Goal: Entertainment & Leisure: Browse casually

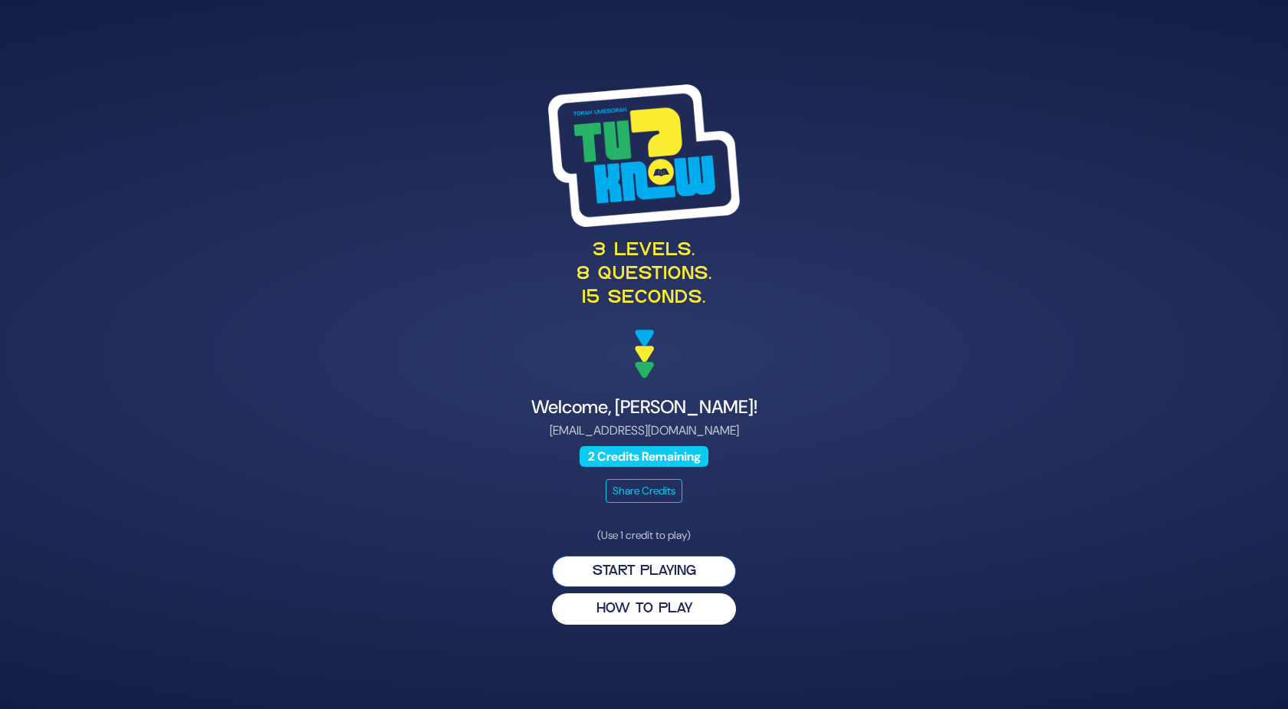
click at [591, 569] on button "Start Playing" at bounding box center [644, 571] width 184 height 31
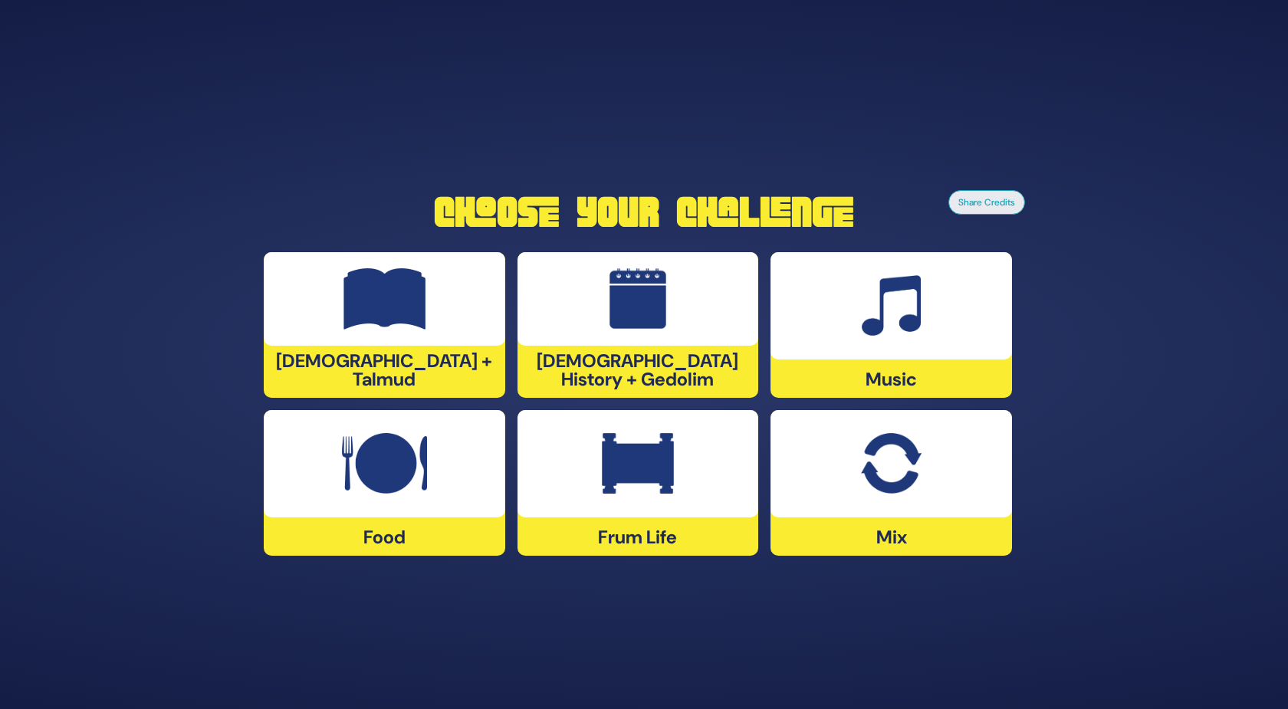
click at [486, 323] on div at bounding box center [384, 299] width 241 height 94
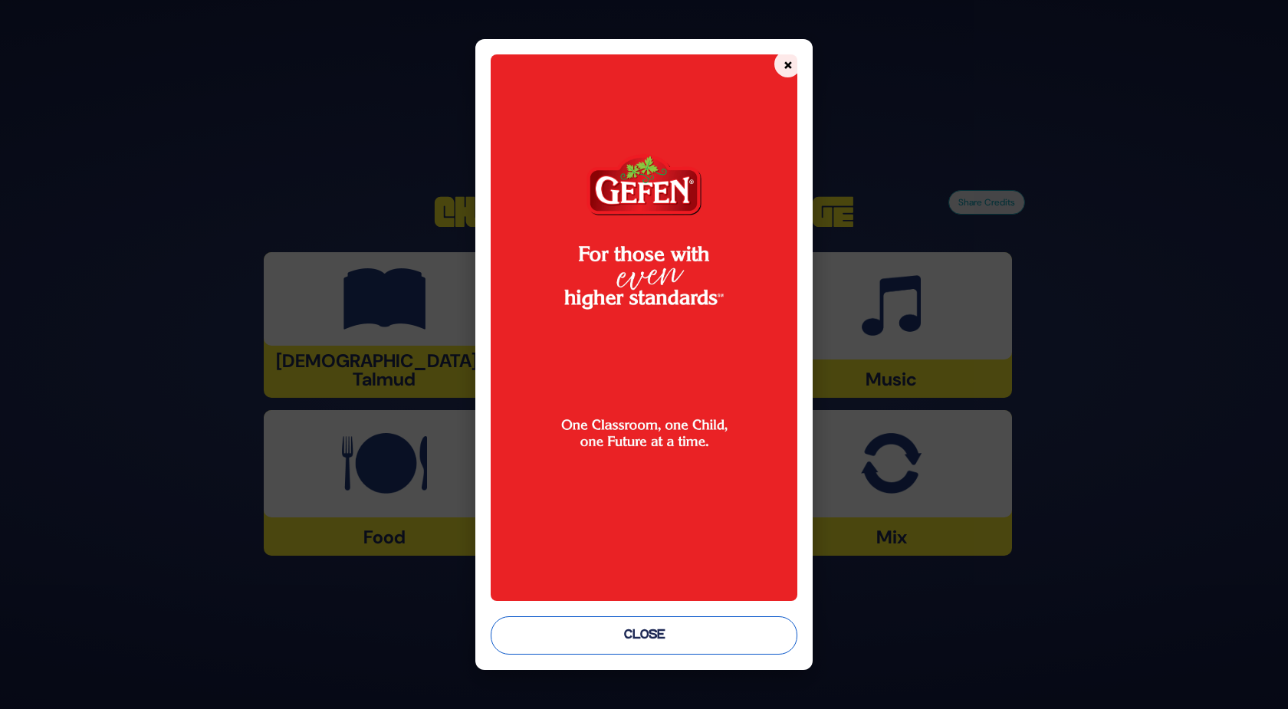
click at [577, 626] on button "Close" at bounding box center [644, 635] width 307 height 38
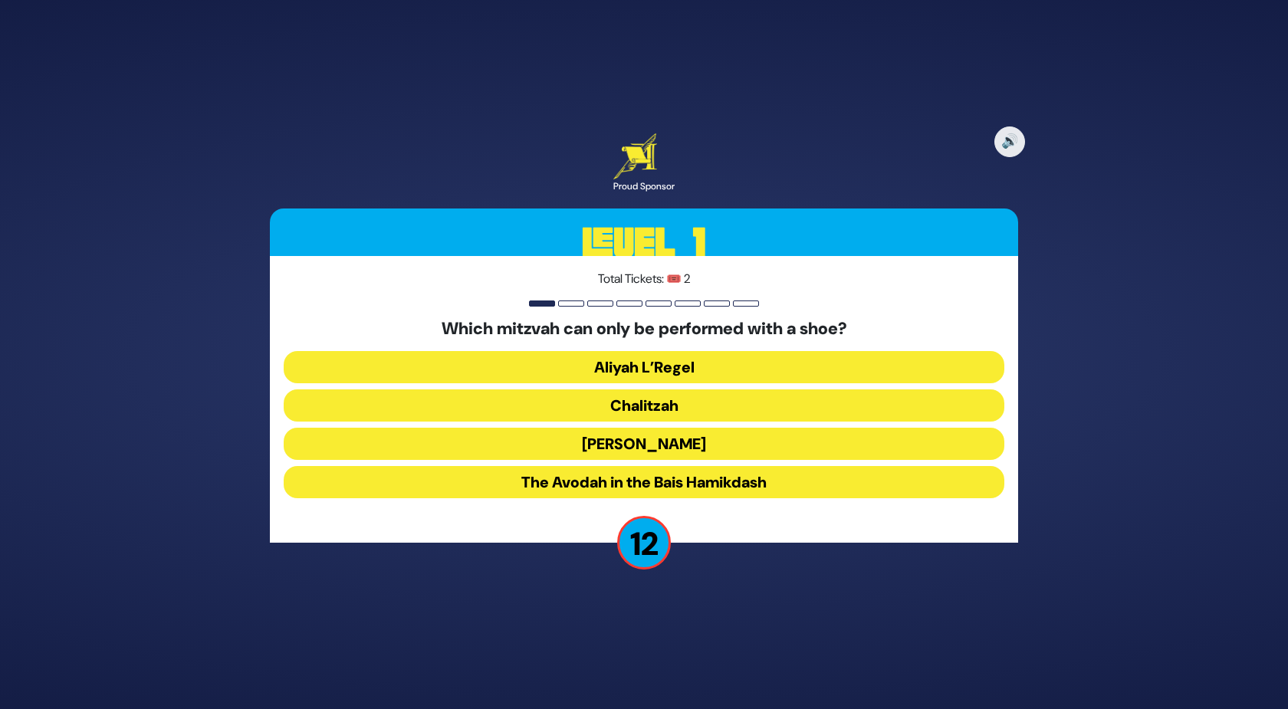
click at [562, 392] on button "Chalitzah" at bounding box center [644, 405] width 720 height 32
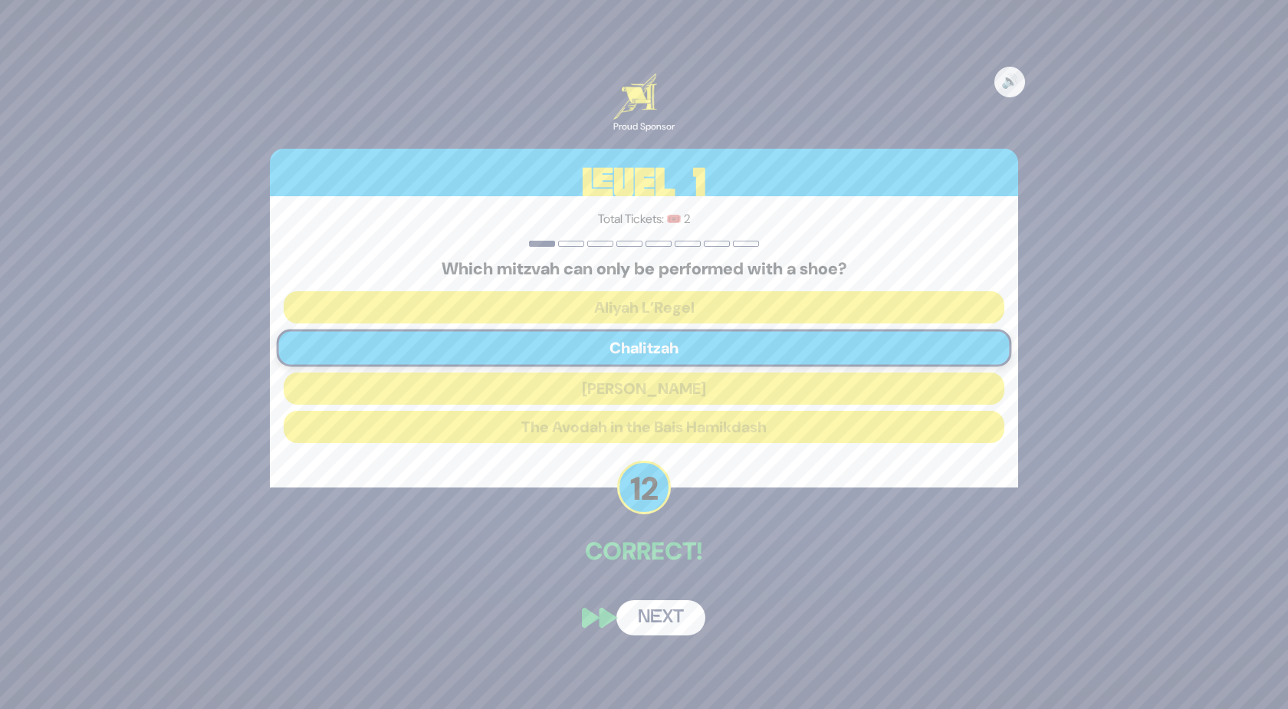
click at [648, 615] on button "Next" at bounding box center [660, 617] width 89 height 35
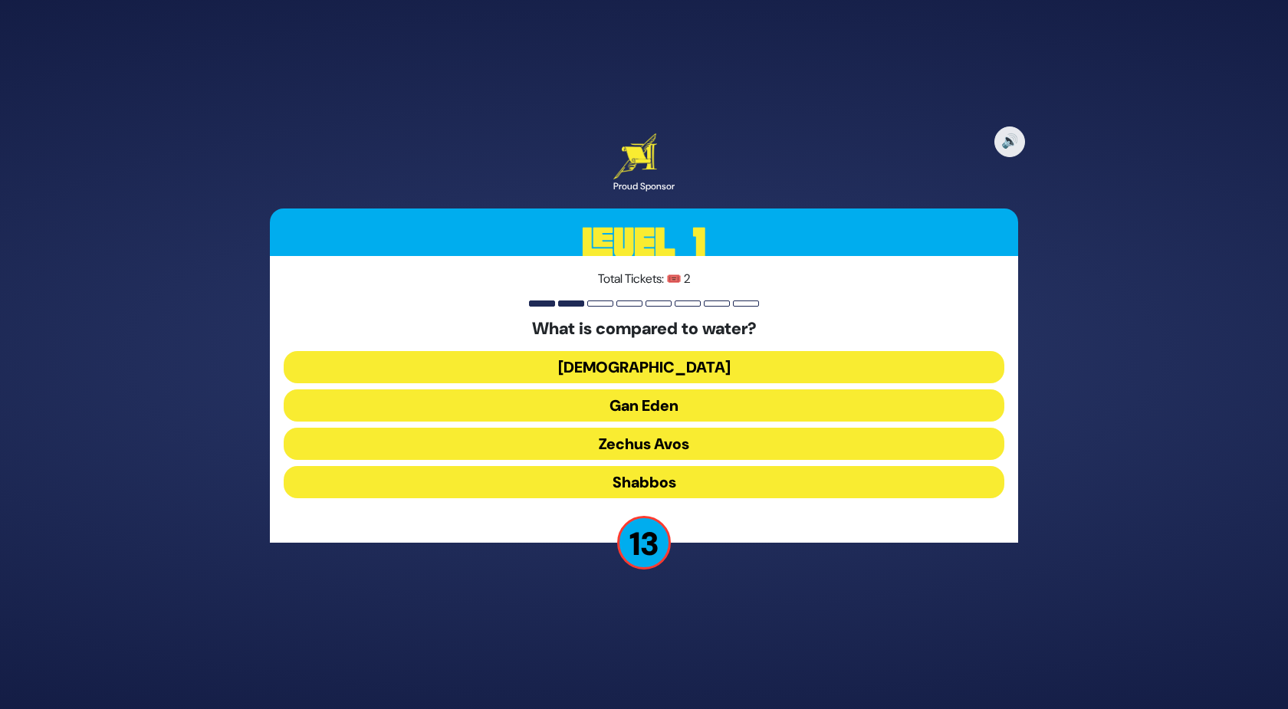
click at [657, 361] on button "Torah" at bounding box center [644, 367] width 720 height 32
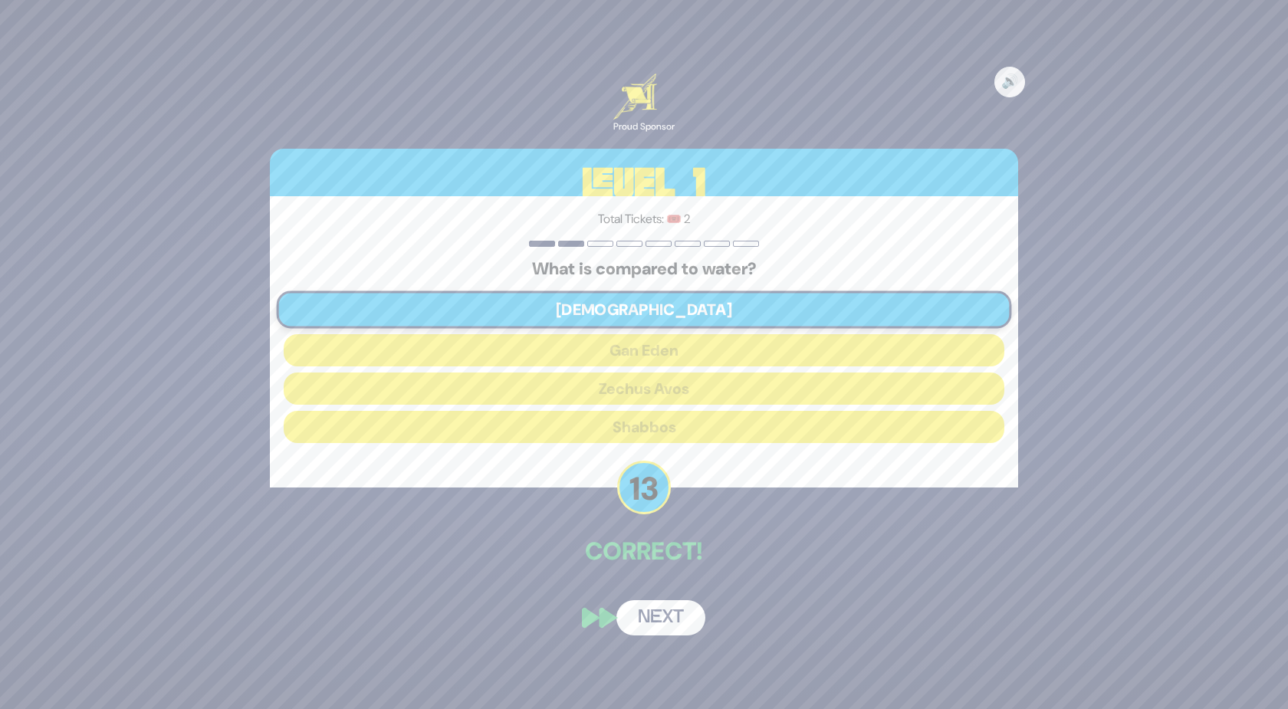
click at [651, 609] on button "Next" at bounding box center [660, 617] width 89 height 35
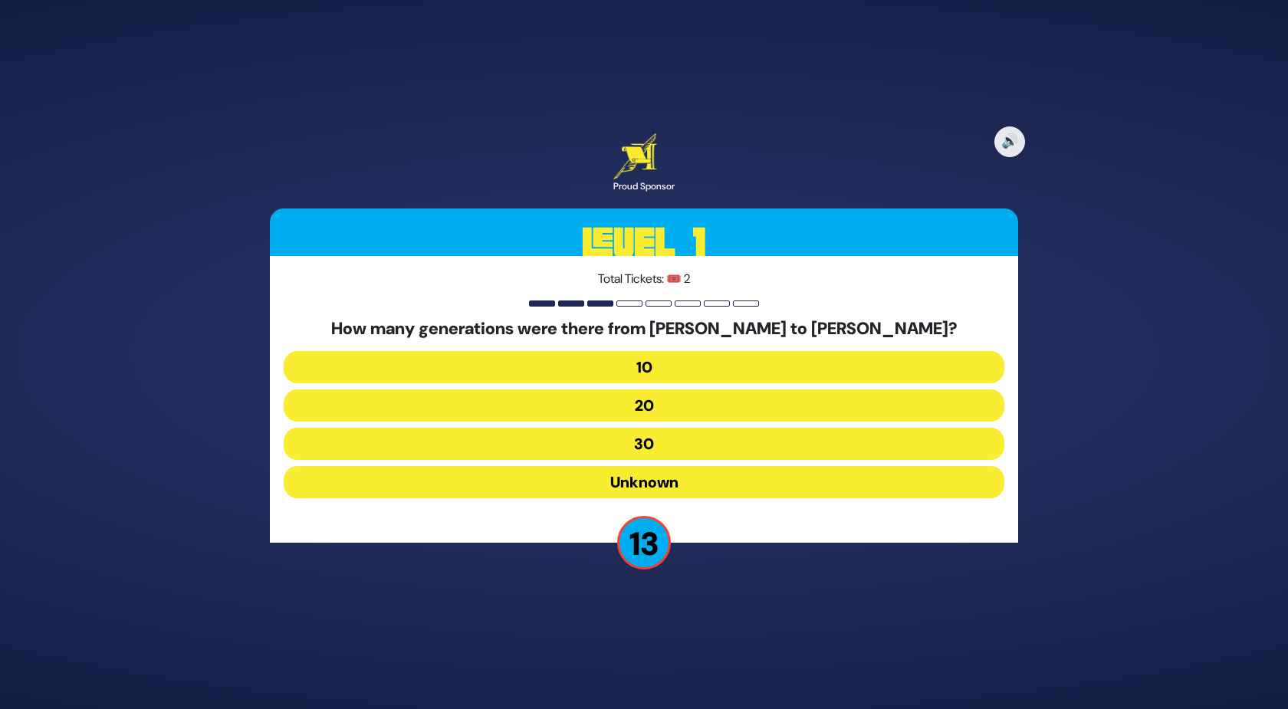
click at [602, 366] on button "10" at bounding box center [644, 367] width 720 height 32
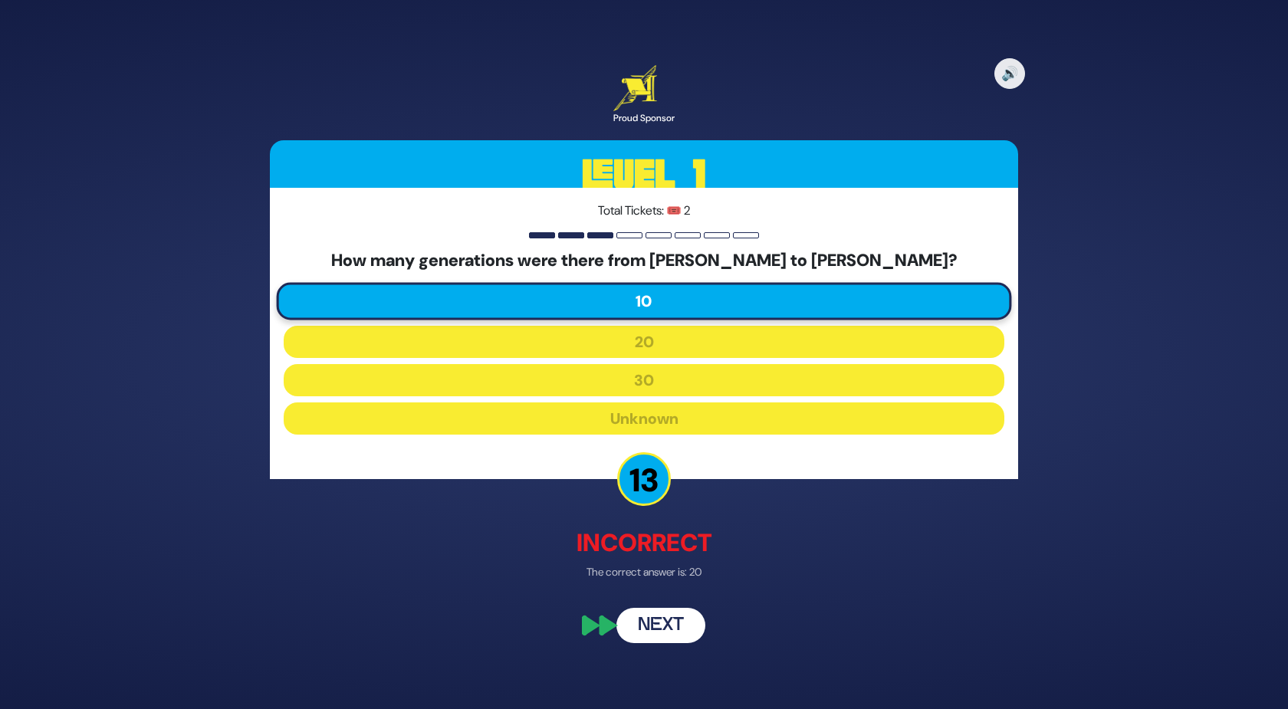
click at [635, 627] on button "Next" at bounding box center [660, 626] width 89 height 35
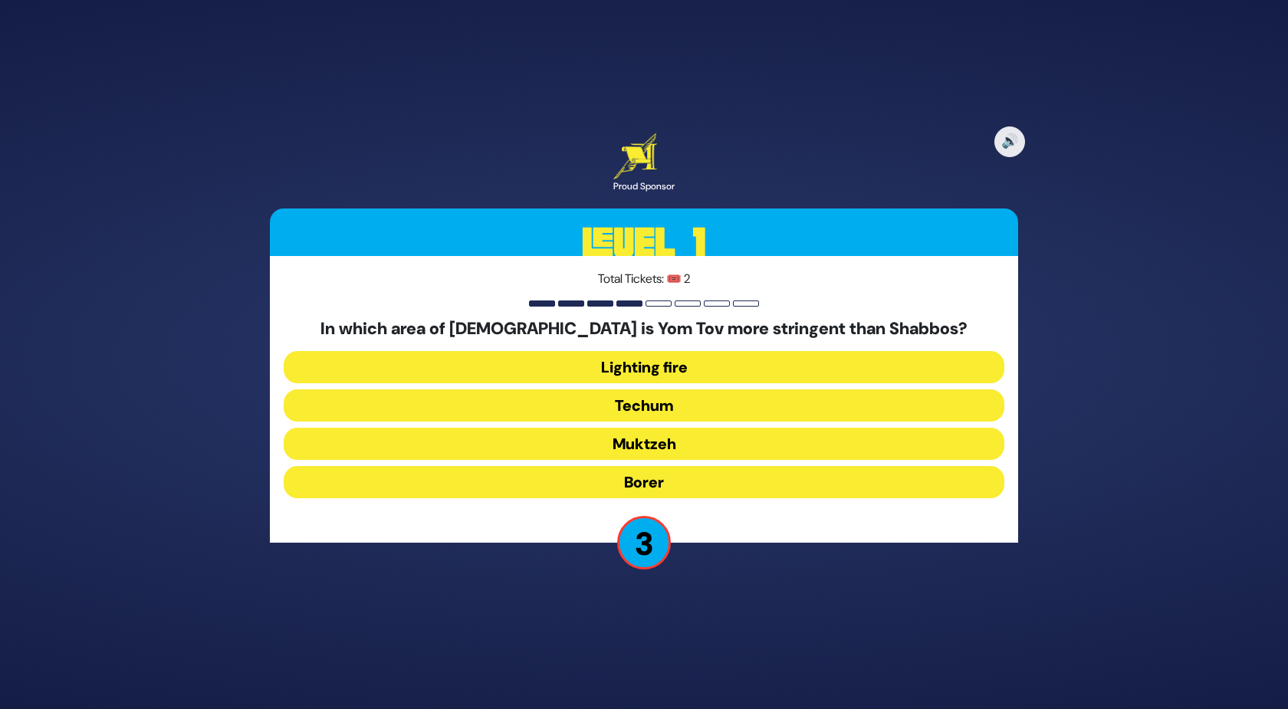
click at [629, 446] on button "Muktzeh" at bounding box center [644, 444] width 720 height 32
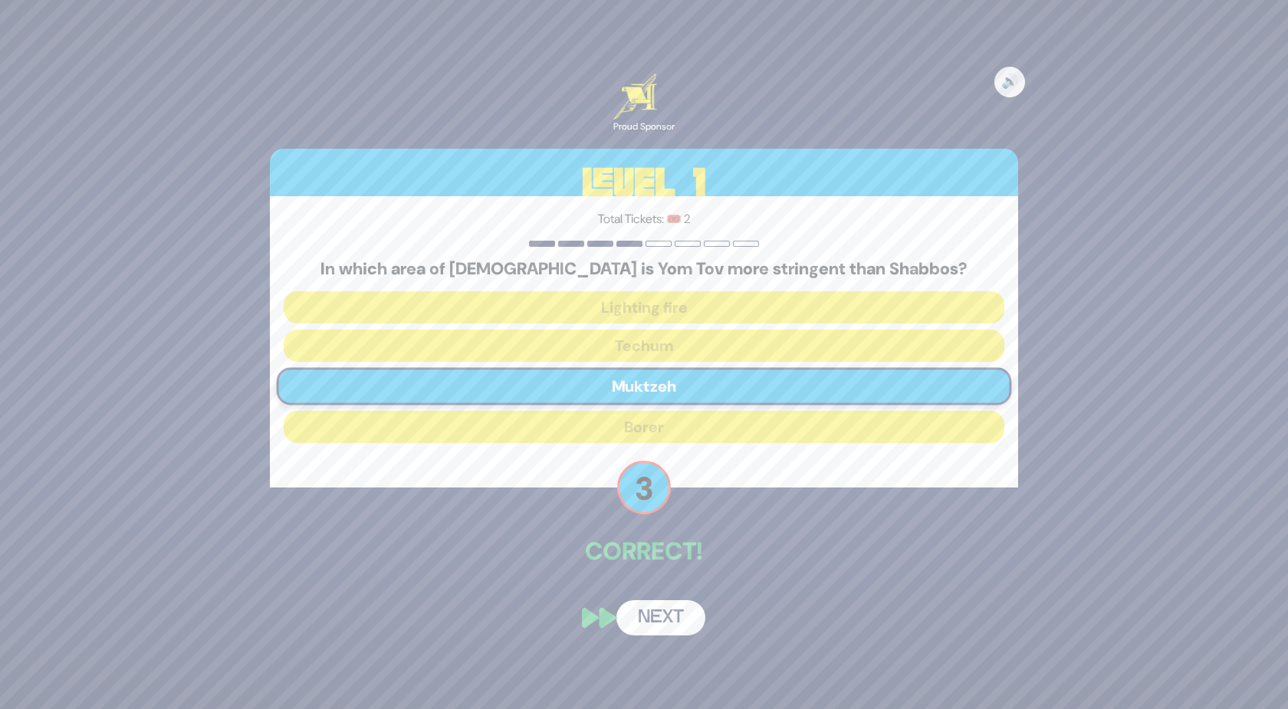
click at [650, 614] on button "Next" at bounding box center [660, 617] width 89 height 35
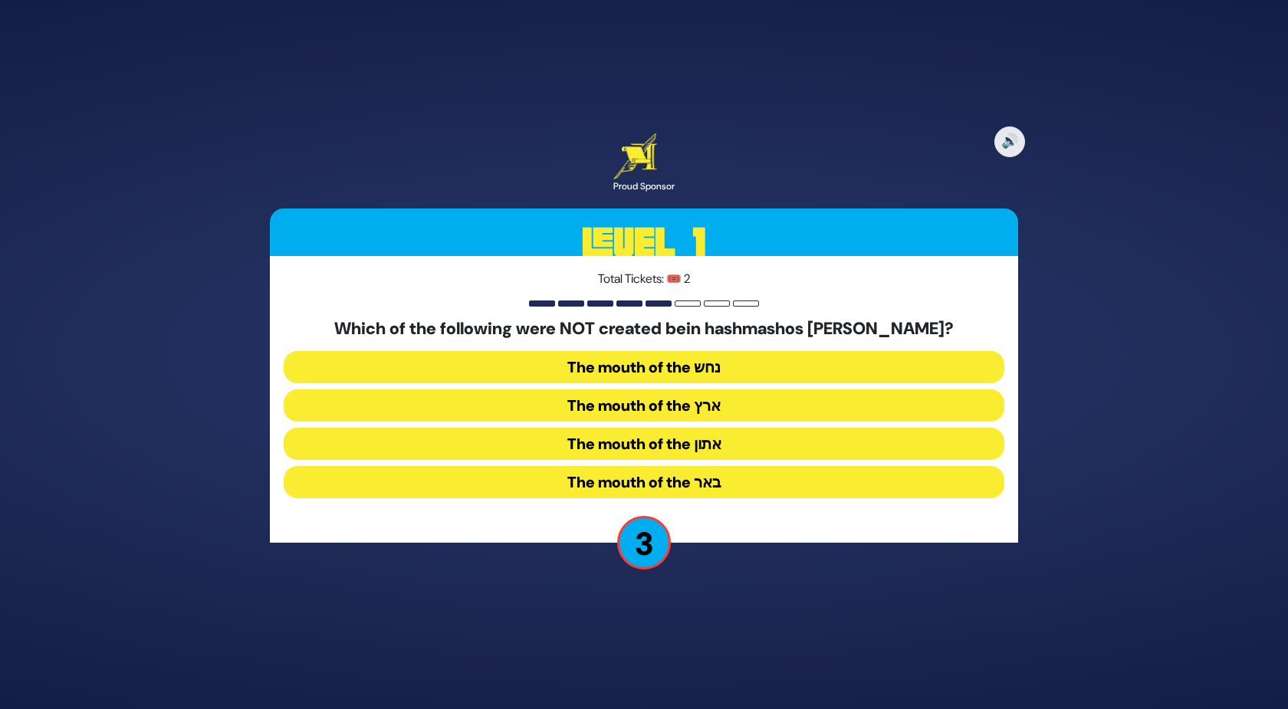
click at [609, 371] on button "The mouth of the נחש" at bounding box center [644, 367] width 720 height 32
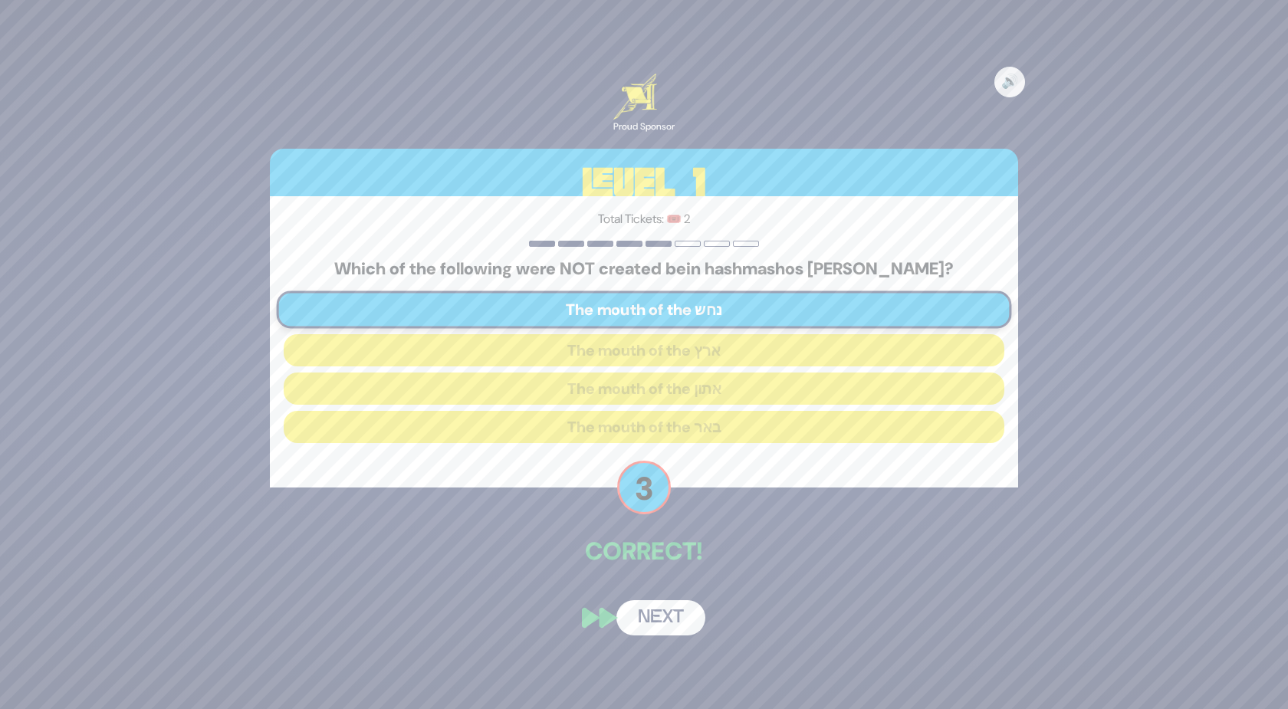
click at [658, 625] on button "Next" at bounding box center [660, 617] width 89 height 35
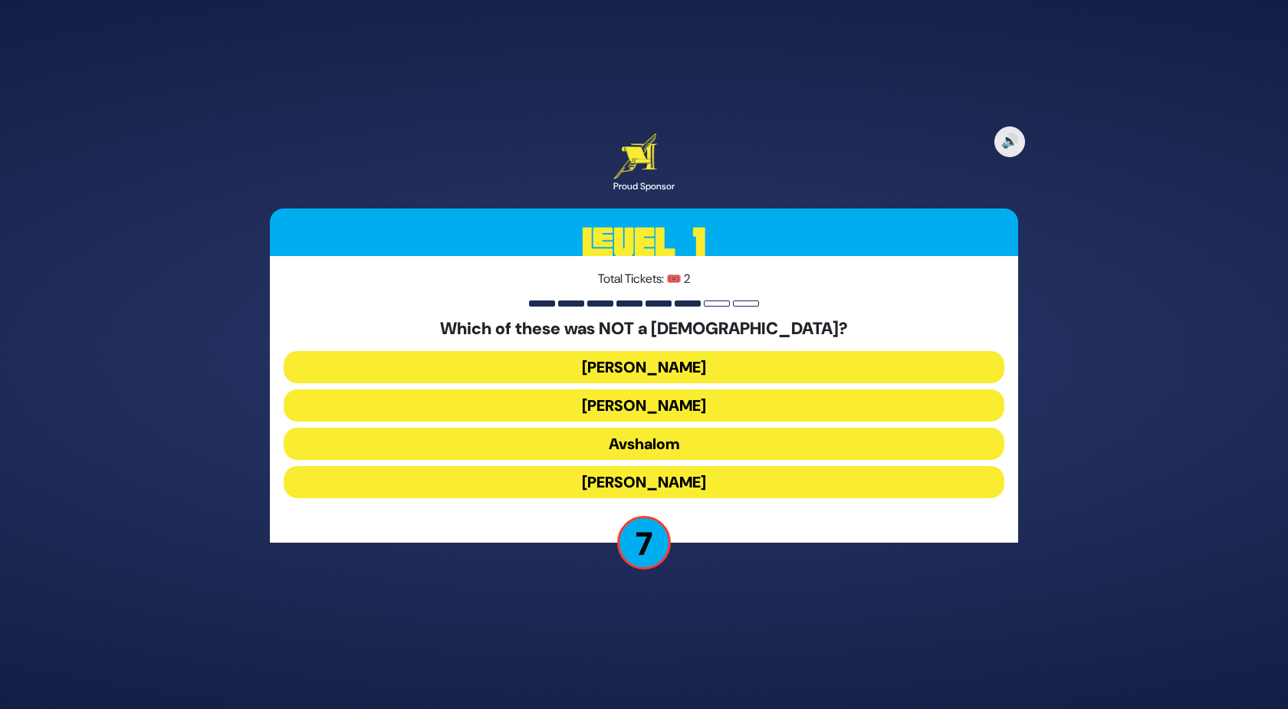
click at [638, 478] on button "Shimon Hatzaddik" at bounding box center [644, 482] width 720 height 32
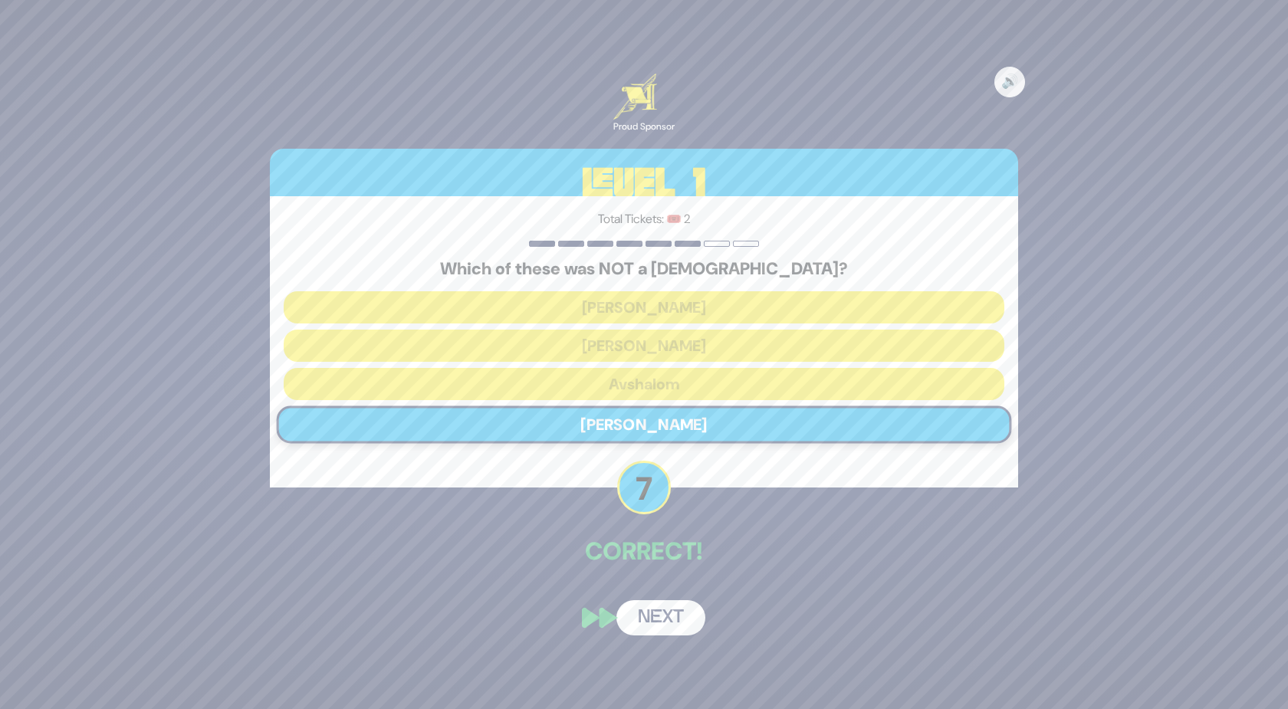
click at [651, 609] on button "Next" at bounding box center [660, 617] width 89 height 35
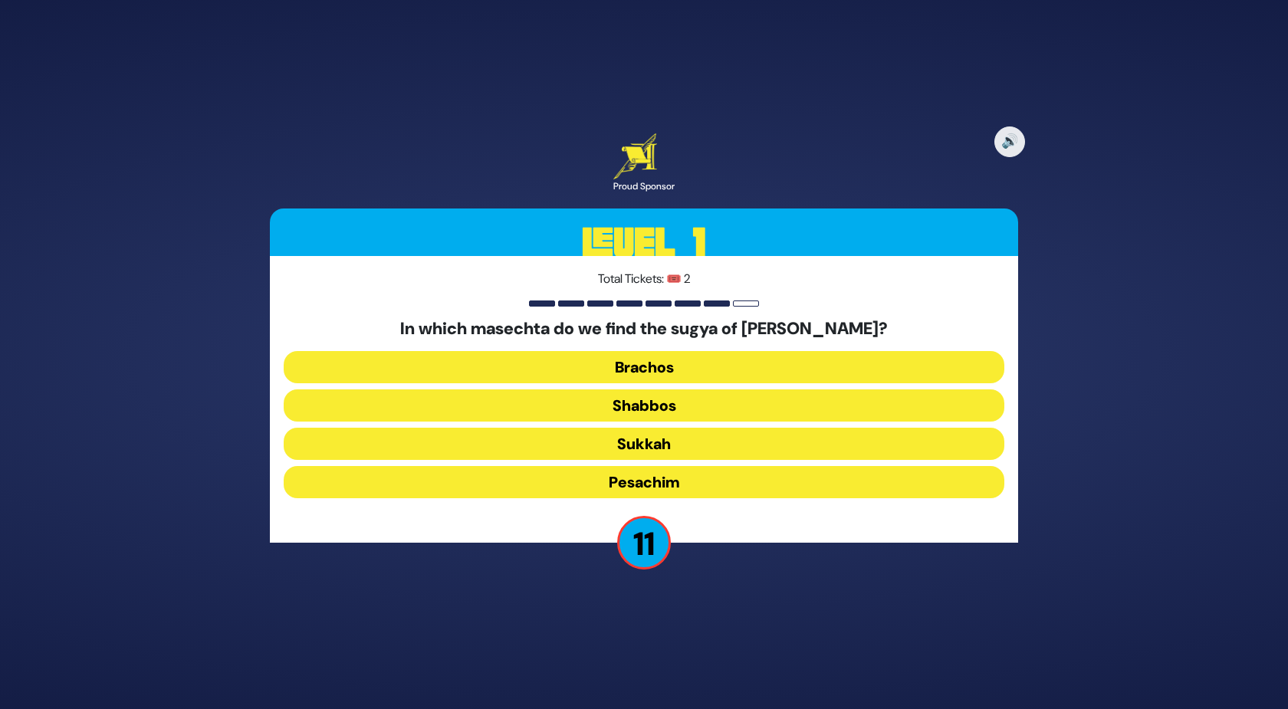
click at [704, 357] on button "Brachos" at bounding box center [644, 367] width 720 height 32
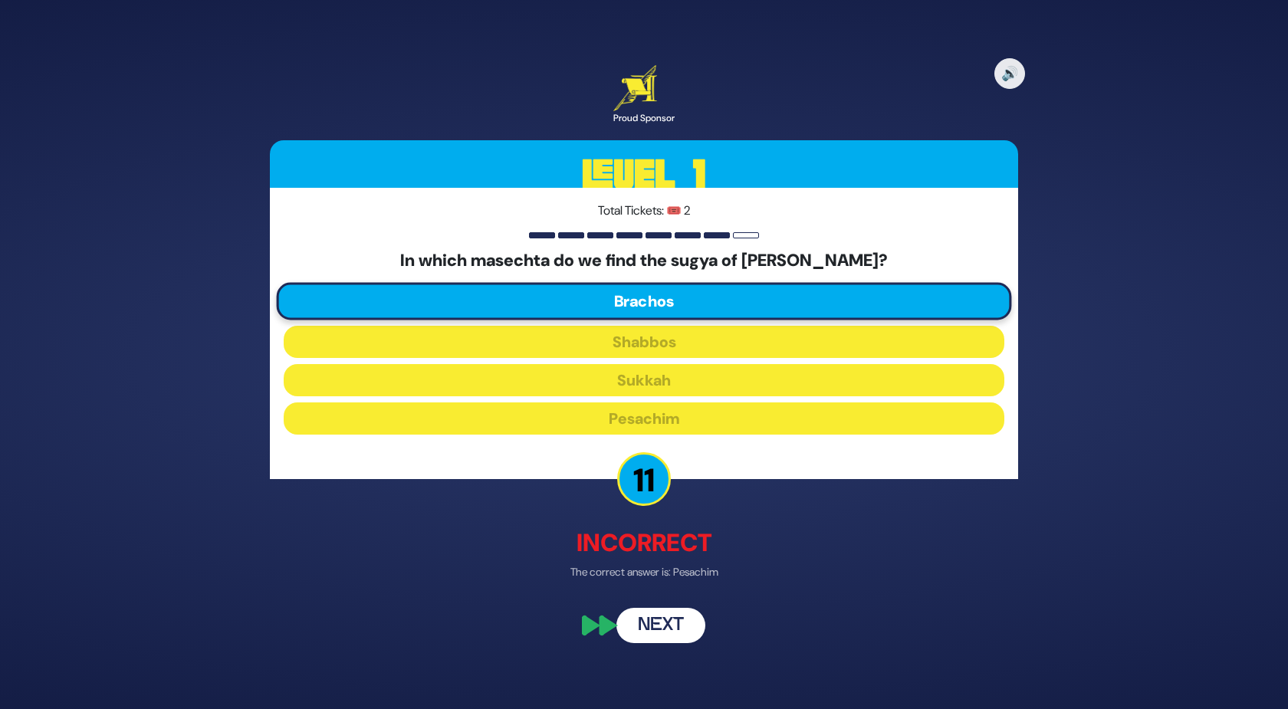
click at [667, 625] on button "Next" at bounding box center [660, 626] width 89 height 35
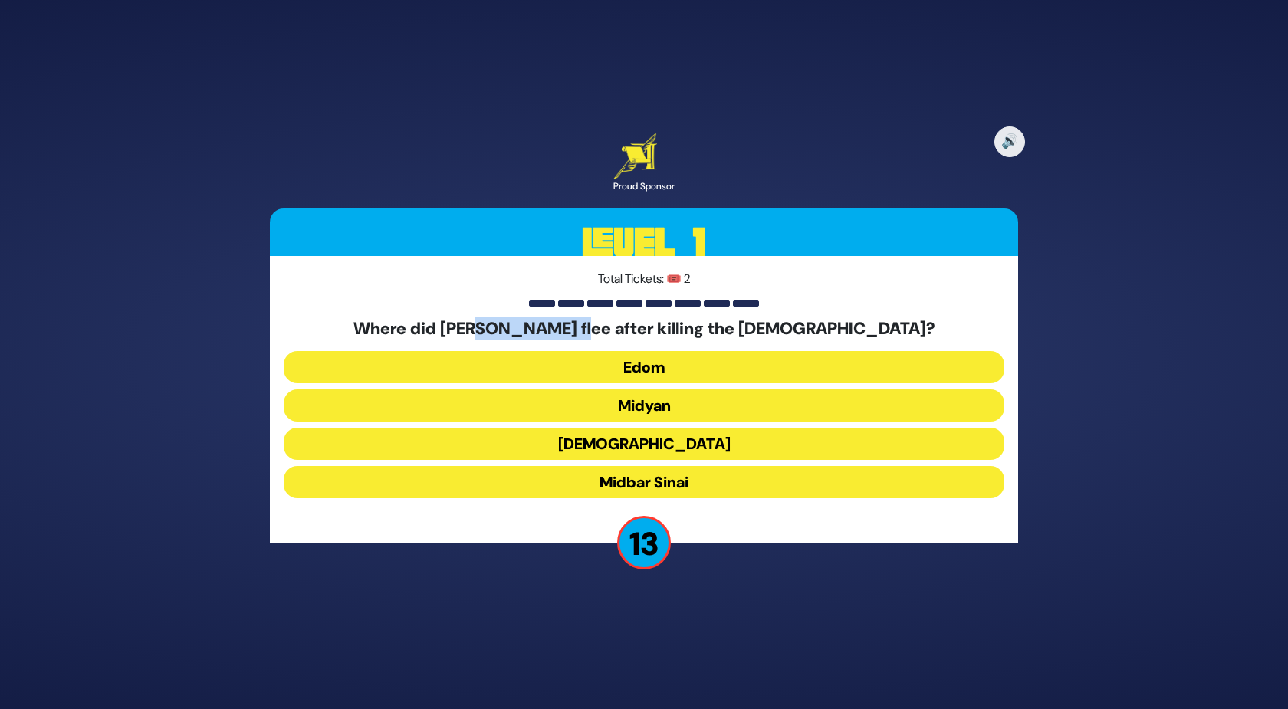
drag, startPoint x: 579, startPoint y: 321, endPoint x: 670, endPoint y: 321, distance: 91.2
click at [670, 321] on h5 "Where did Moshe flee after killing the Egyptian?" at bounding box center [644, 329] width 720 height 20
click at [622, 400] on button "Midyan" at bounding box center [644, 405] width 720 height 32
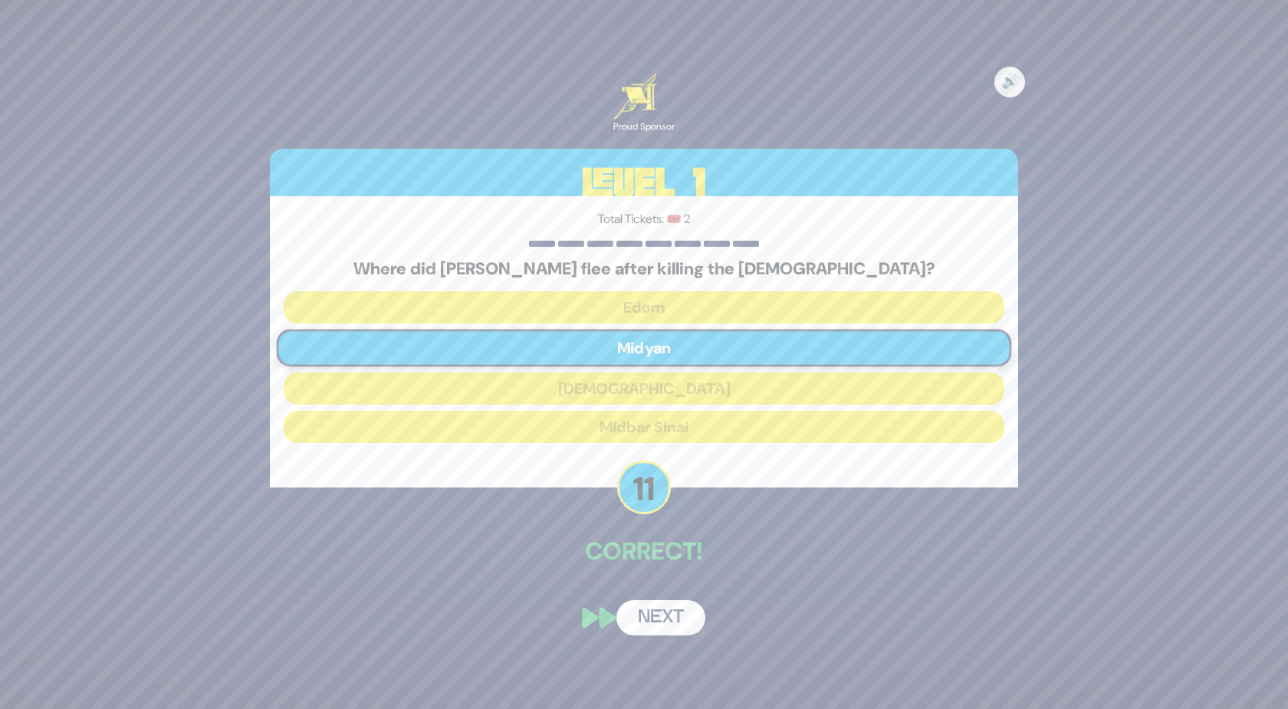
drag, startPoint x: 646, startPoint y: 592, endPoint x: 671, endPoint y: 619, distance: 36.9
click at [671, 619] on div "🔊 Proud Sponsor Level 1 Total Tickets: 🎟️ 2 Where did Moshe flee after killing …" at bounding box center [643, 354] width 785 height 599
click at [671, 619] on button "Next" at bounding box center [660, 617] width 89 height 35
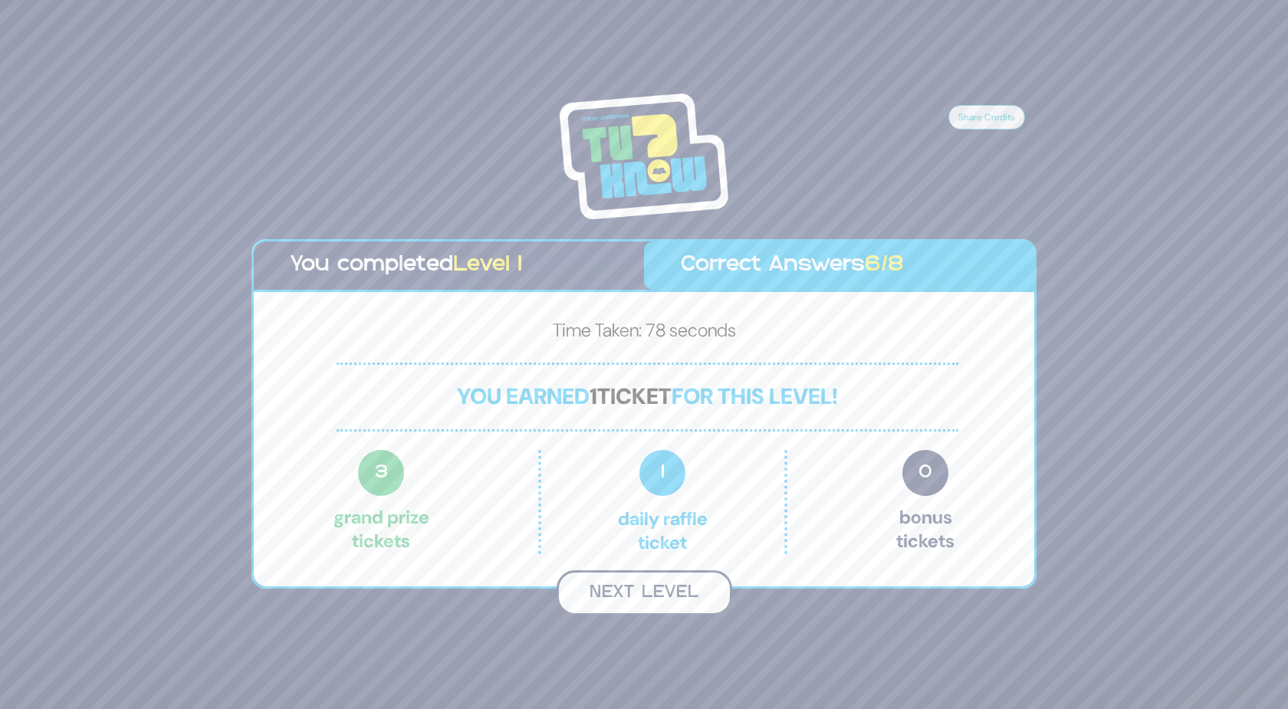
click at [668, 591] on button "Next Level" at bounding box center [644, 592] width 176 height 45
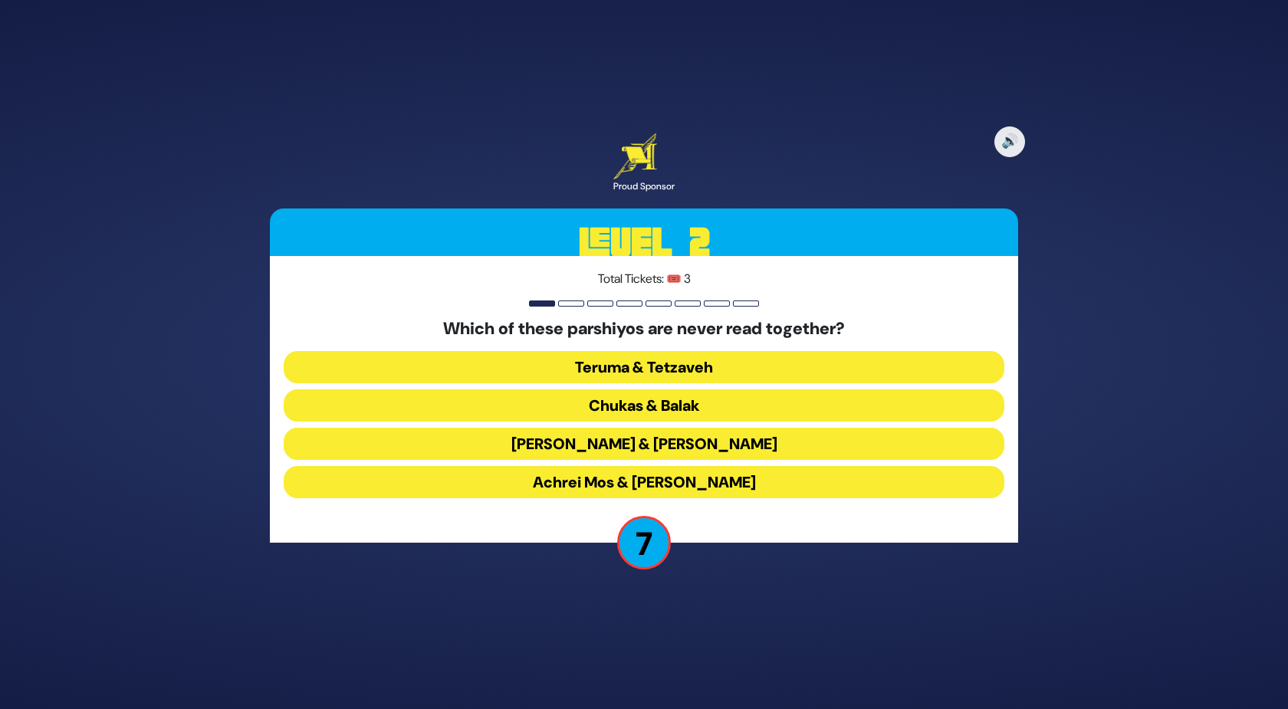
click at [646, 399] on button "Chukas & Balak" at bounding box center [644, 405] width 720 height 32
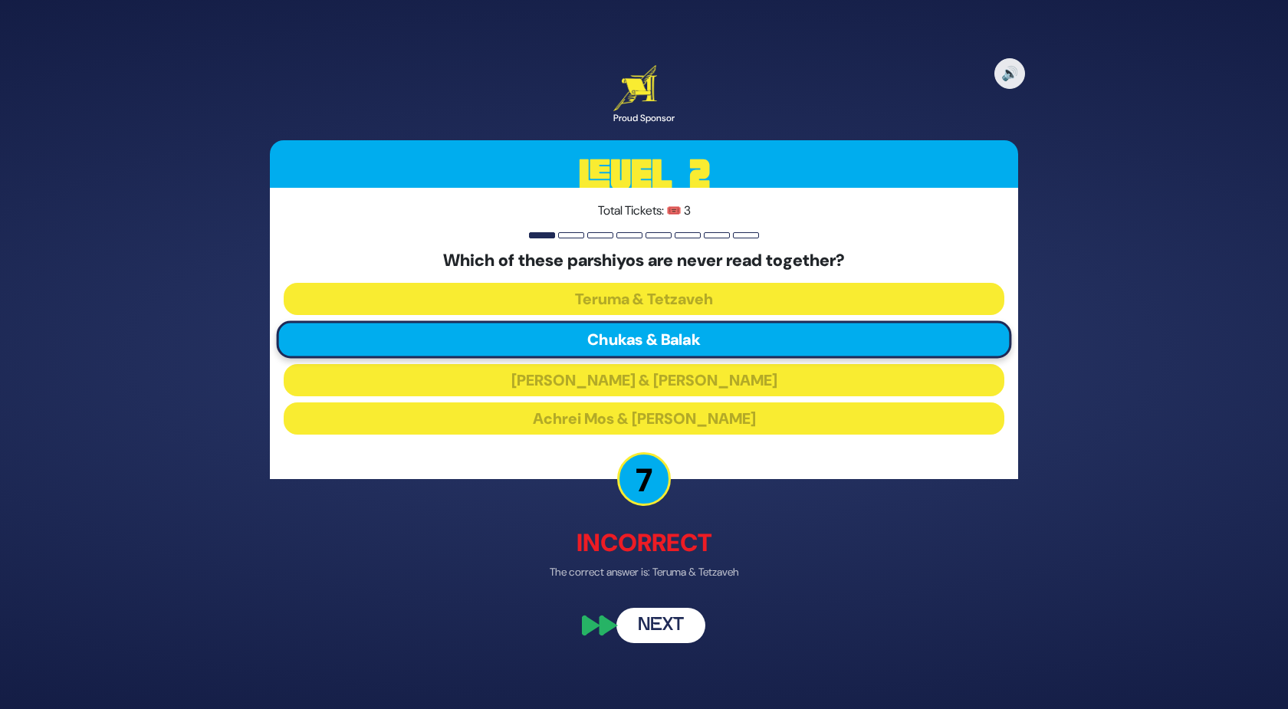
click at [651, 624] on button "Next" at bounding box center [660, 626] width 89 height 35
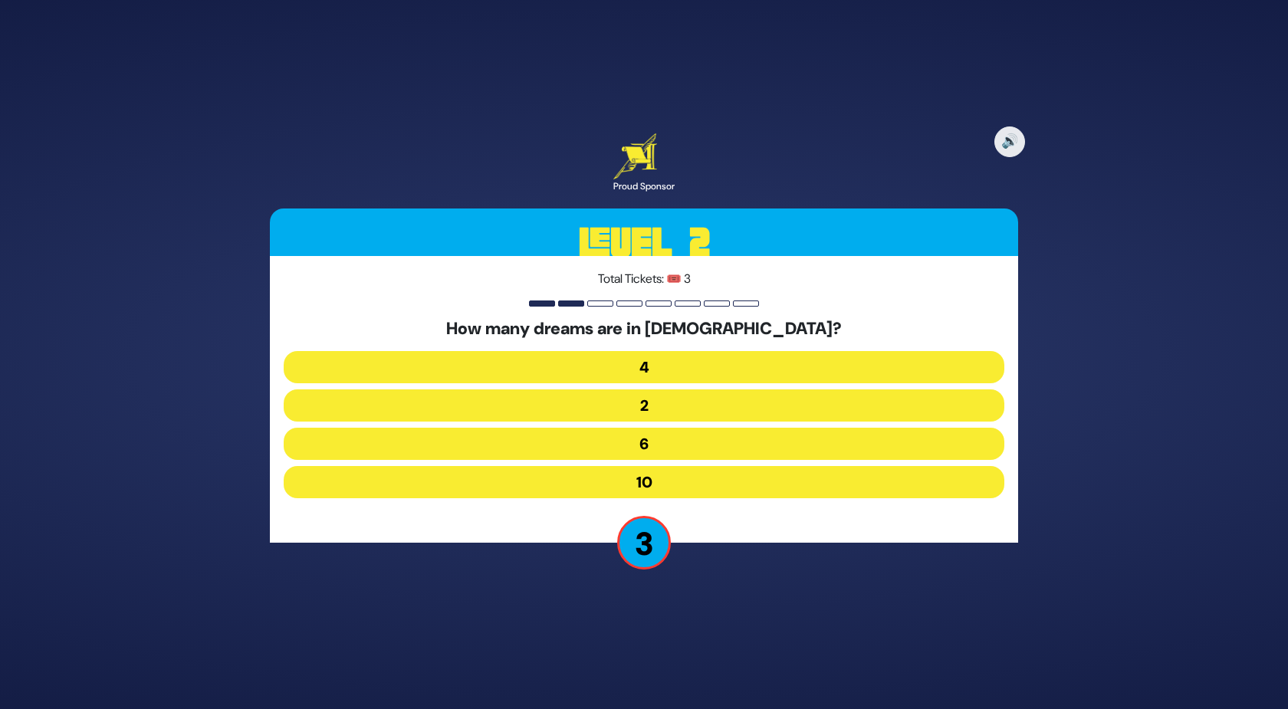
click at [636, 370] on button "4" at bounding box center [644, 367] width 720 height 32
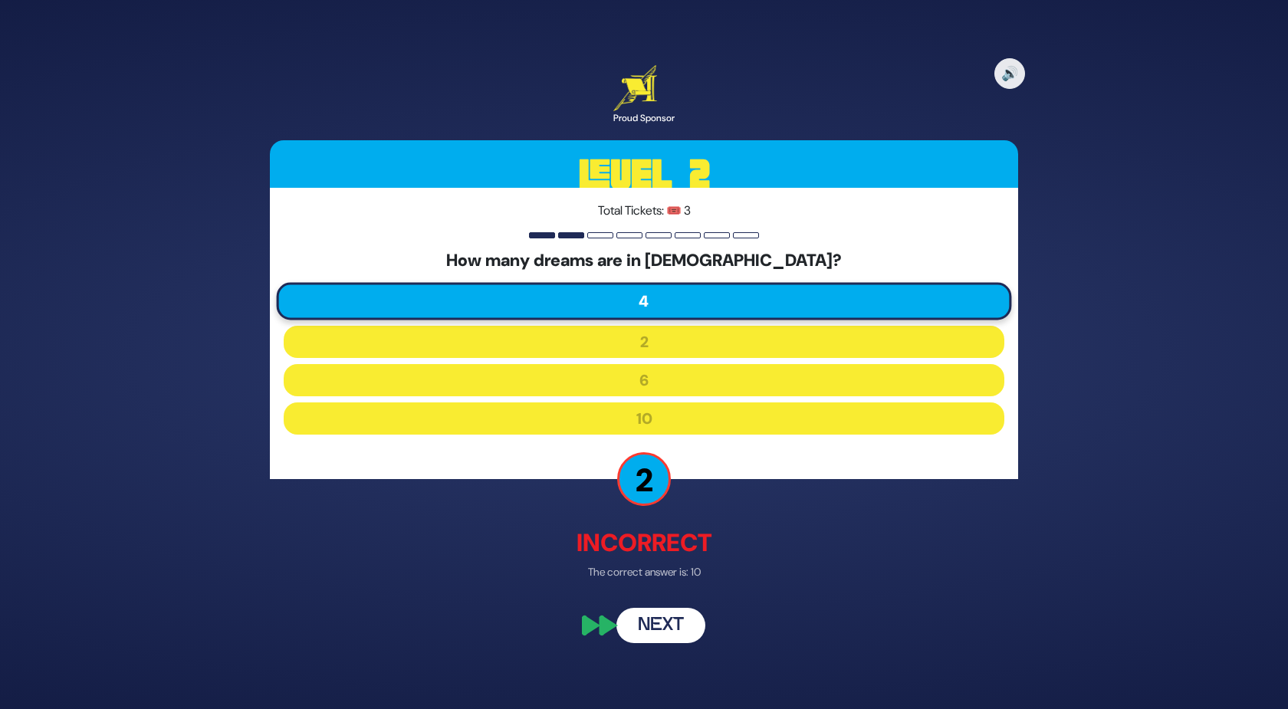
click at [684, 626] on button "Next" at bounding box center [660, 626] width 89 height 35
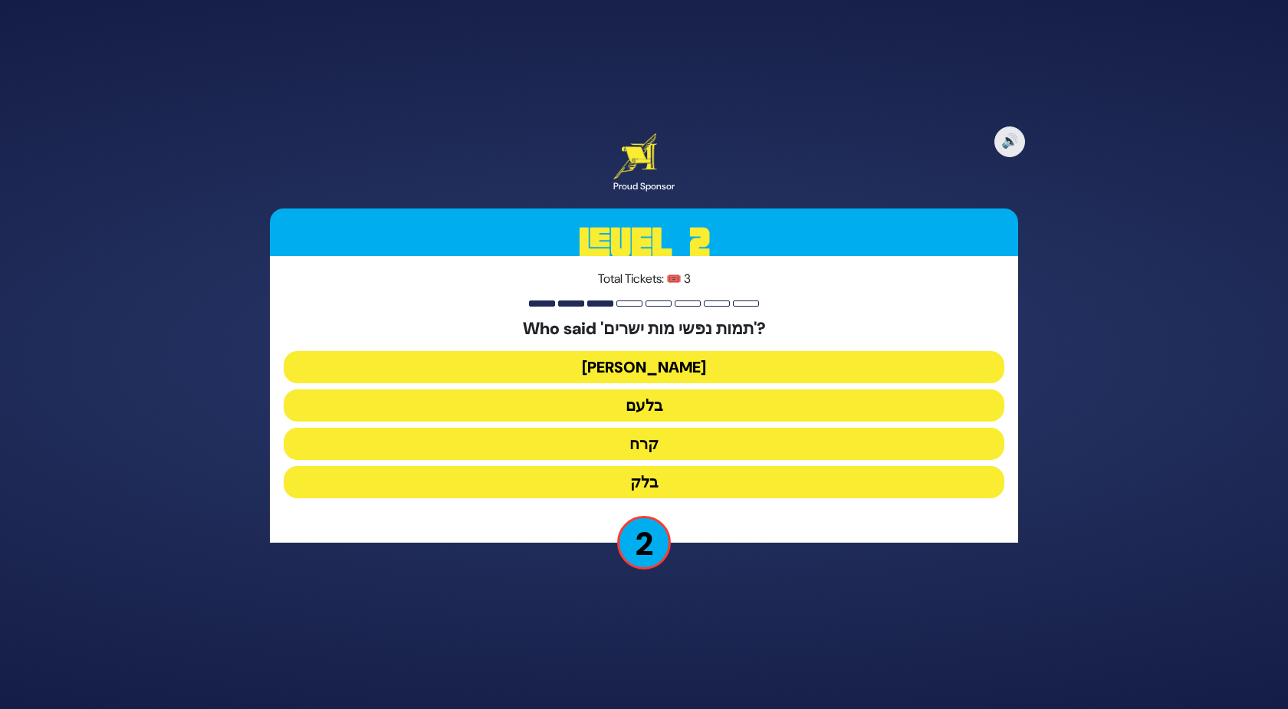
click at [633, 419] on button "בלעם" at bounding box center [644, 405] width 720 height 32
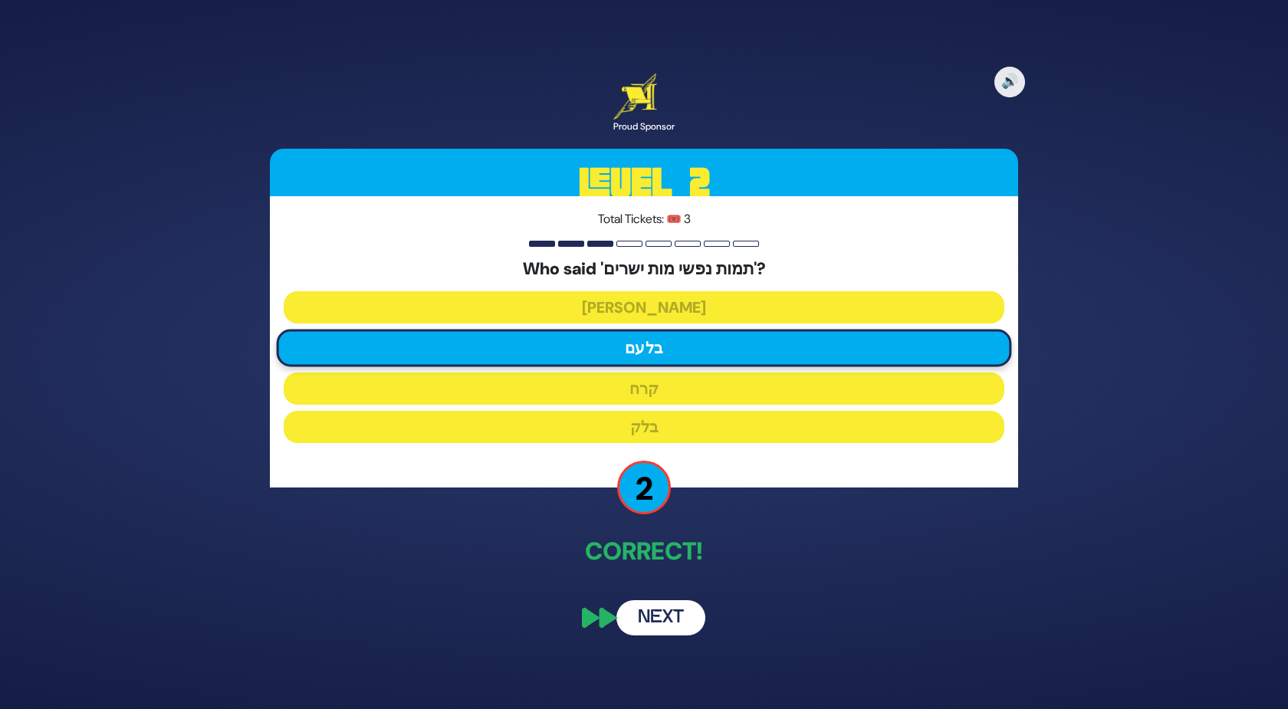
click at [651, 615] on button "Next" at bounding box center [660, 617] width 89 height 35
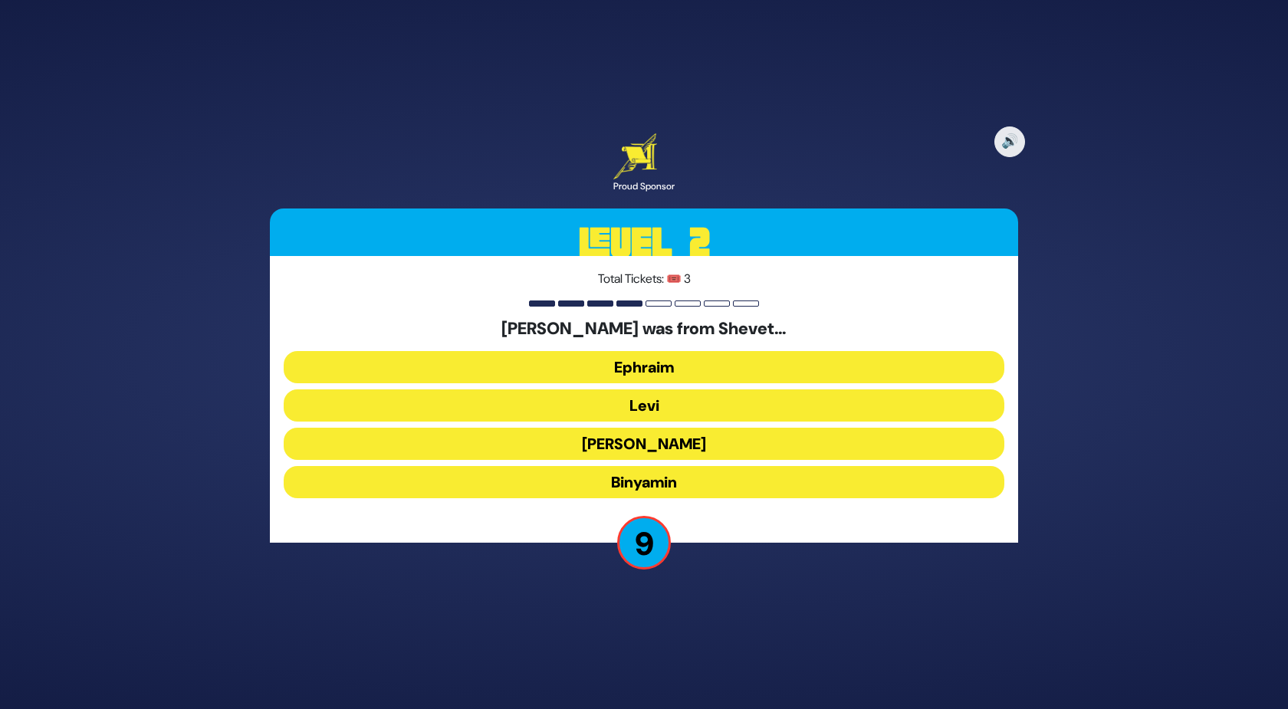
click at [638, 408] on button "Levi" at bounding box center [644, 405] width 720 height 32
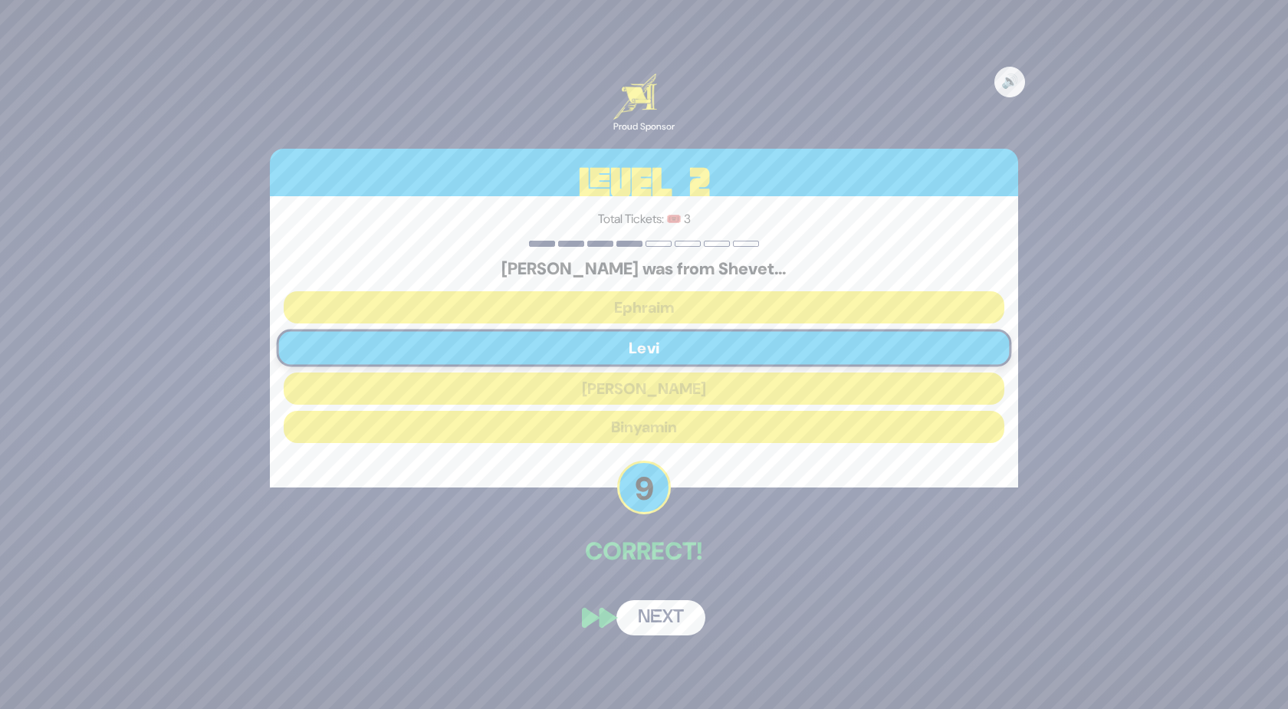
click at [664, 618] on button "Next" at bounding box center [660, 617] width 89 height 35
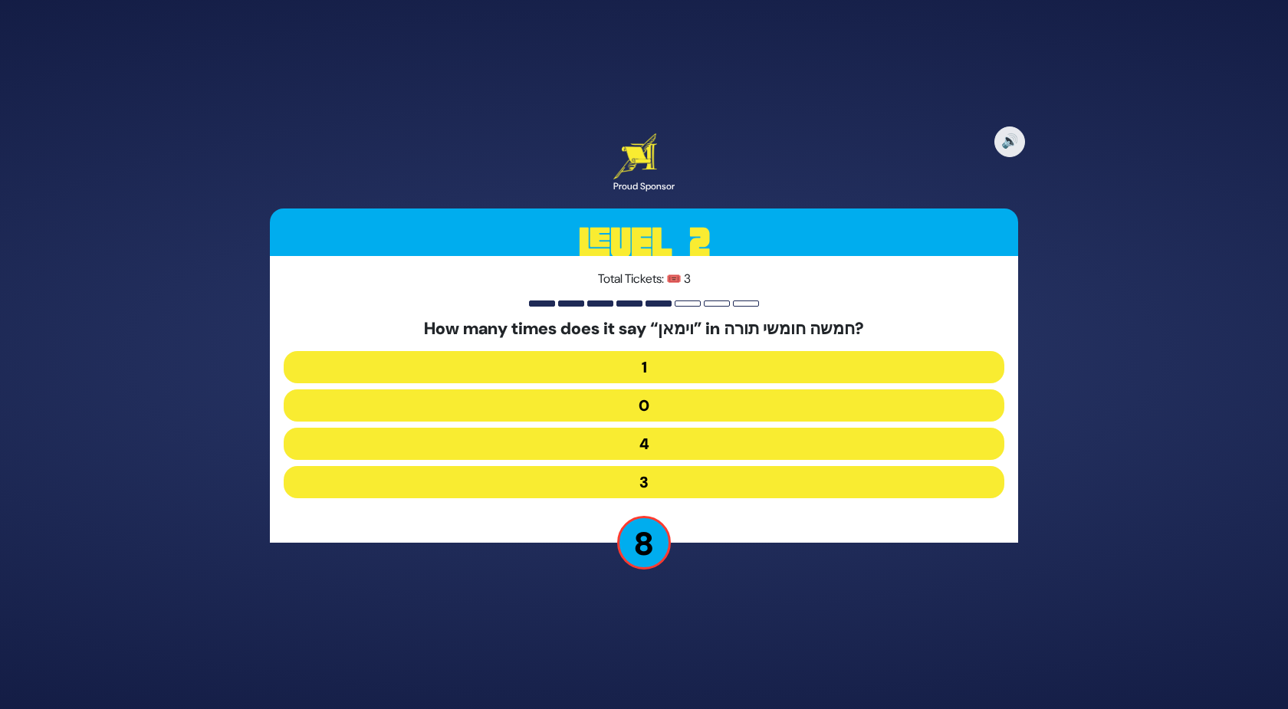
click at [710, 356] on button "1" at bounding box center [644, 367] width 720 height 32
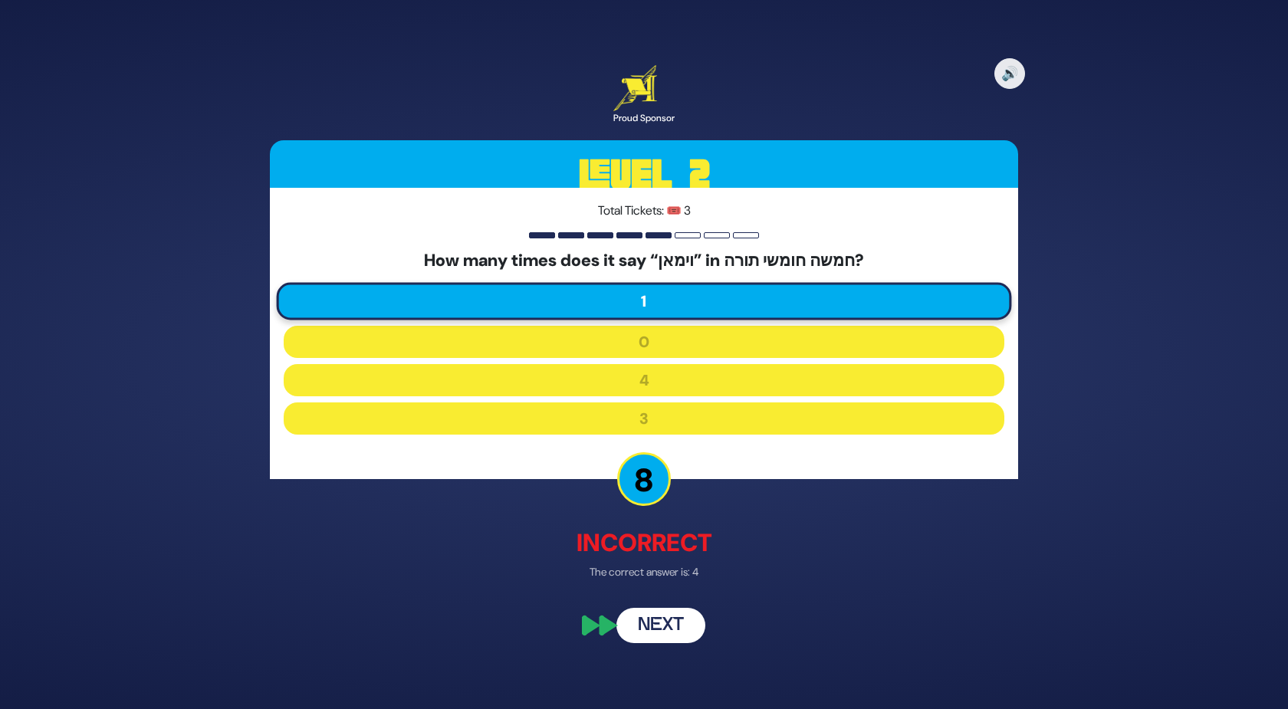
click at [628, 630] on button "Next" at bounding box center [660, 626] width 89 height 35
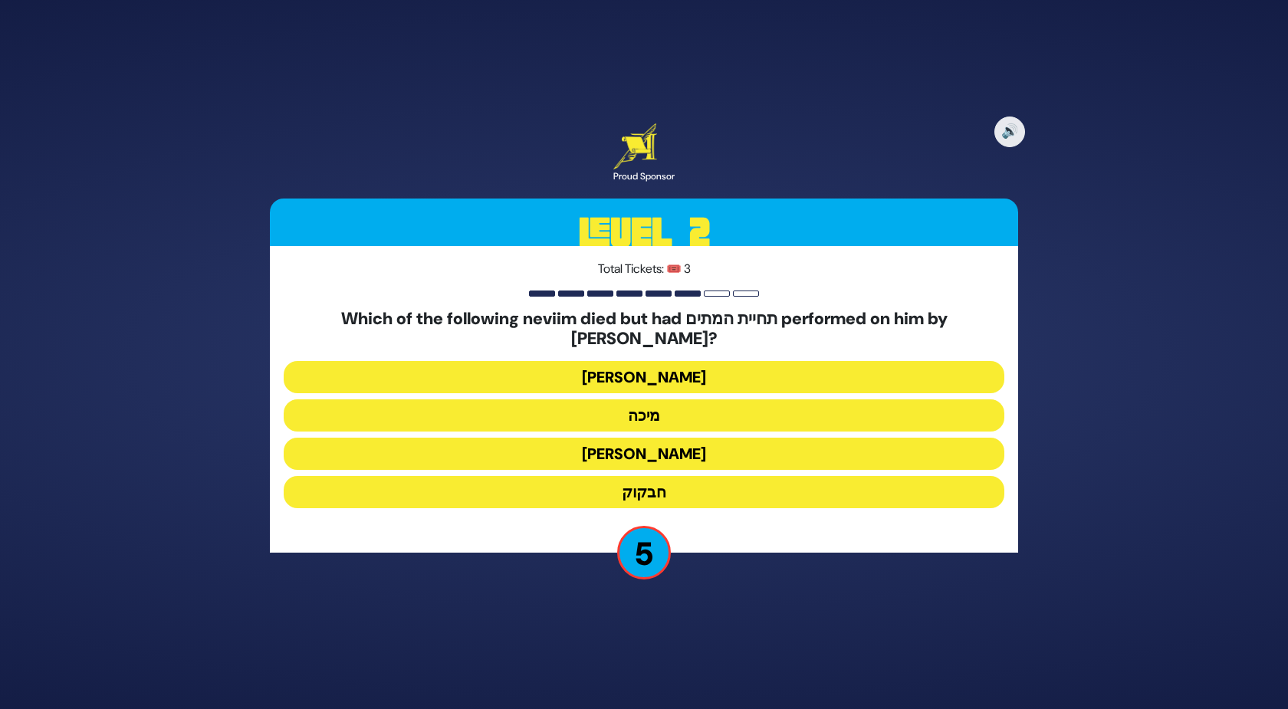
click at [595, 366] on button "יונה" at bounding box center [644, 377] width 720 height 32
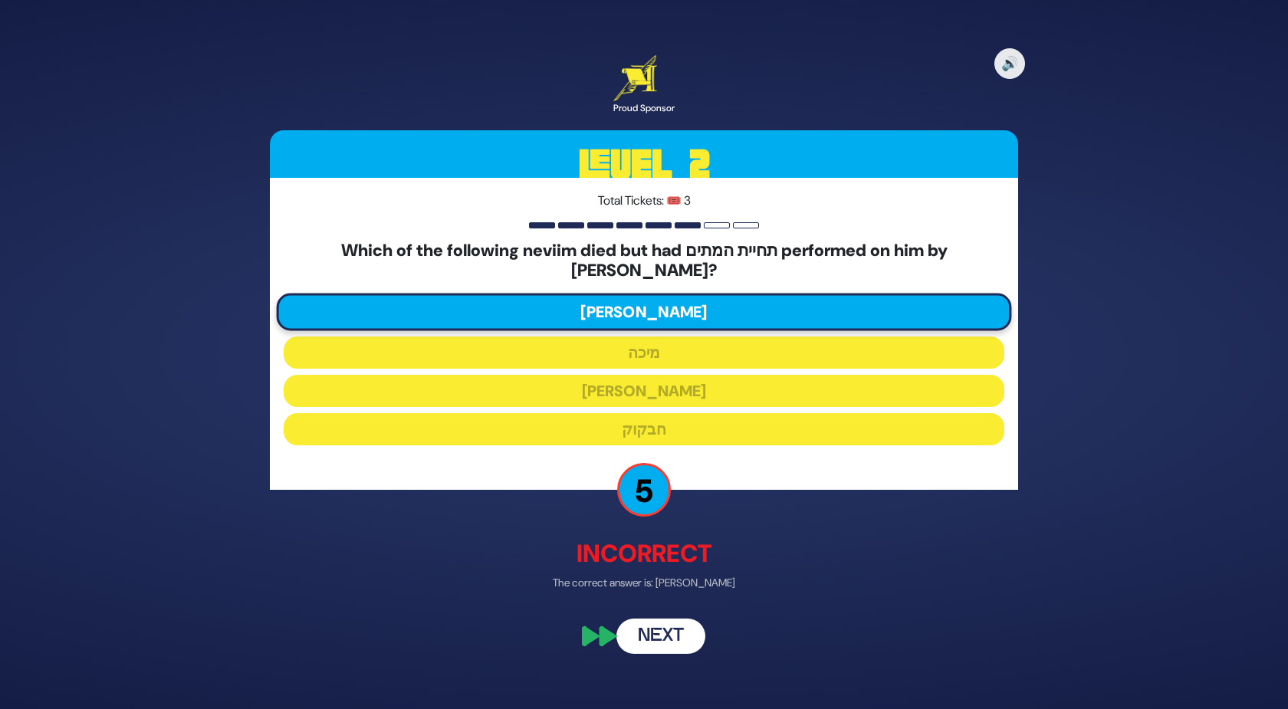
click at [636, 618] on button "Next" at bounding box center [660, 635] width 89 height 35
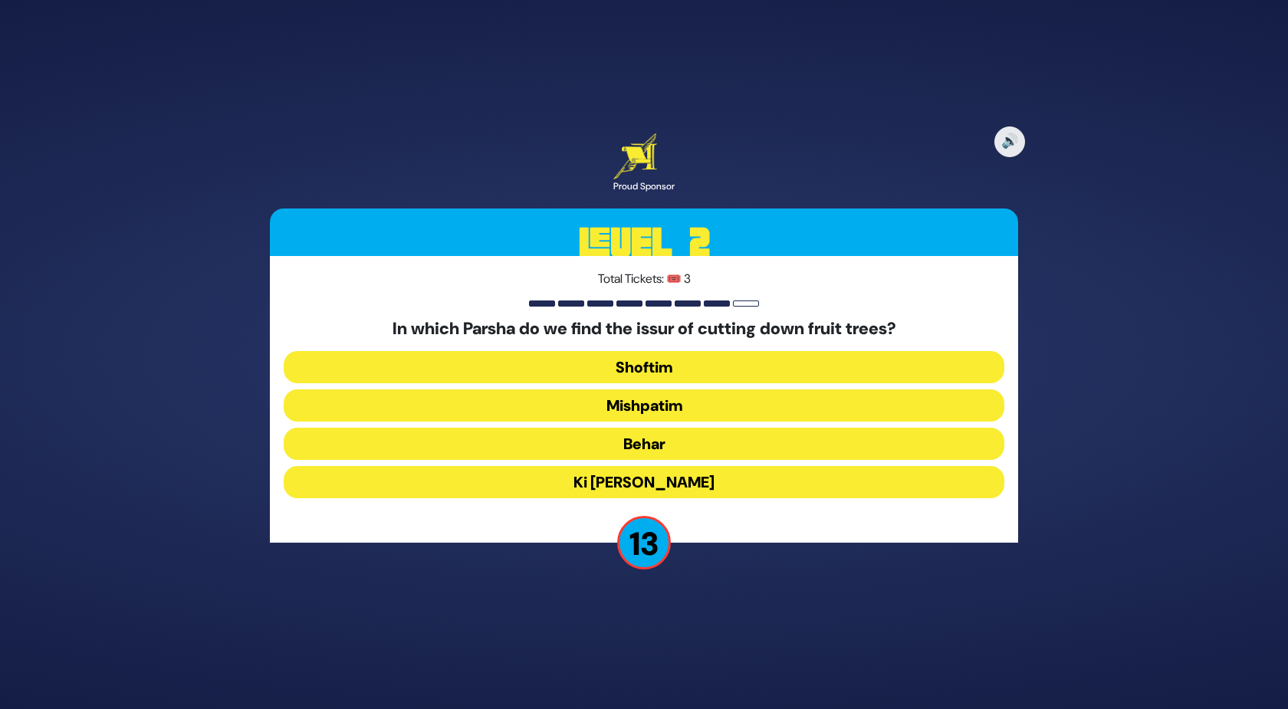
click at [580, 339] on h5 "In which Parsha do we find the issur of cutting down fruit trees?" at bounding box center [644, 329] width 720 height 20
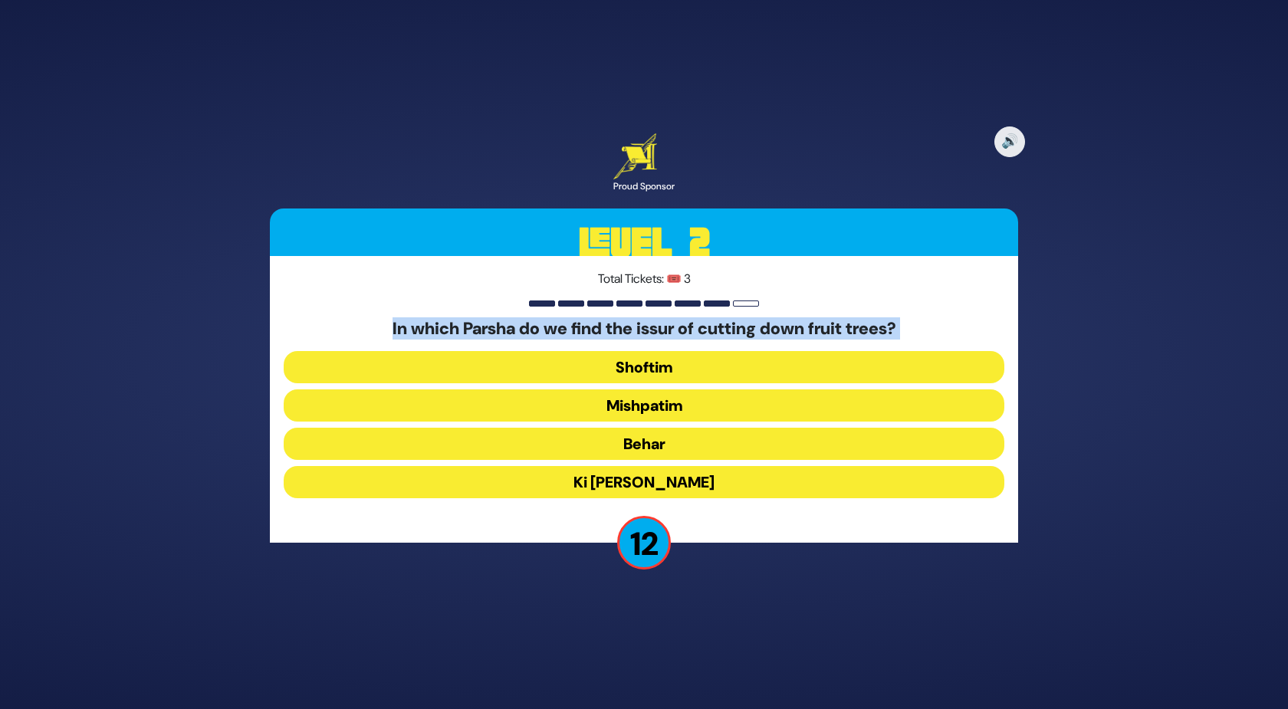
click at [584, 321] on h5 "In which Parsha do we find the issur of cutting down fruit trees?" at bounding box center [644, 329] width 720 height 20
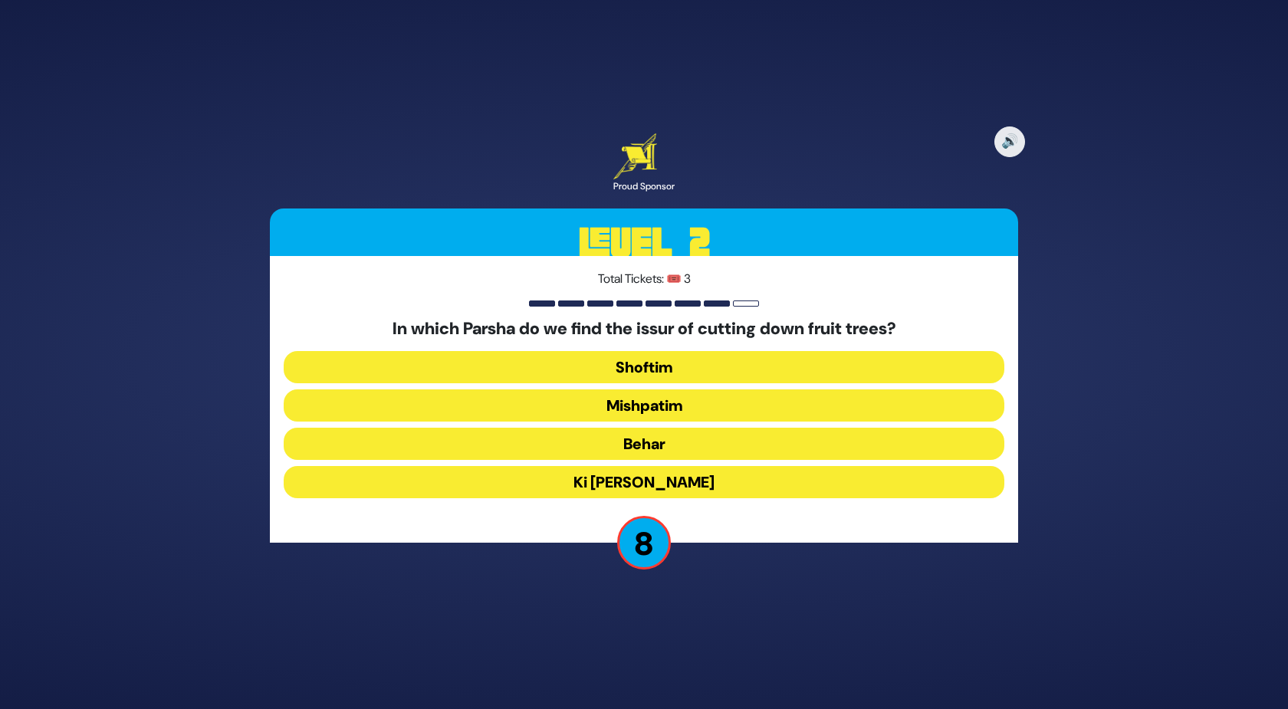
click at [586, 483] on button "Ki Savo" at bounding box center [644, 482] width 720 height 32
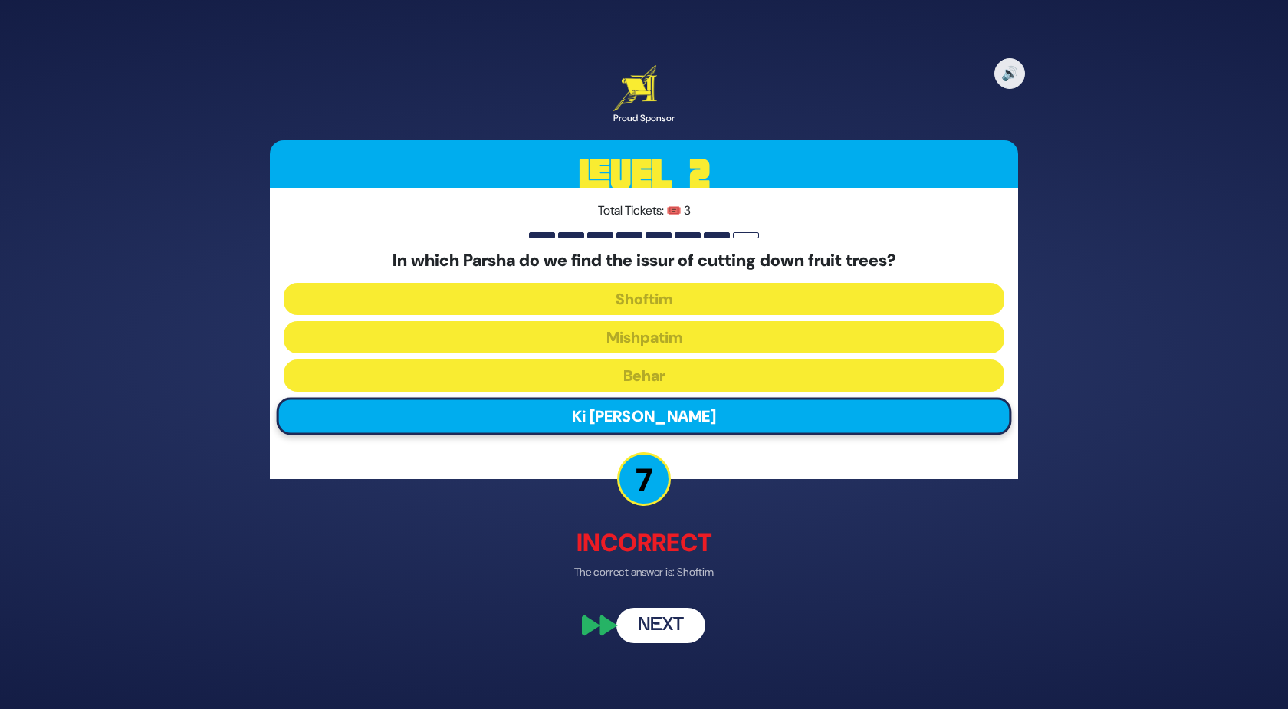
click at [645, 634] on button "Next" at bounding box center [660, 626] width 89 height 35
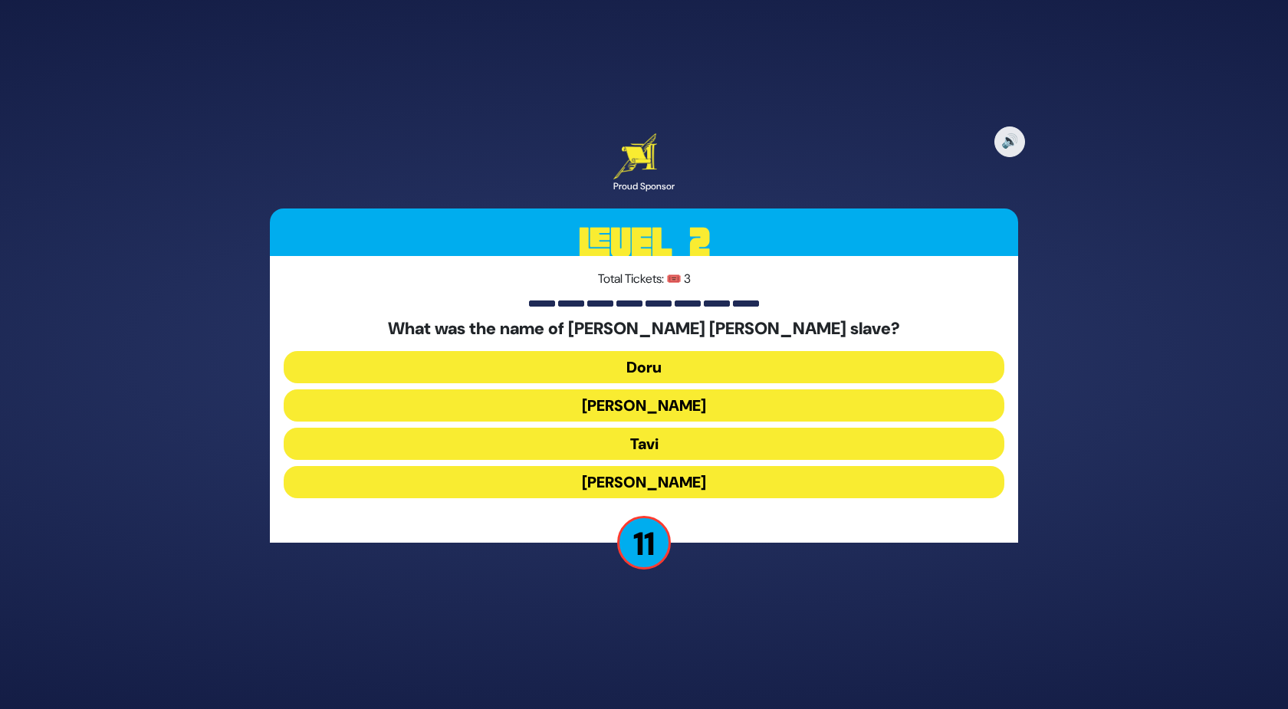
click at [628, 445] on button "Tavi" at bounding box center [644, 444] width 720 height 32
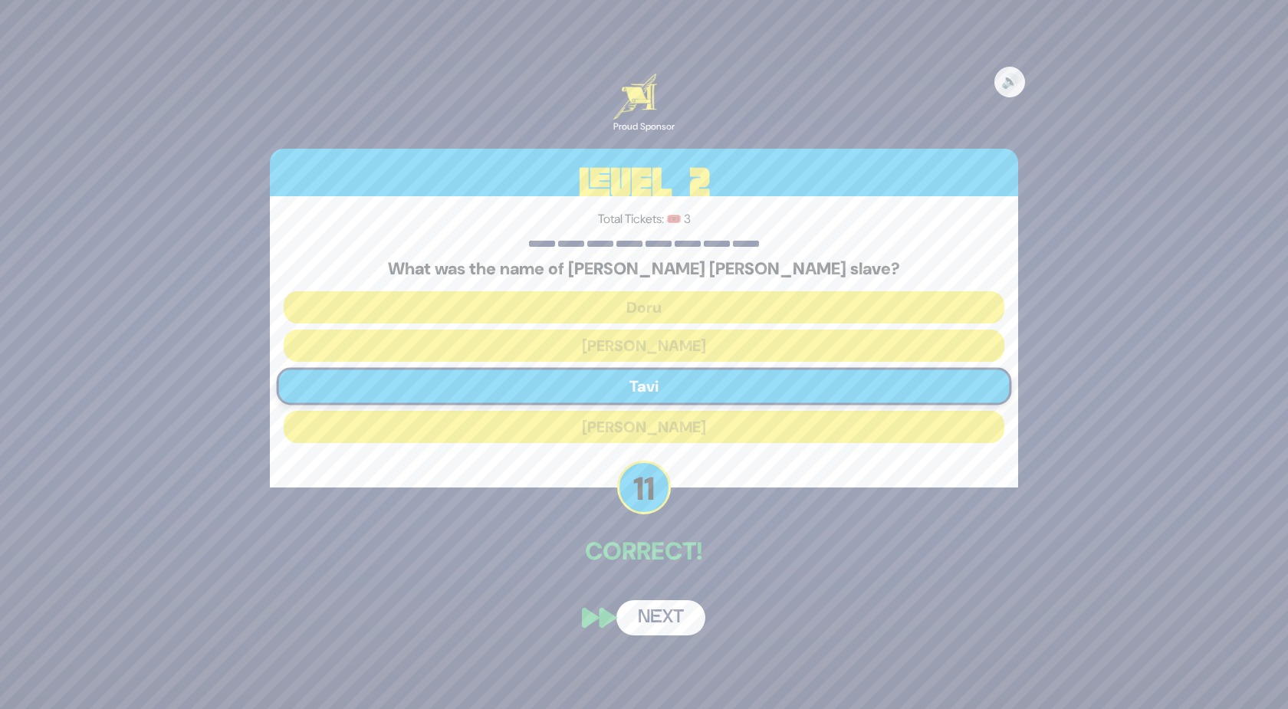
click at [661, 619] on button "Next" at bounding box center [660, 617] width 89 height 35
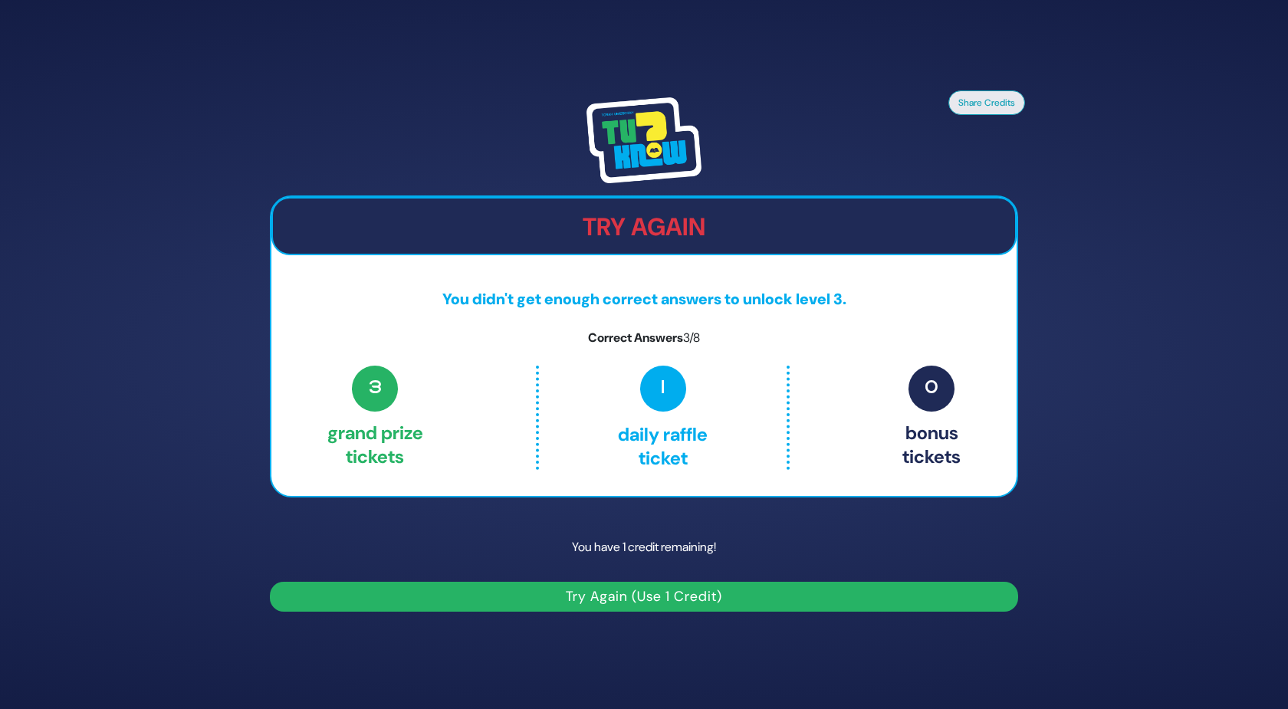
click at [602, 525] on p "You have 1 credit remaining!" at bounding box center [644, 547] width 748 height 44
click at [685, 592] on button "Try Again (Use 1 Credit)" at bounding box center [644, 597] width 748 height 30
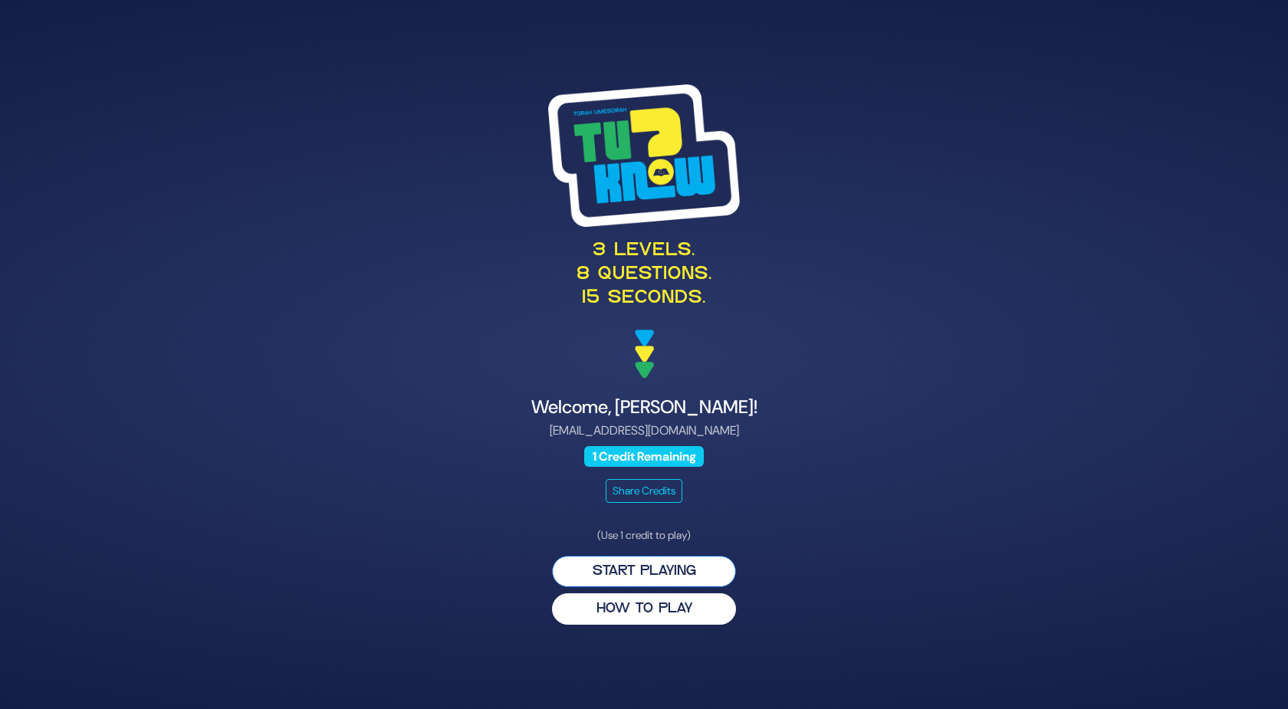
click at [673, 568] on button "Start Playing" at bounding box center [644, 571] width 184 height 31
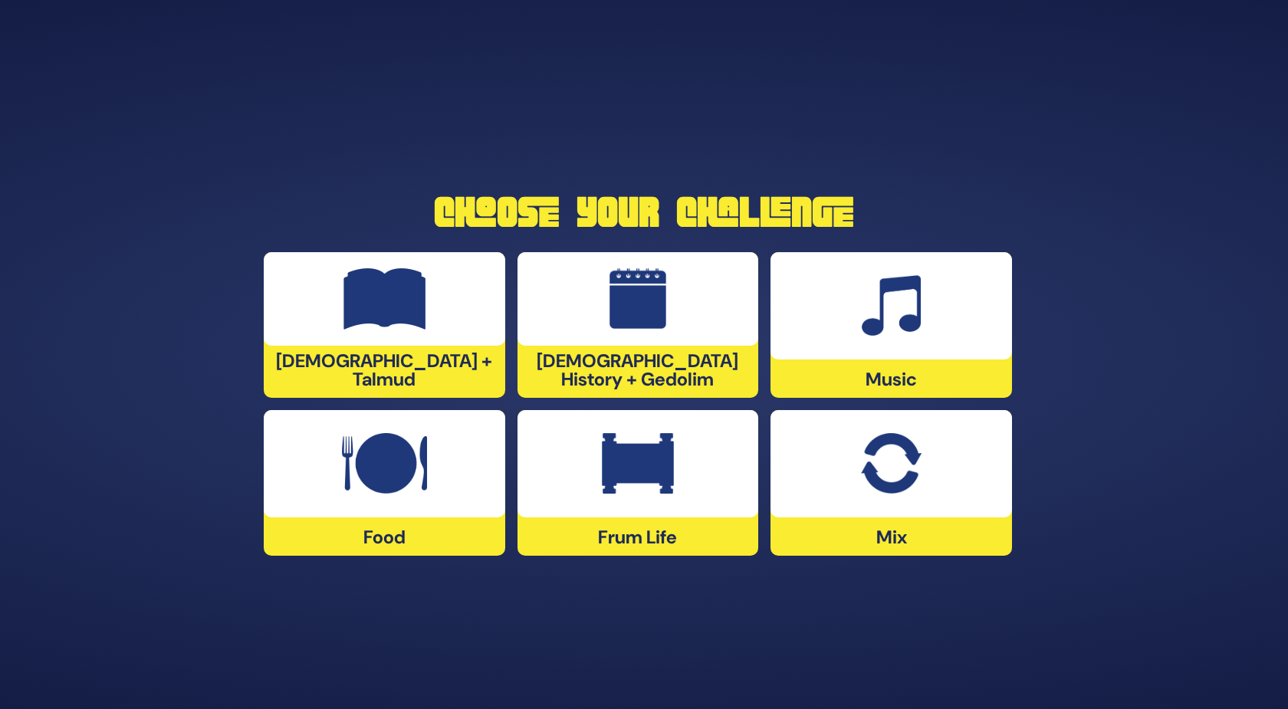
click at [951, 509] on div at bounding box center [890, 463] width 241 height 107
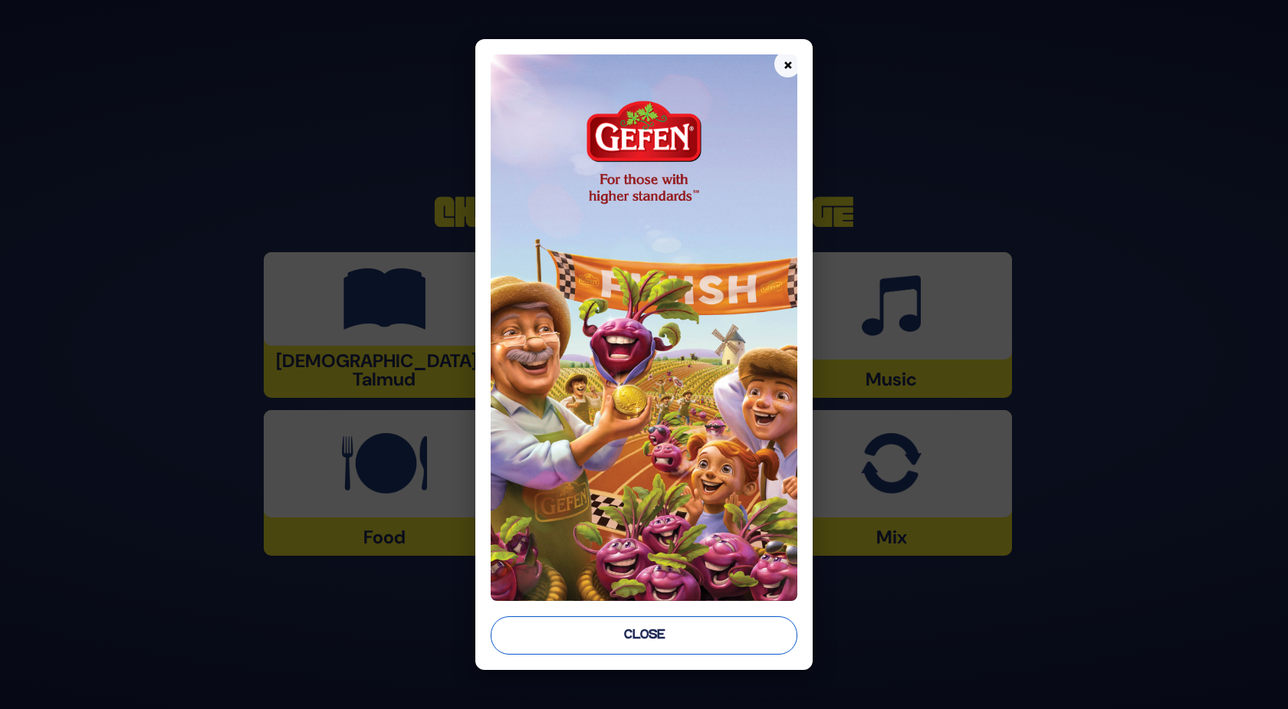
click at [637, 625] on button "Close" at bounding box center [644, 635] width 307 height 38
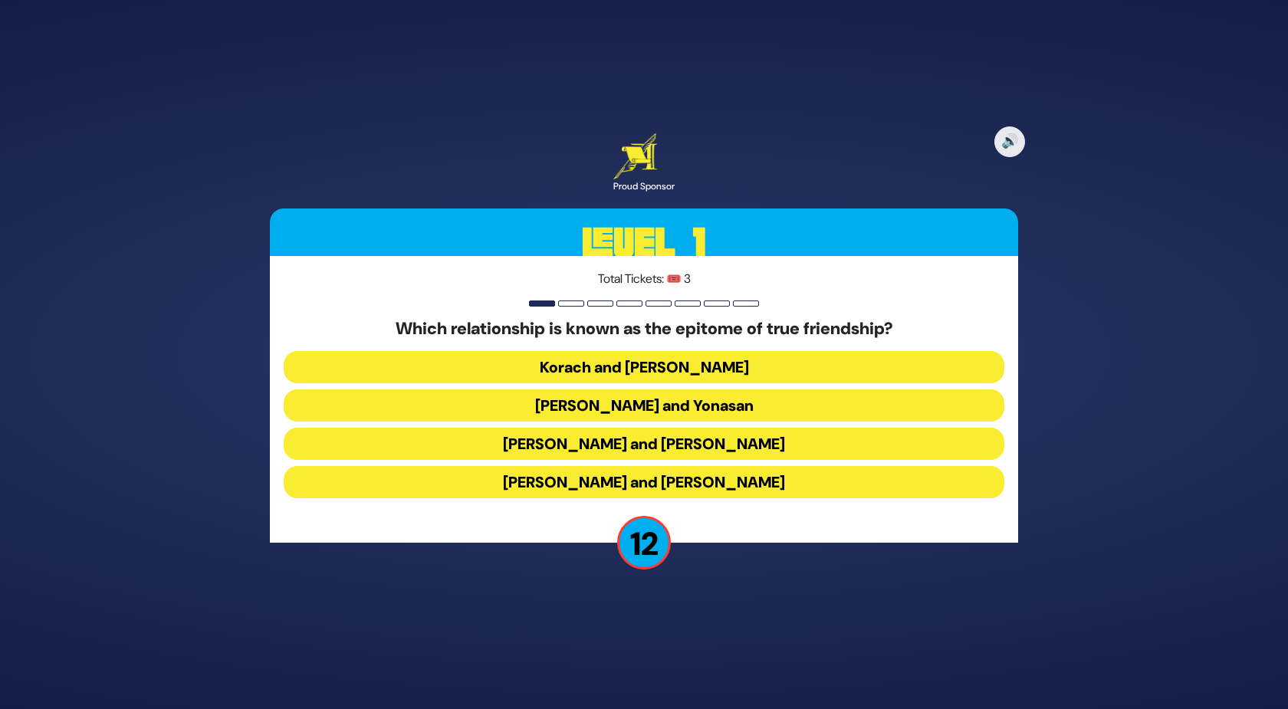
click at [501, 392] on button "[PERSON_NAME] and Yonasan" at bounding box center [644, 405] width 720 height 32
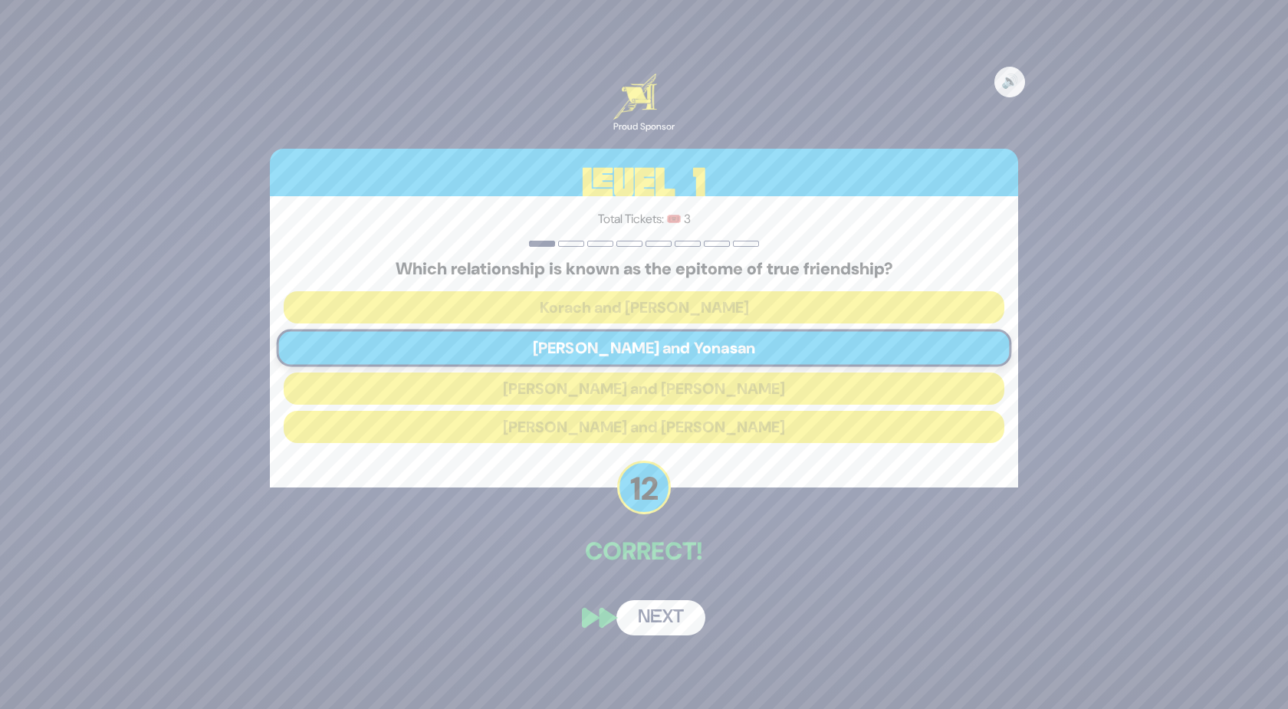
click at [644, 611] on button "Next" at bounding box center [660, 617] width 89 height 35
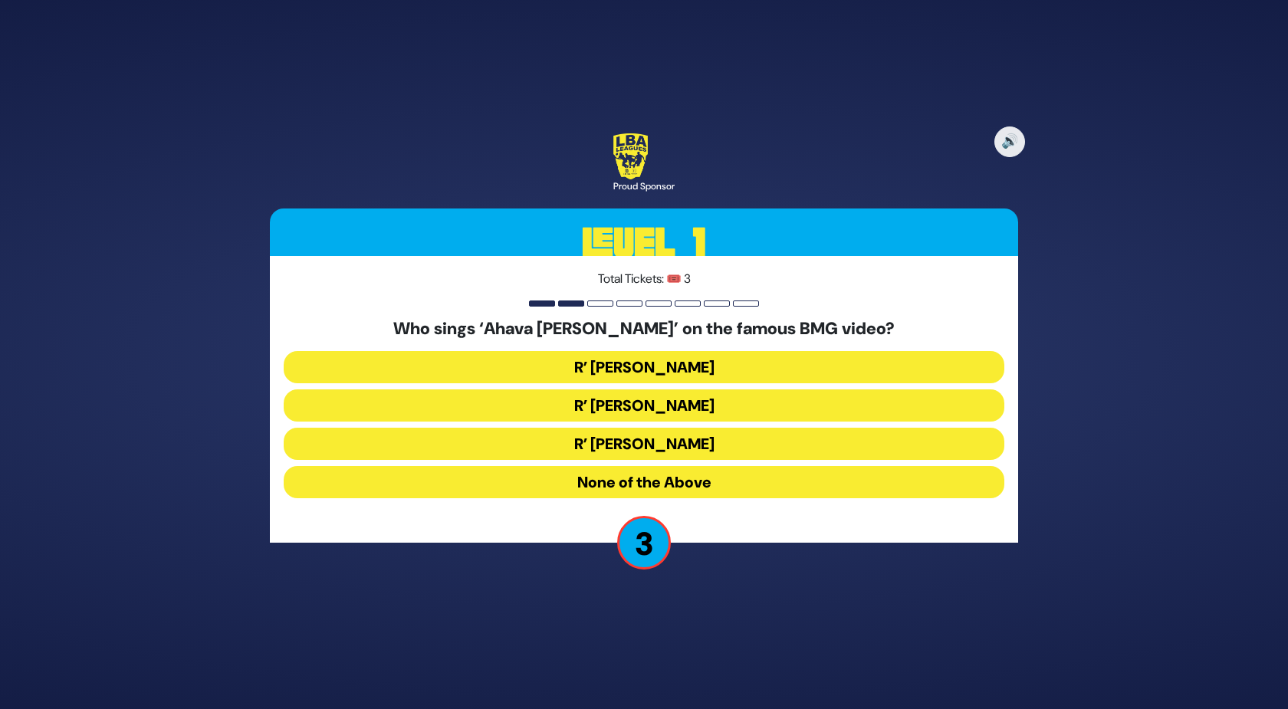
click at [582, 445] on button "R’ [PERSON_NAME]" at bounding box center [644, 444] width 720 height 32
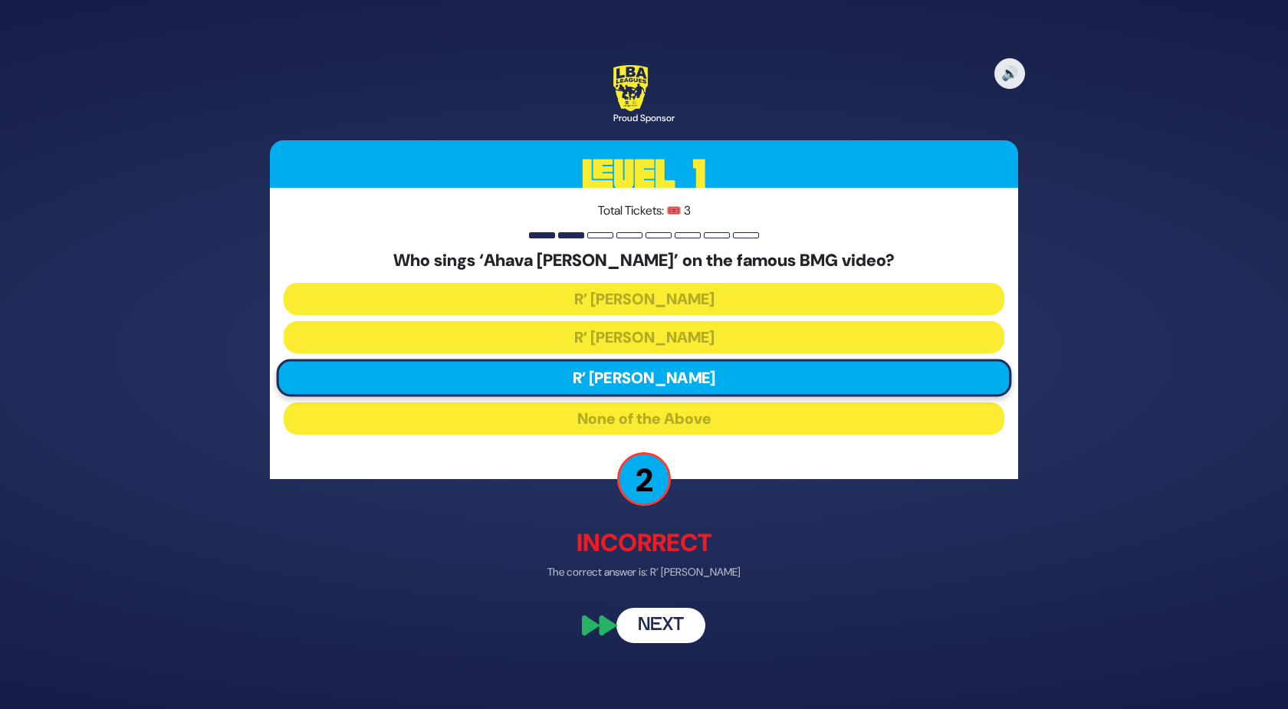
click at [645, 629] on button "Next" at bounding box center [660, 626] width 89 height 35
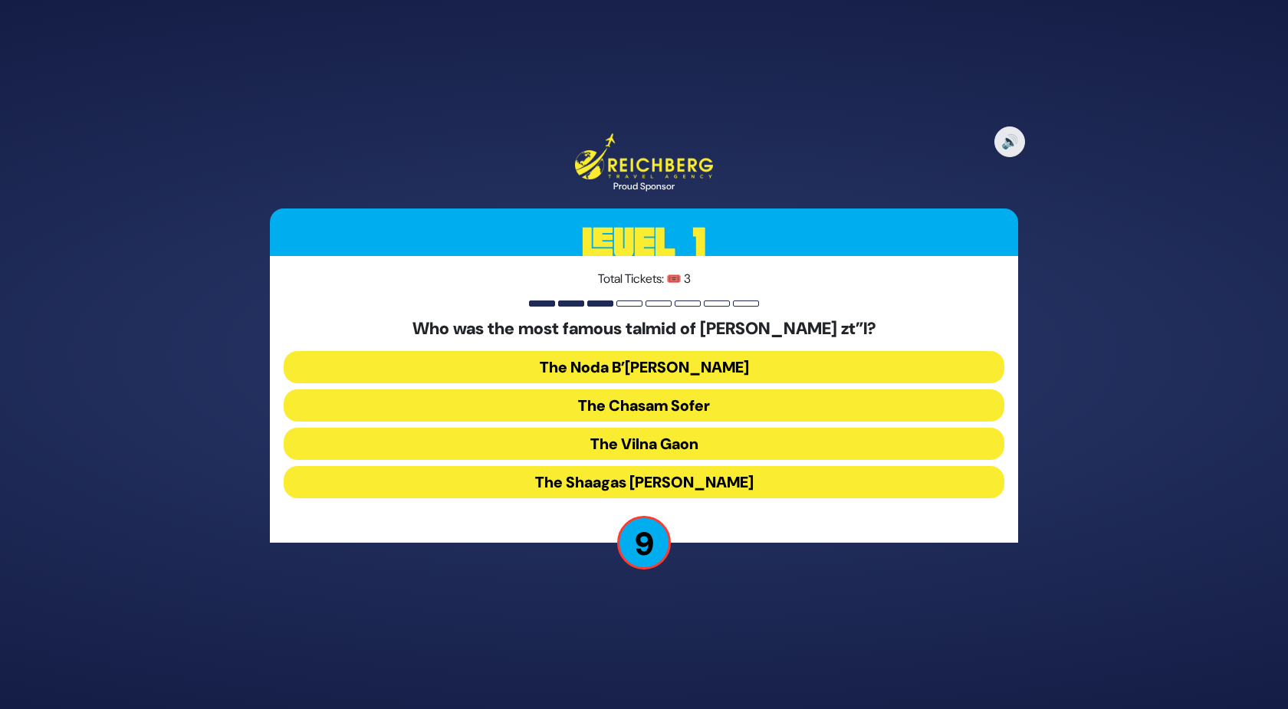
click at [579, 469] on button "The Shaagas [PERSON_NAME]" at bounding box center [644, 482] width 720 height 32
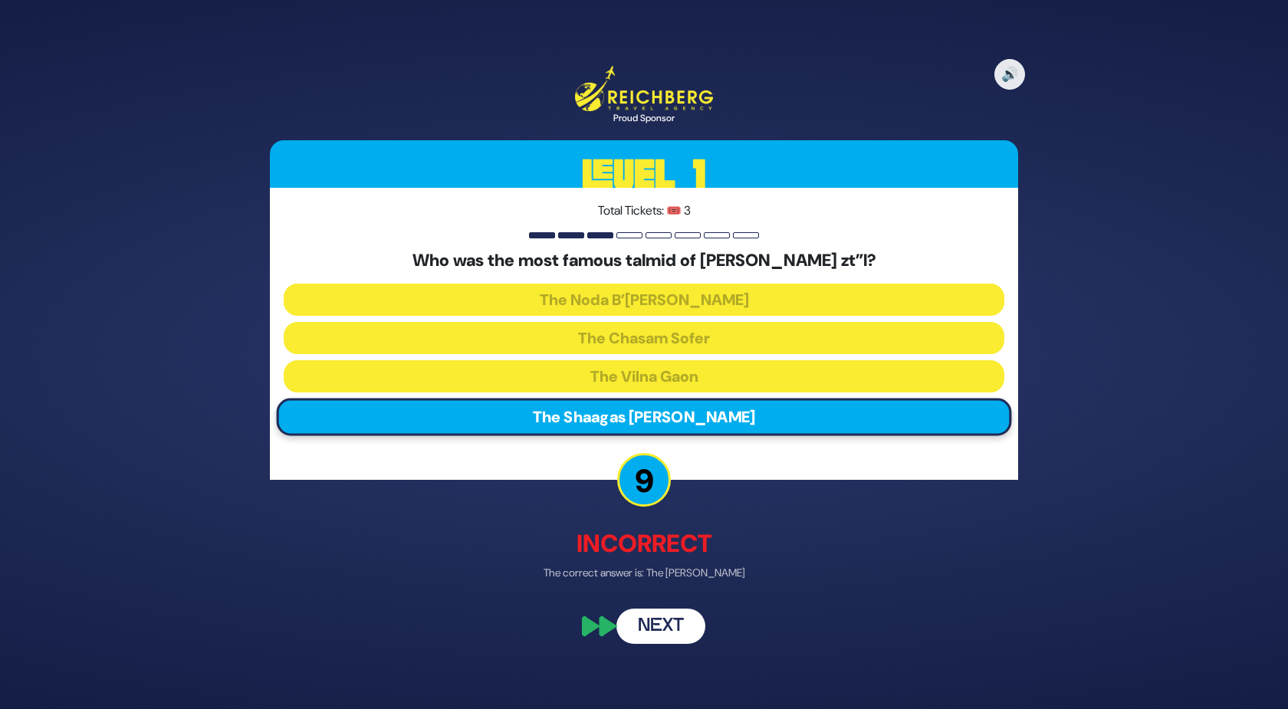
click at [658, 621] on button "Next" at bounding box center [660, 625] width 89 height 35
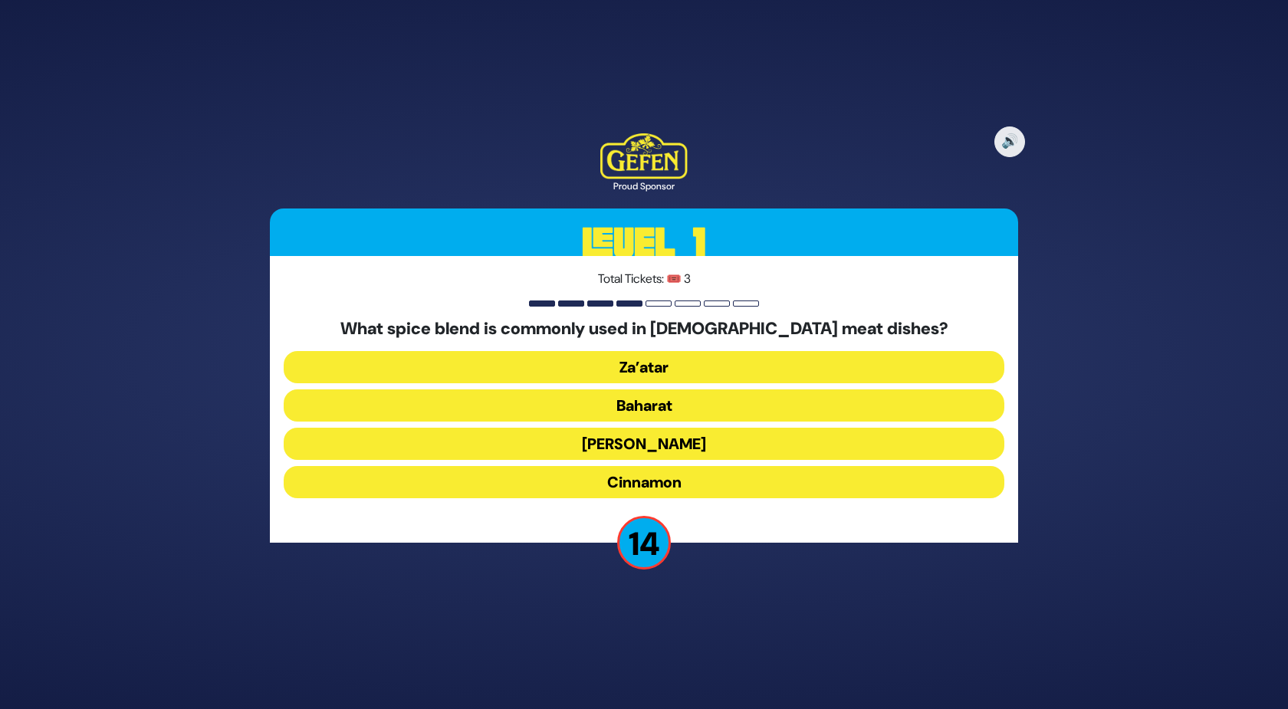
click at [579, 319] on h5 "What spice blend is commonly used in [DEMOGRAPHIC_DATA] meat dishes?" at bounding box center [644, 329] width 720 height 20
click at [609, 393] on button "Baharat" at bounding box center [644, 405] width 720 height 32
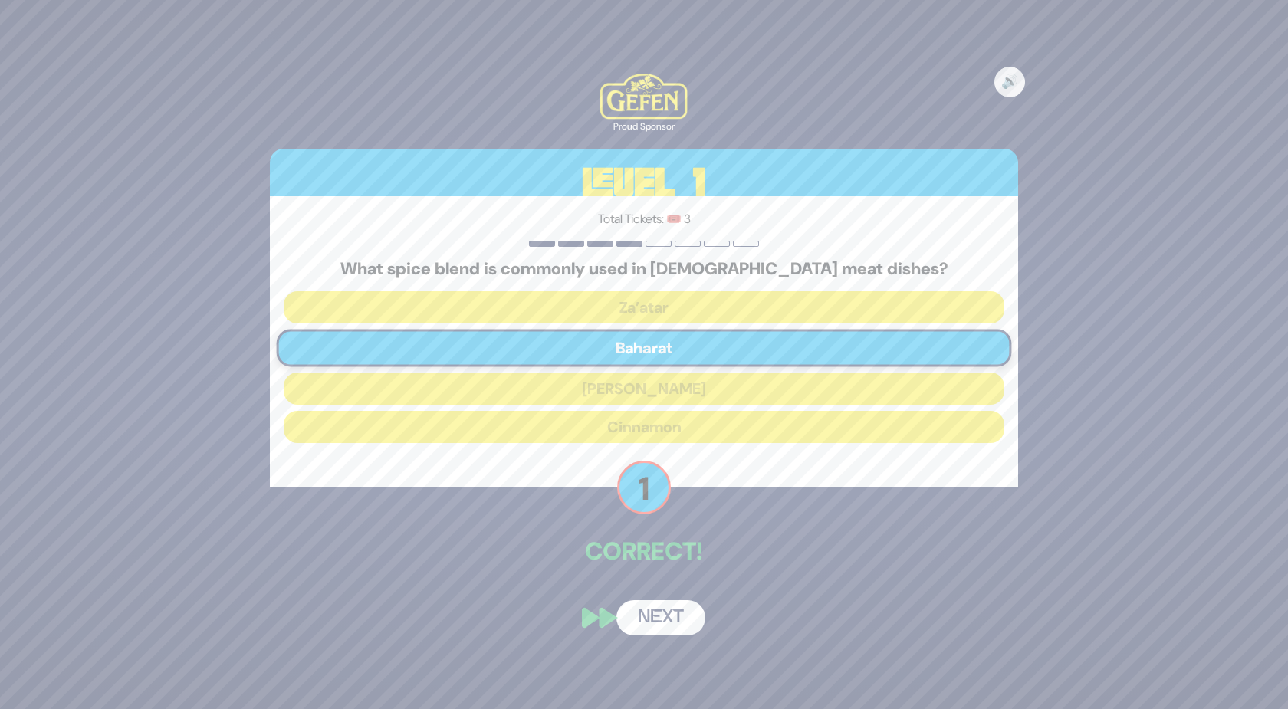
click at [644, 621] on button "Next" at bounding box center [660, 617] width 89 height 35
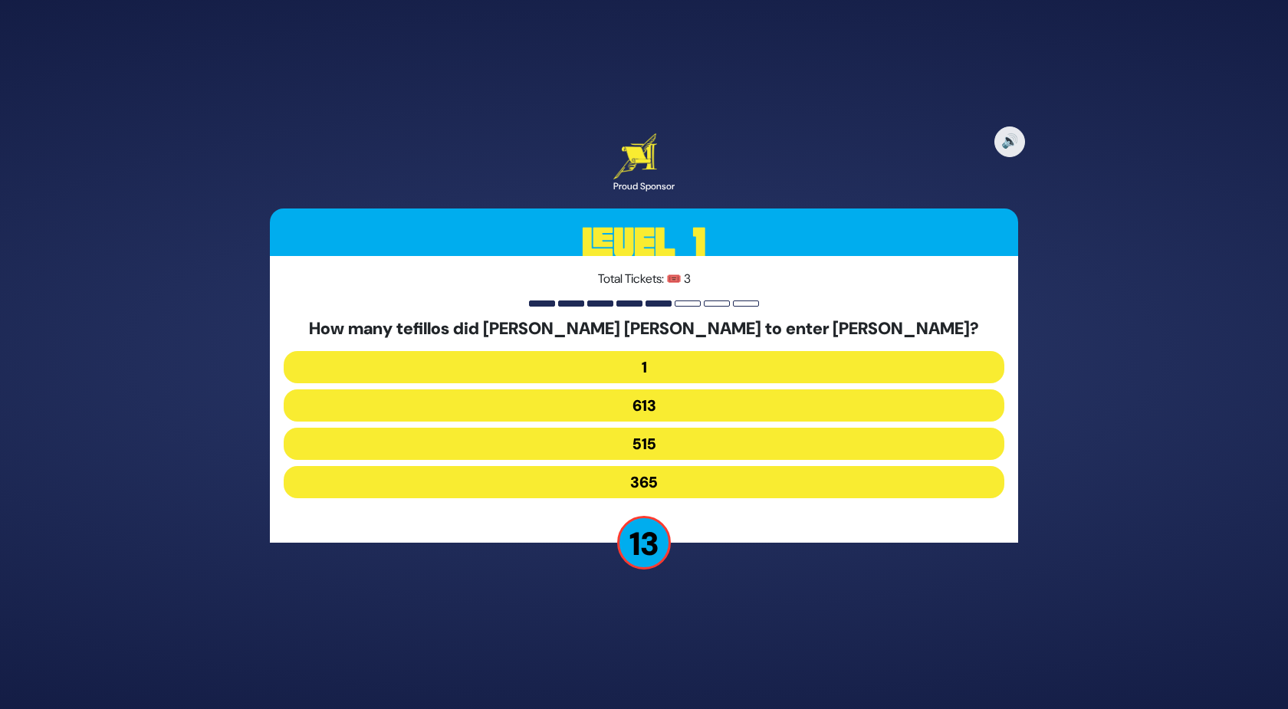
click at [549, 434] on button "515" at bounding box center [644, 444] width 720 height 32
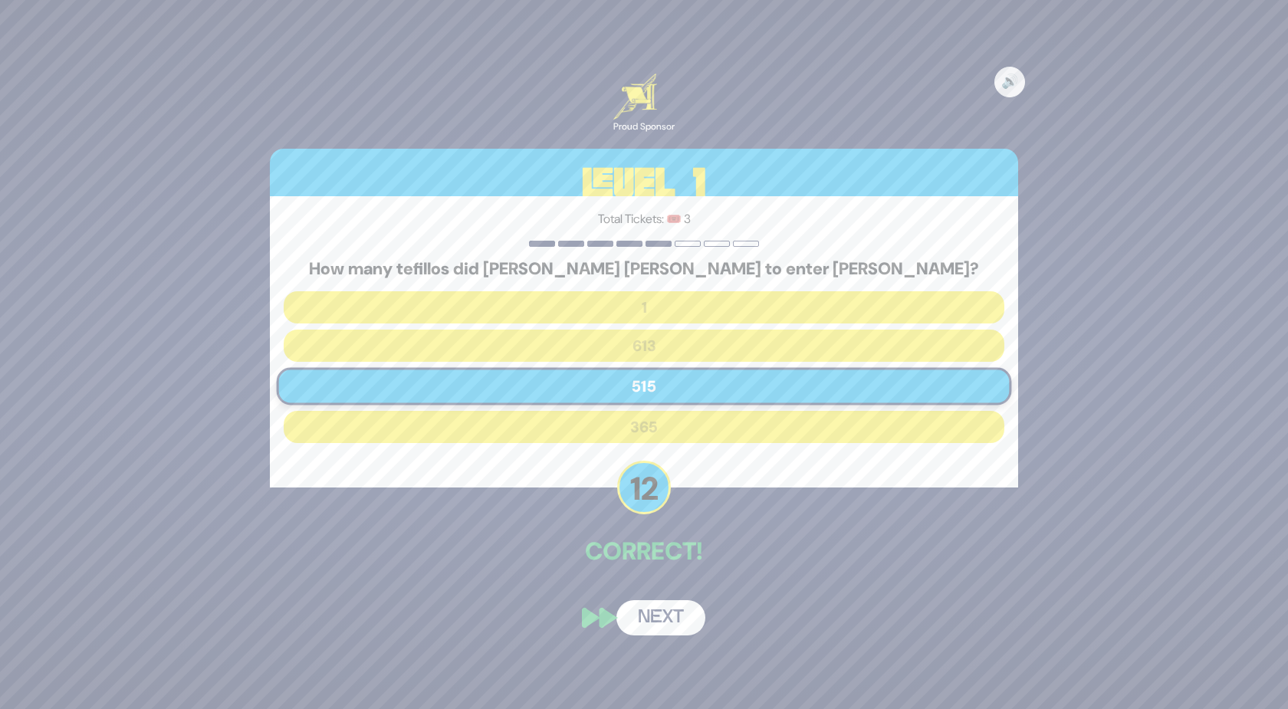
click at [637, 623] on button "Next" at bounding box center [660, 617] width 89 height 35
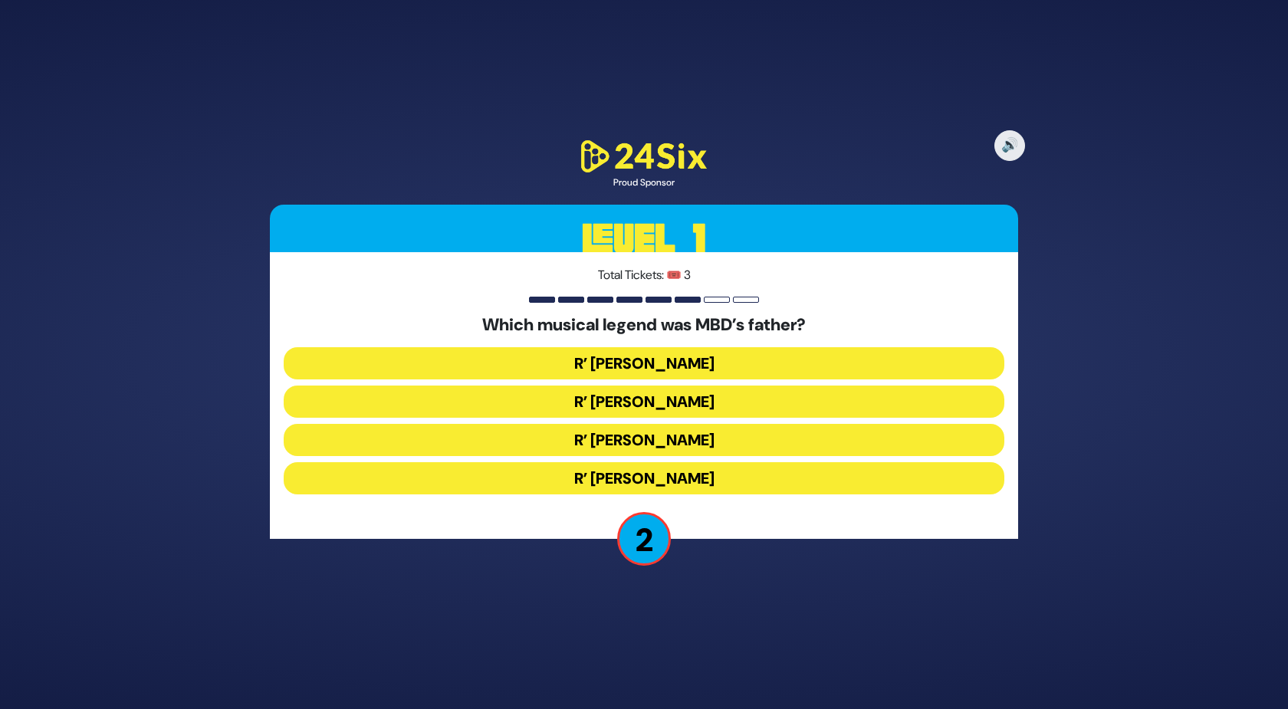
click at [566, 402] on button "R’ [PERSON_NAME]" at bounding box center [644, 402] width 720 height 32
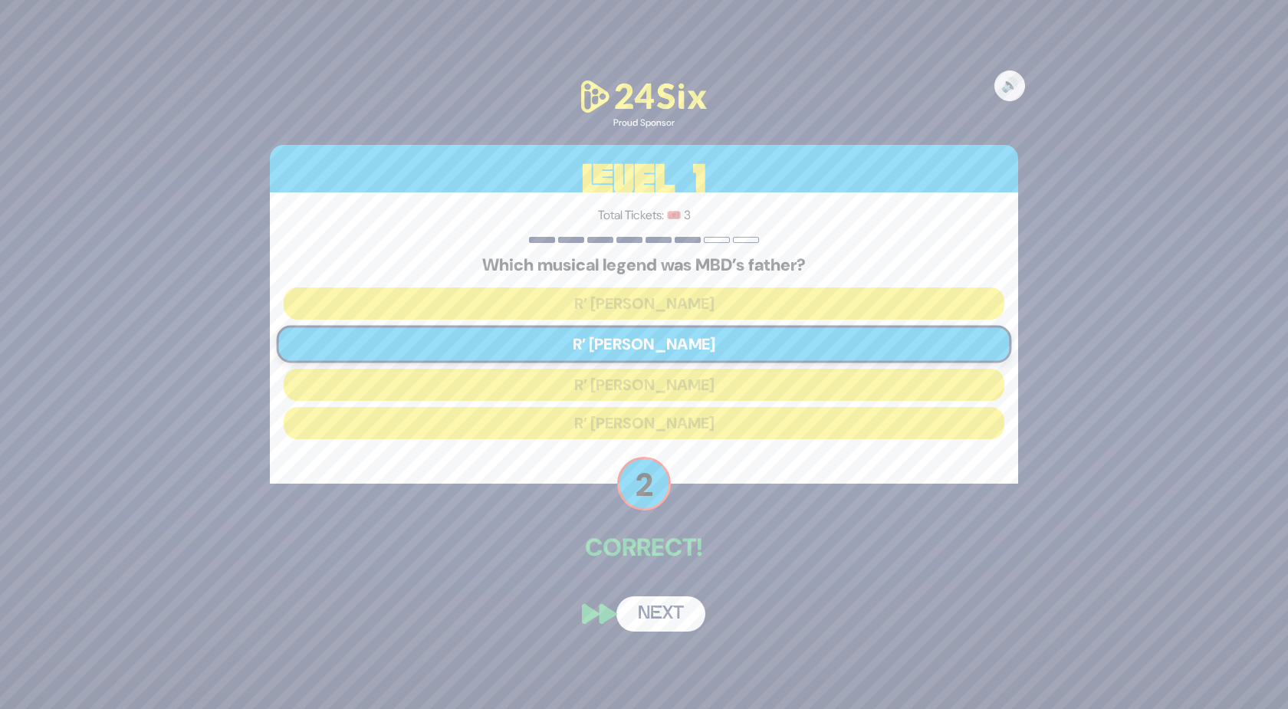
click at [646, 616] on button "Next" at bounding box center [660, 613] width 89 height 35
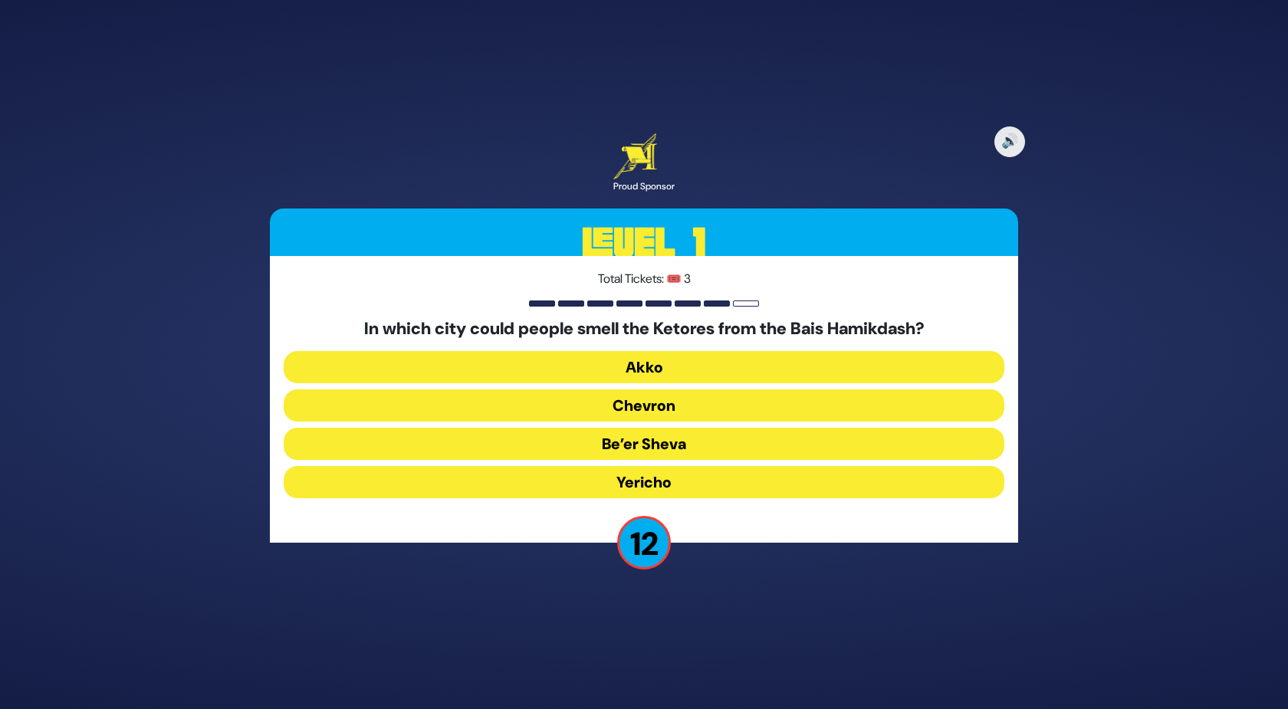
click at [517, 468] on button "Yericho" at bounding box center [644, 482] width 720 height 32
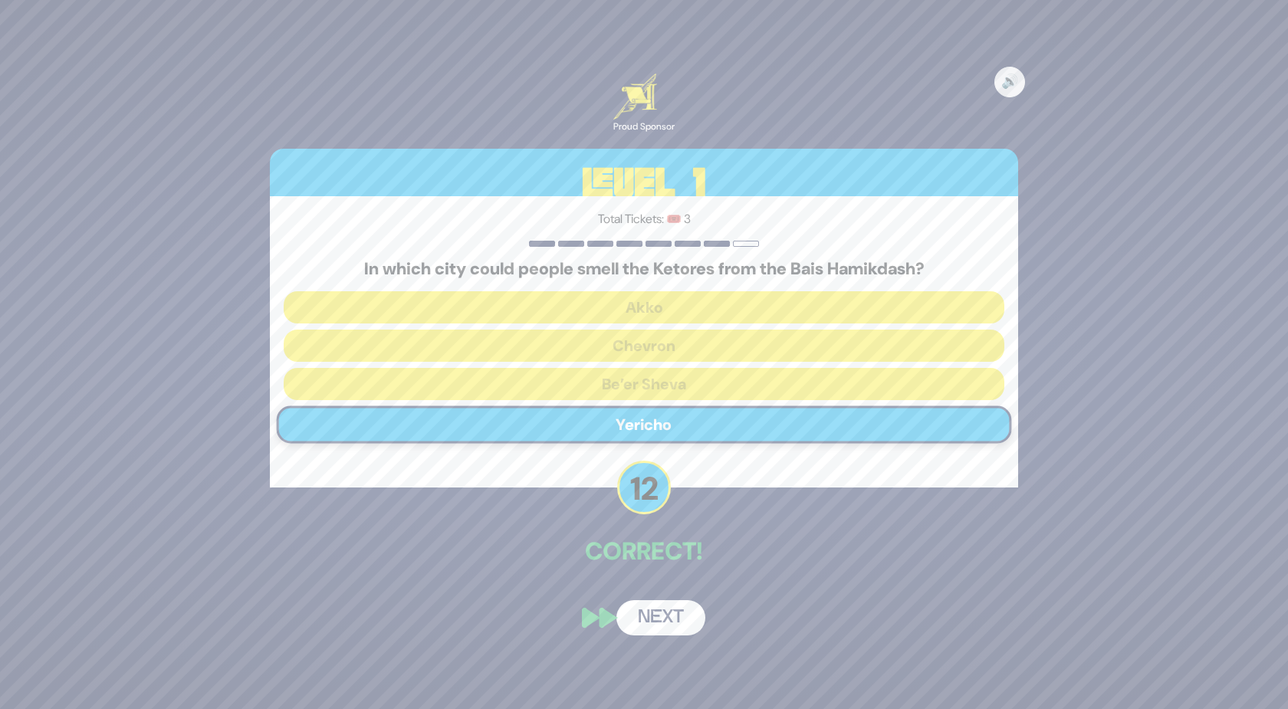
click at [660, 615] on button "Next" at bounding box center [660, 617] width 89 height 35
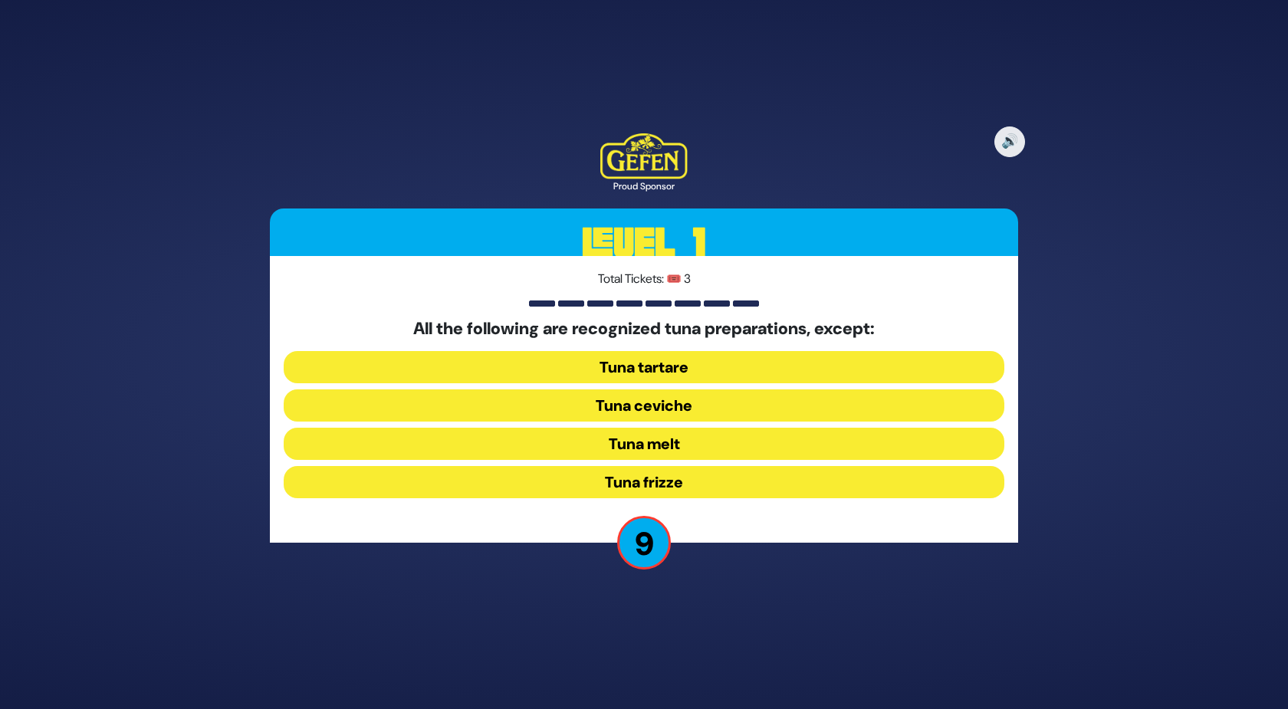
click at [559, 471] on button "Tuna frizze" at bounding box center [644, 482] width 720 height 32
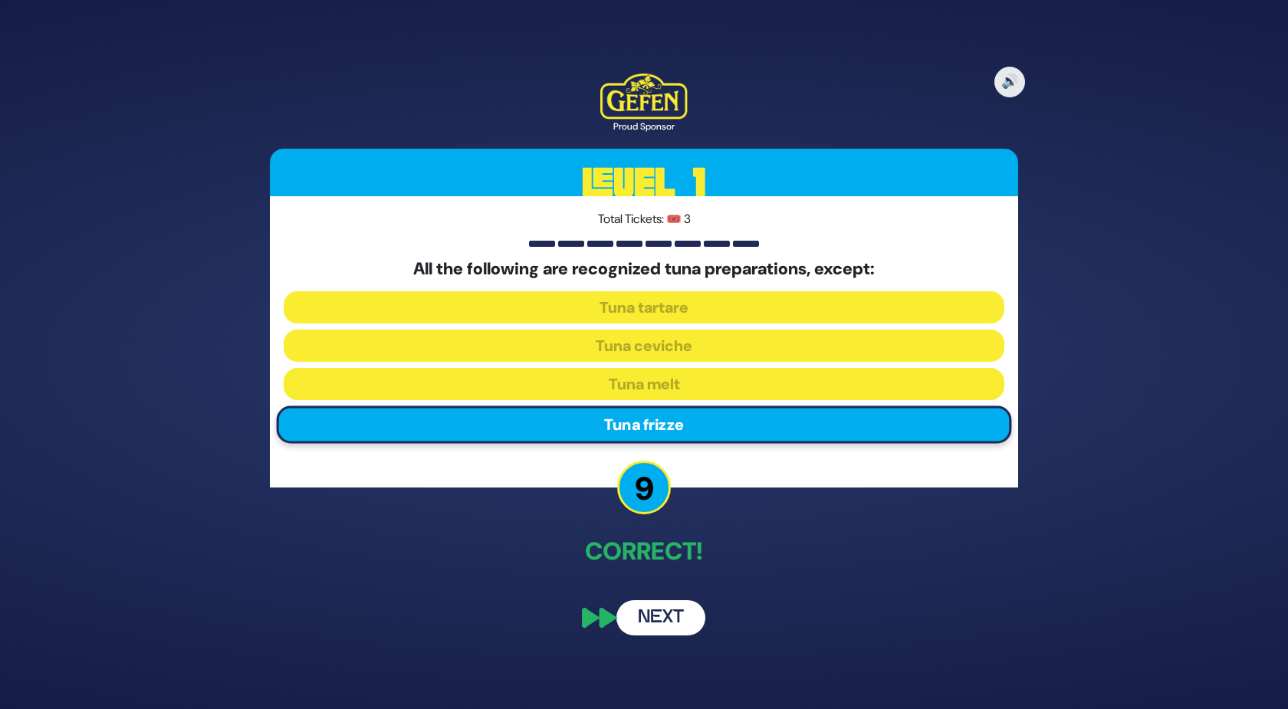
click at [656, 616] on button "Next" at bounding box center [660, 617] width 89 height 35
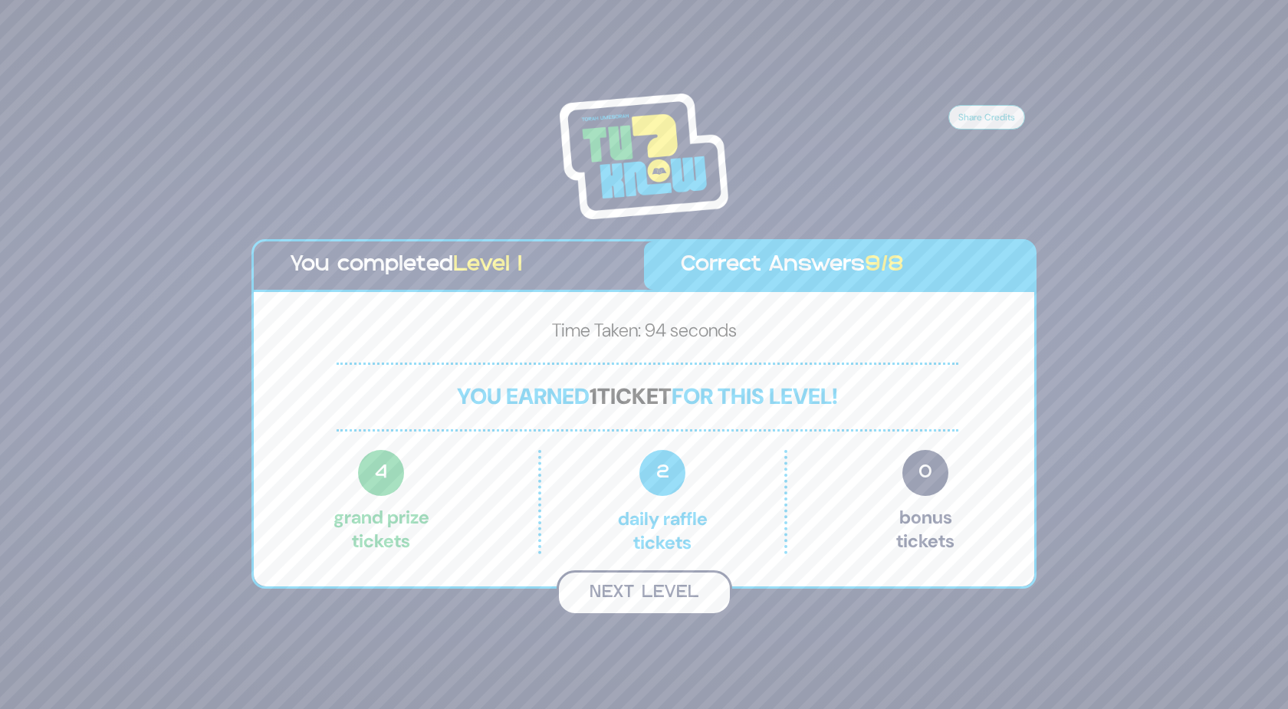
click at [592, 583] on button "Next Level" at bounding box center [644, 592] width 176 height 45
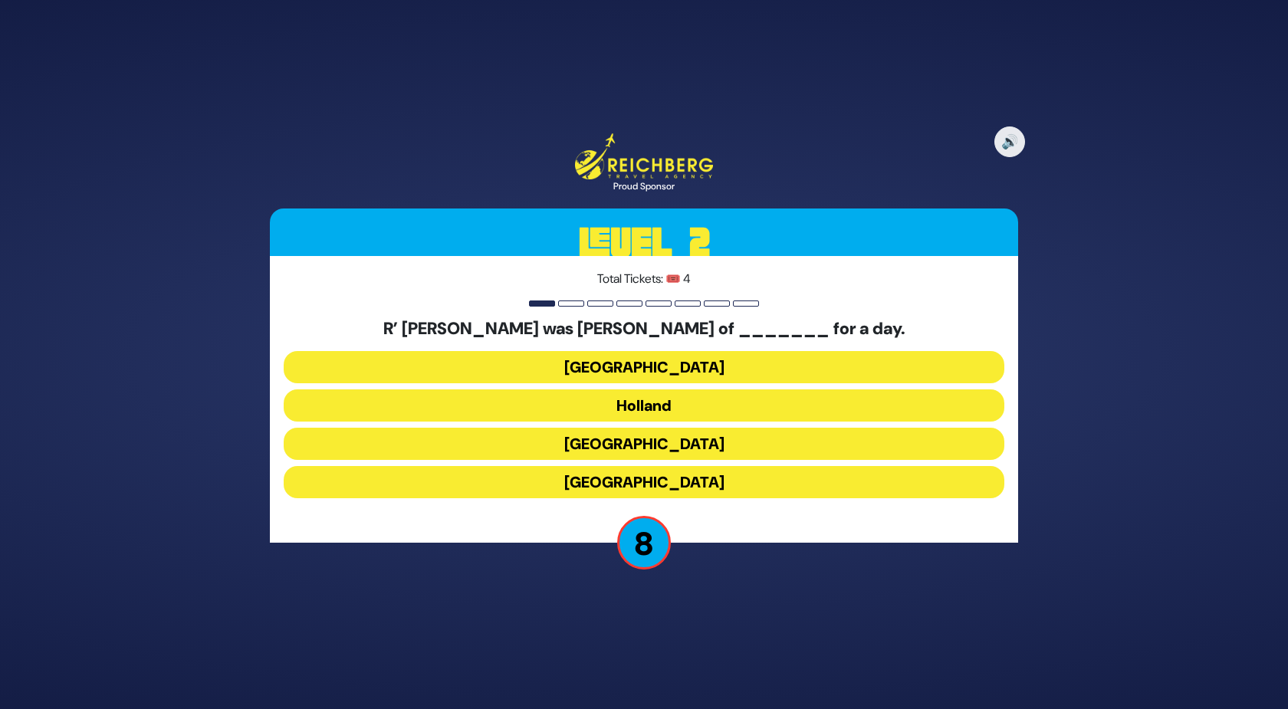
click at [542, 392] on button "Holland" at bounding box center [644, 405] width 720 height 32
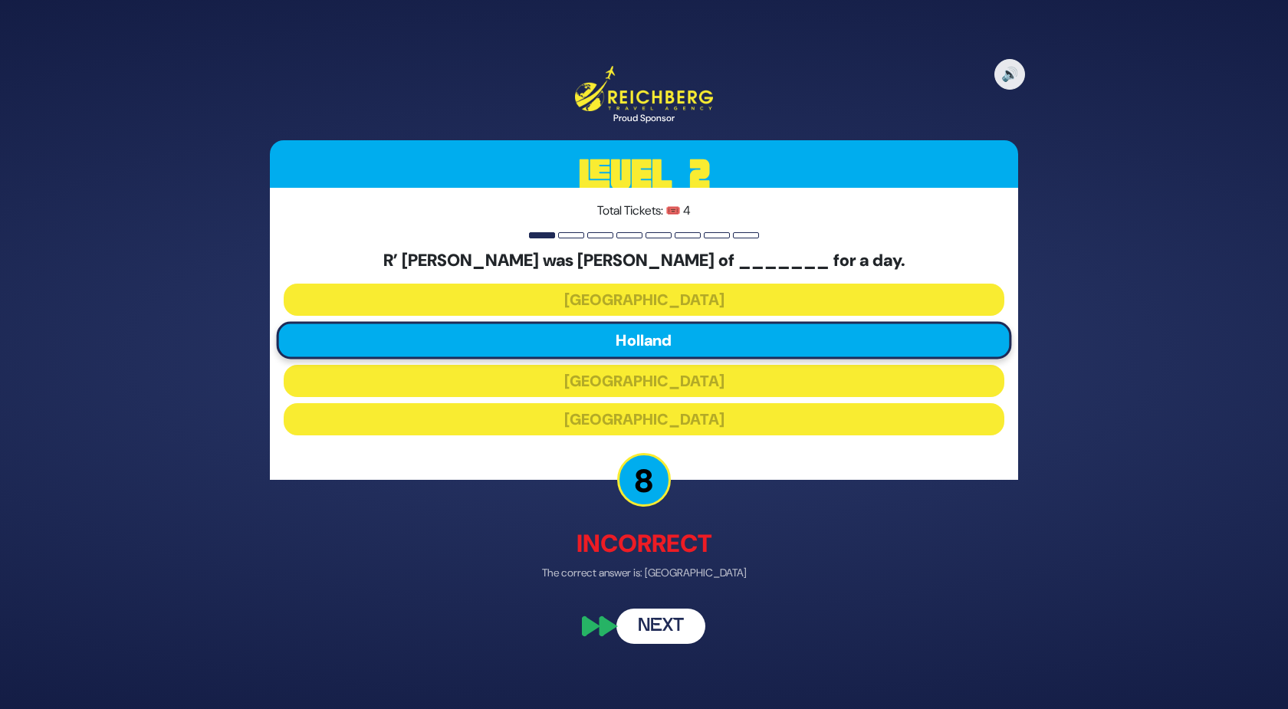
click at [673, 620] on button "Next" at bounding box center [660, 625] width 89 height 35
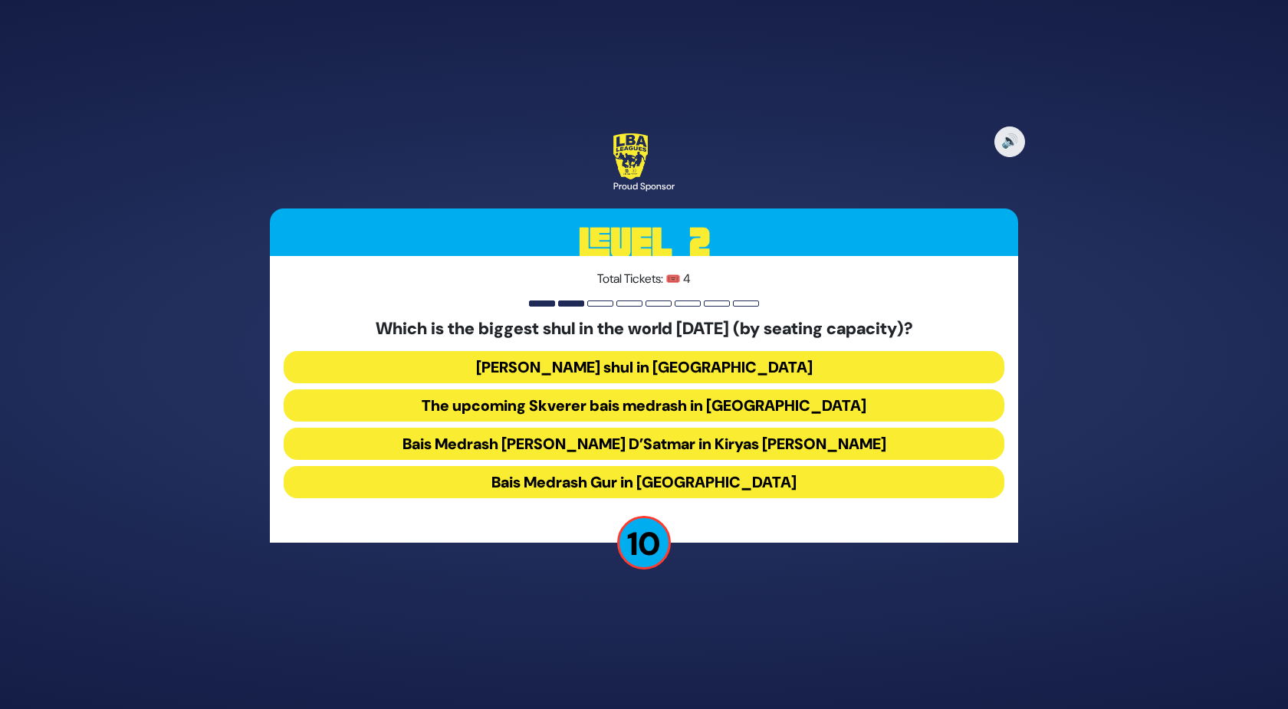
click at [539, 364] on button "[PERSON_NAME] shul in [GEOGRAPHIC_DATA]" at bounding box center [644, 367] width 720 height 32
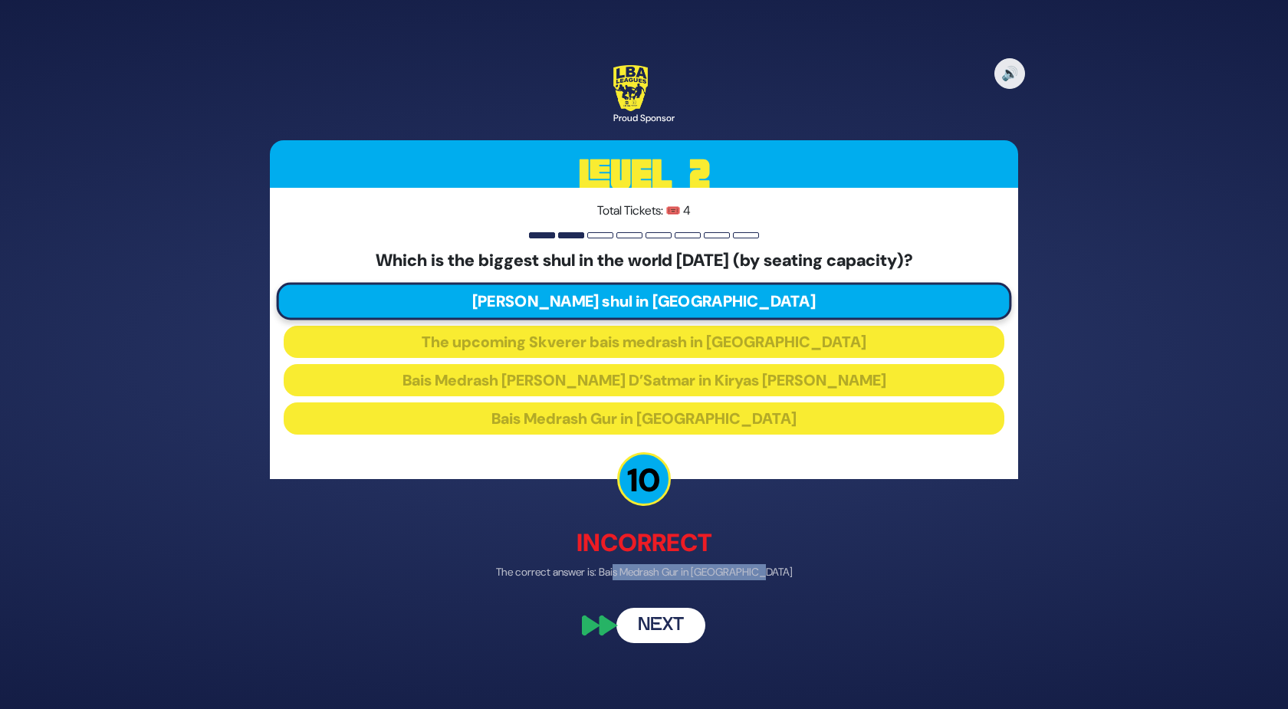
drag, startPoint x: 631, startPoint y: 578, endPoint x: 730, endPoint y: 592, distance: 100.7
click at [730, 592] on div "🔊 Proud Sponsor Level 2 Total Tickets: 🎟️ 4 Which is the biggest shul in the wo…" at bounding box center [643, 354] width 785 height 615
click at [724, 575] on p "The correct answer is: Bais Medrash Gur in [GEOGRAPHIC_DATA]" at bounding box center [644, 573] width 748 height 16
drag, startPoint x: 740, startPoint y: 253, endPoint x: 822, endPoint y: 275, distance: 85.0
click at [822, 275] on div "Which is the biggest shul in the world [DATE] (by seating capacity)? [PERSON_NA…" at bounding box center [644, 346] width 720 height 190
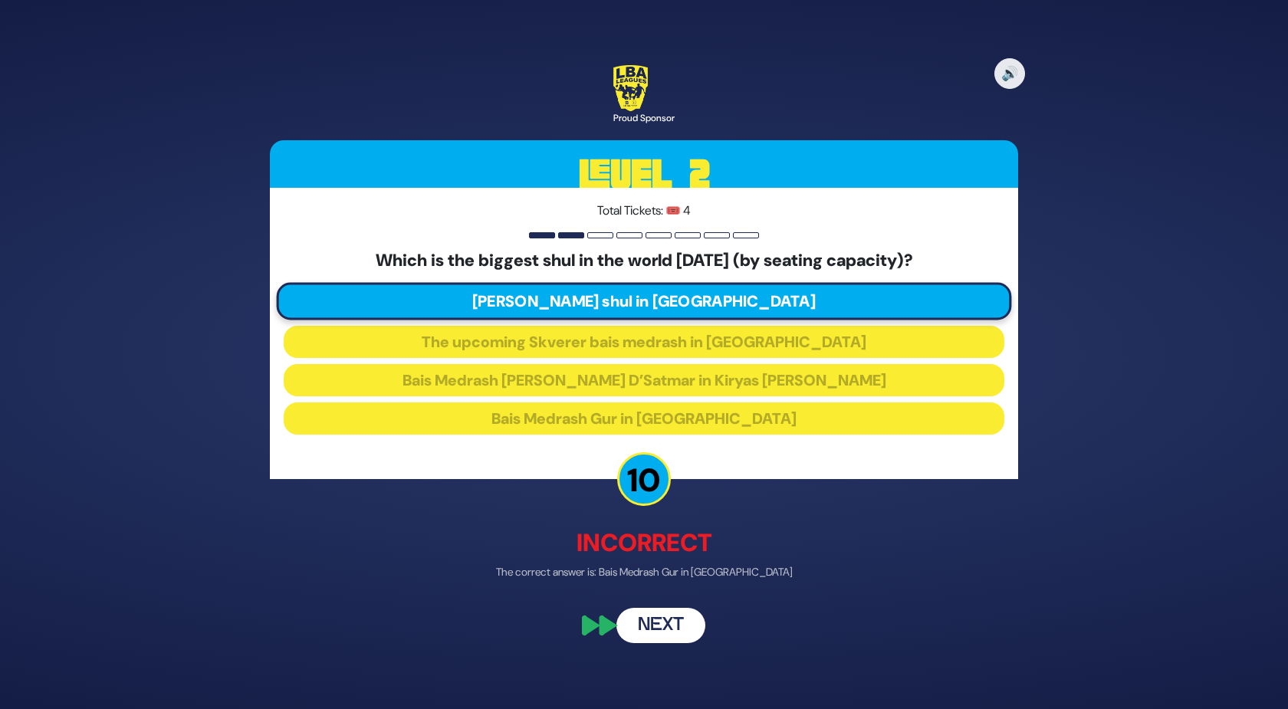
click at [822, 275] on div "Which is the biggest shul in the world [DATE] (by seating capacity)? [PERSON_NA…" at bounding box center [644, 346] width 720 height 190
click at [649, 633] on button "Next" at bounding box center [660, 626] width 89 height 35
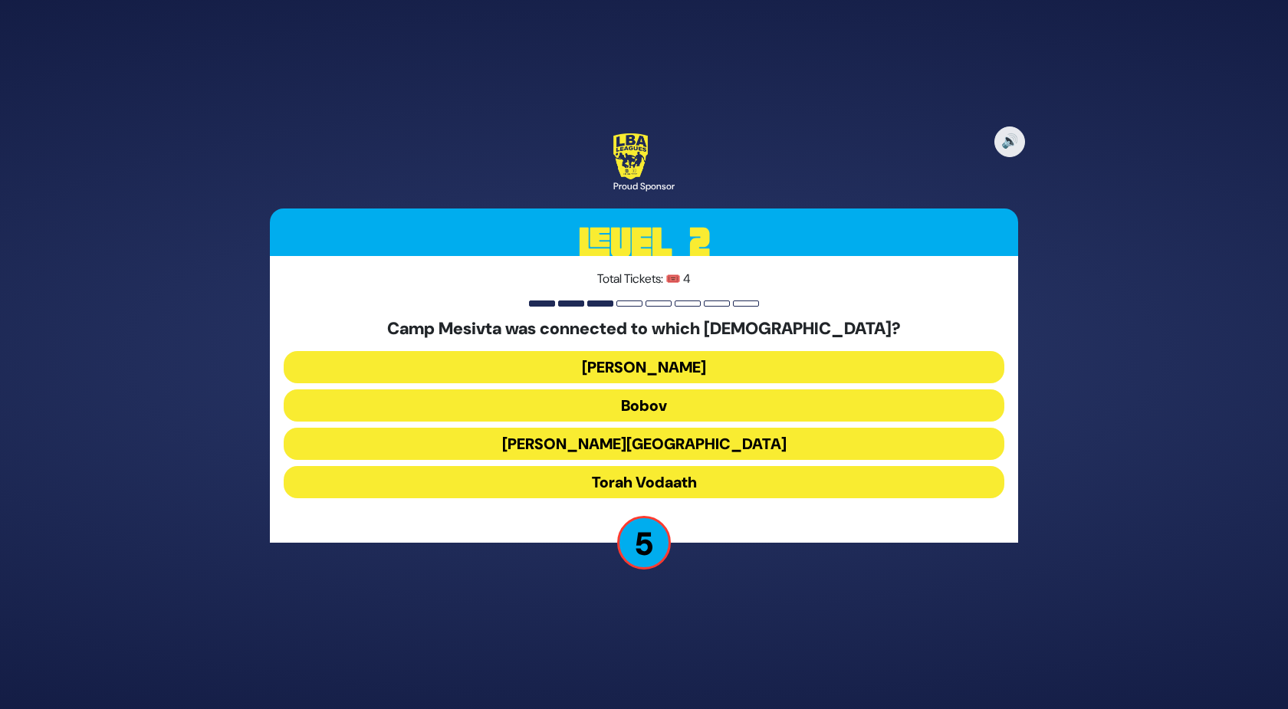
click at [470, 484] on button "Torah Vodaath" at bounding box center [644, 482] width 720 height 32
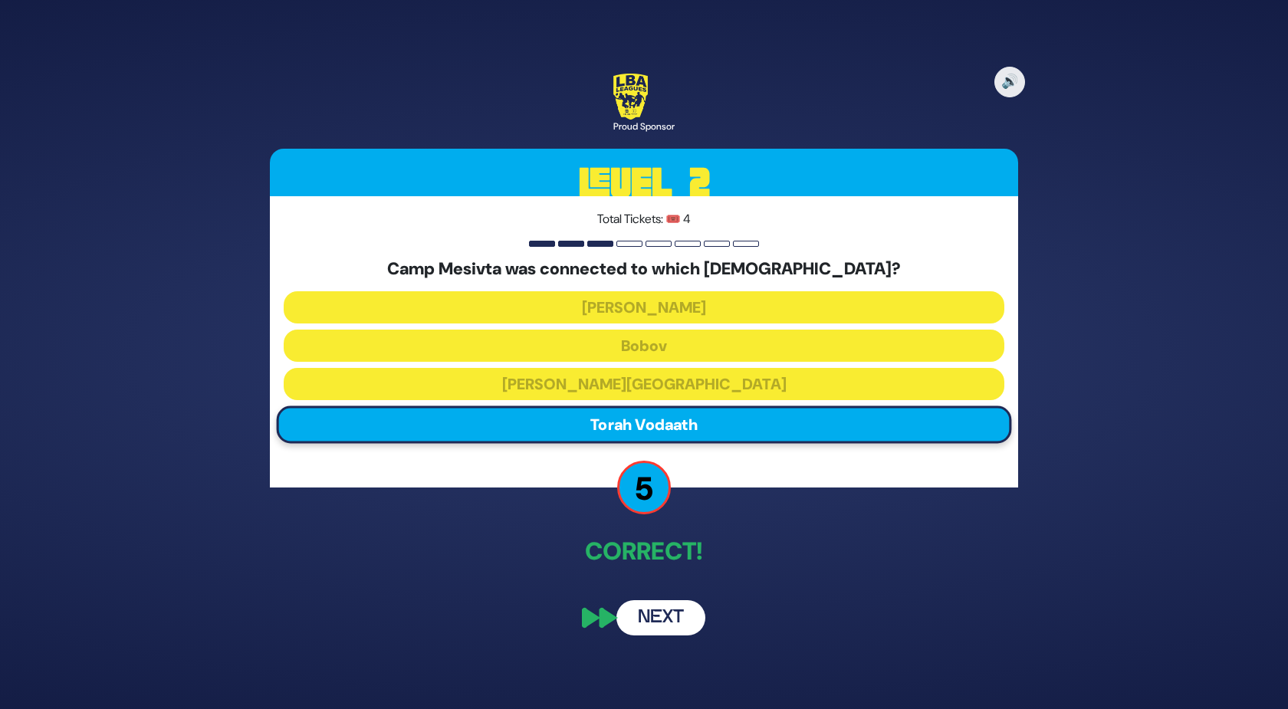
click at [673, 609] on button "Next" at bounding box center [660, 617] width 89 height 35
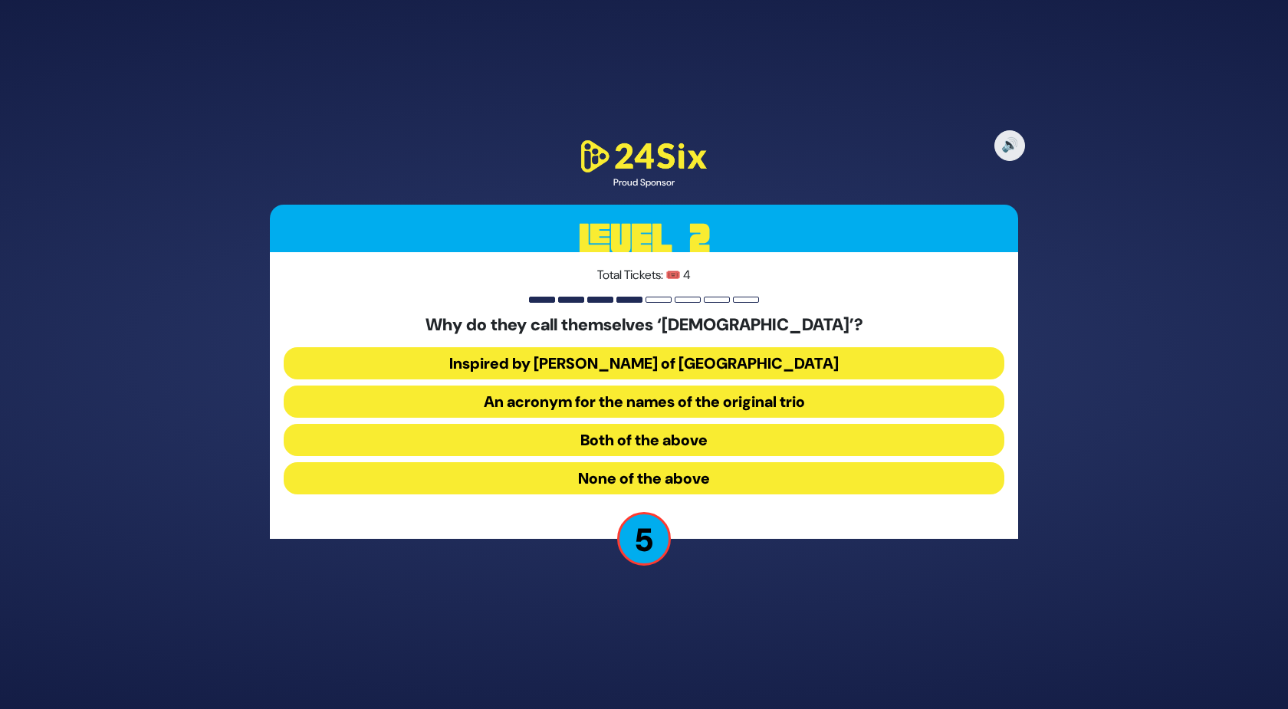
click at [511, 474] on button "None of the above" at bounding box center [644, 478] width 720 height 32
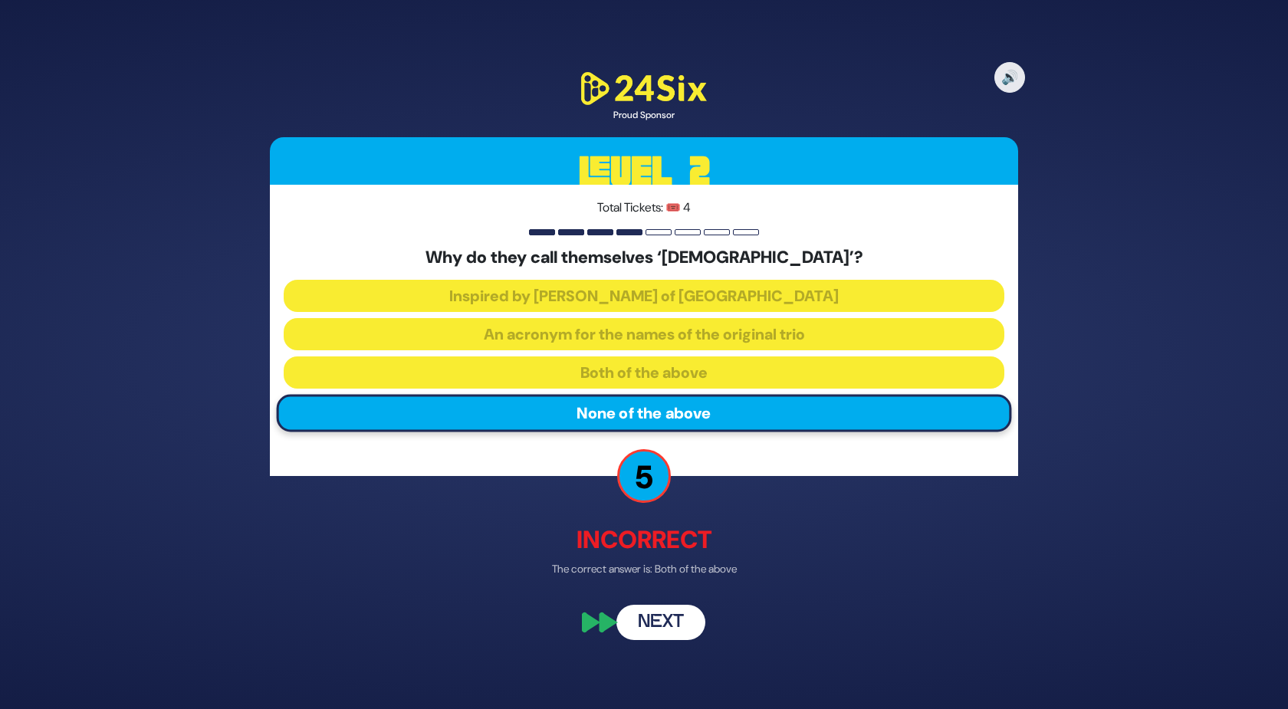
click at [664, 612] on button "Next" at bounding box center [660, 622] width 89 height 35
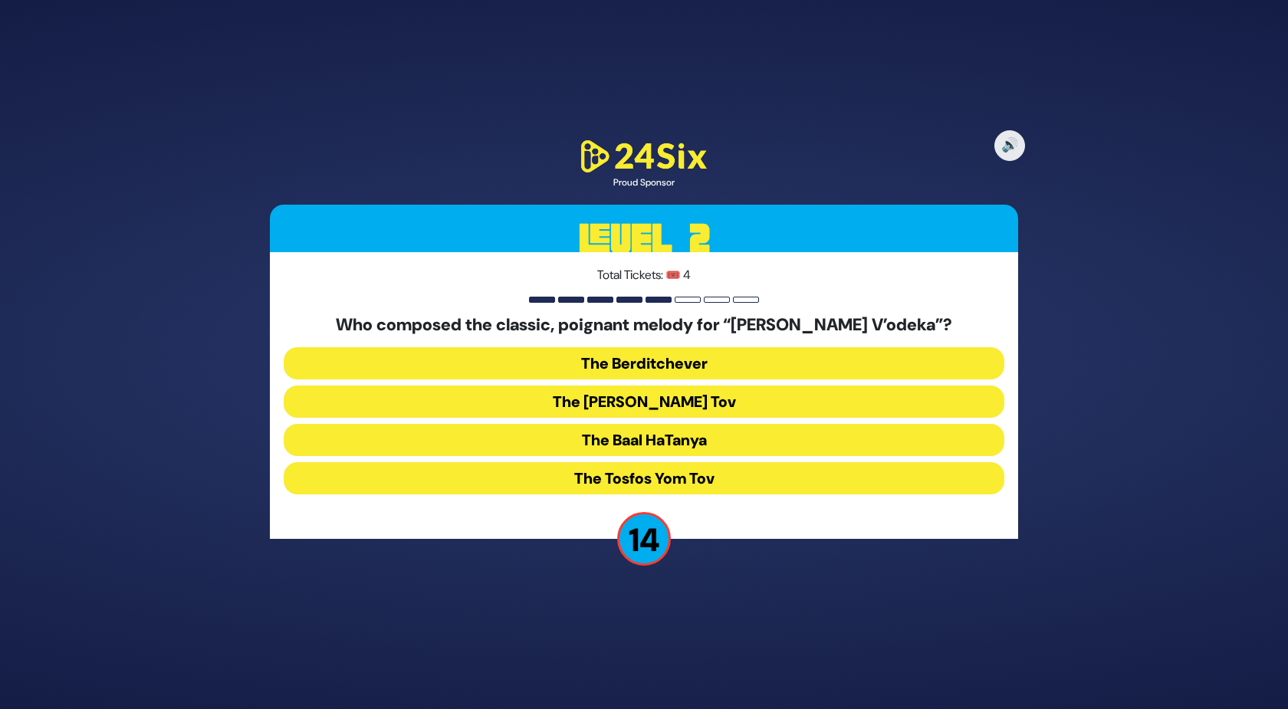
click at [537, 330] on h5 "Who composed the classic, poignant melody for “[PERSON_NAME] V’odeka”?" at bounding box center [644, 325] width 720 height 20
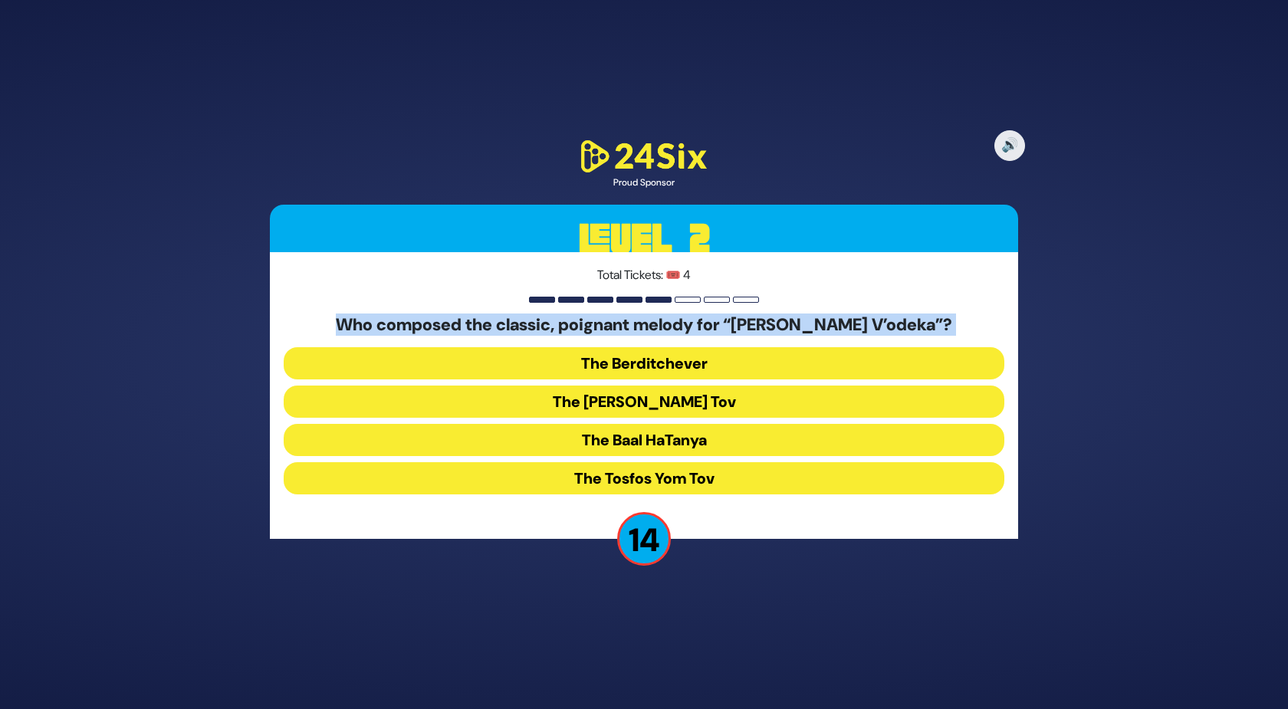
click at [537, 330] on h5 "Who composed the classic, poignant melody for “[PERSON_NAME] V’odeka”?" at bounding box center [644, 325] width 720 height 20
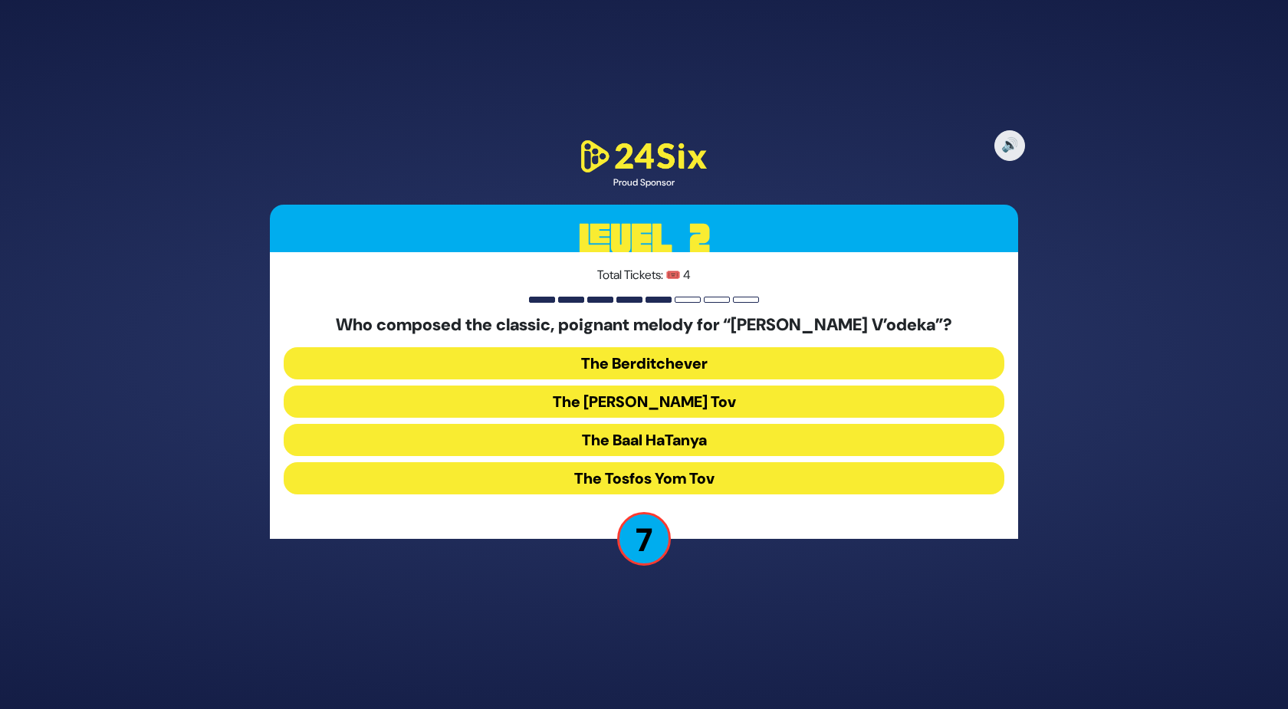
click at [570, 371] on button "The Berditchever" at bounding box center [644, 363] width 720 height 32
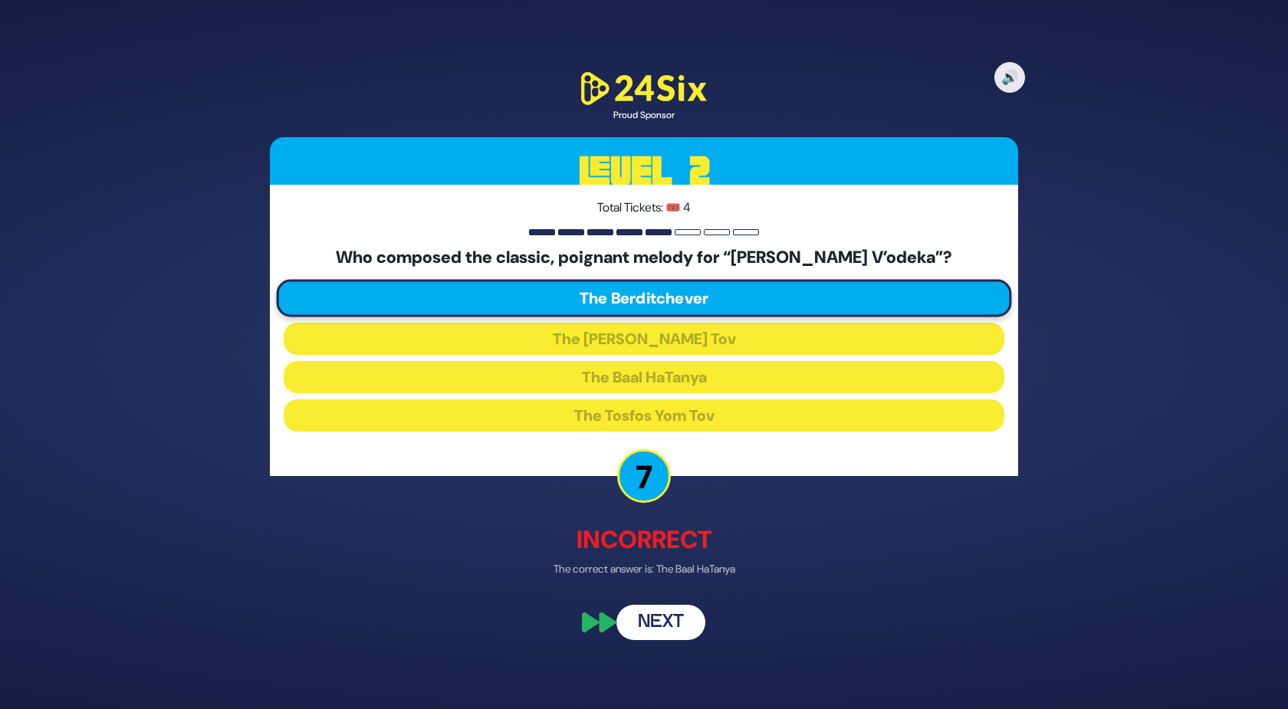
click at [661, 628] on button "Next" at bounding box center [660, 622] width 89 height 35
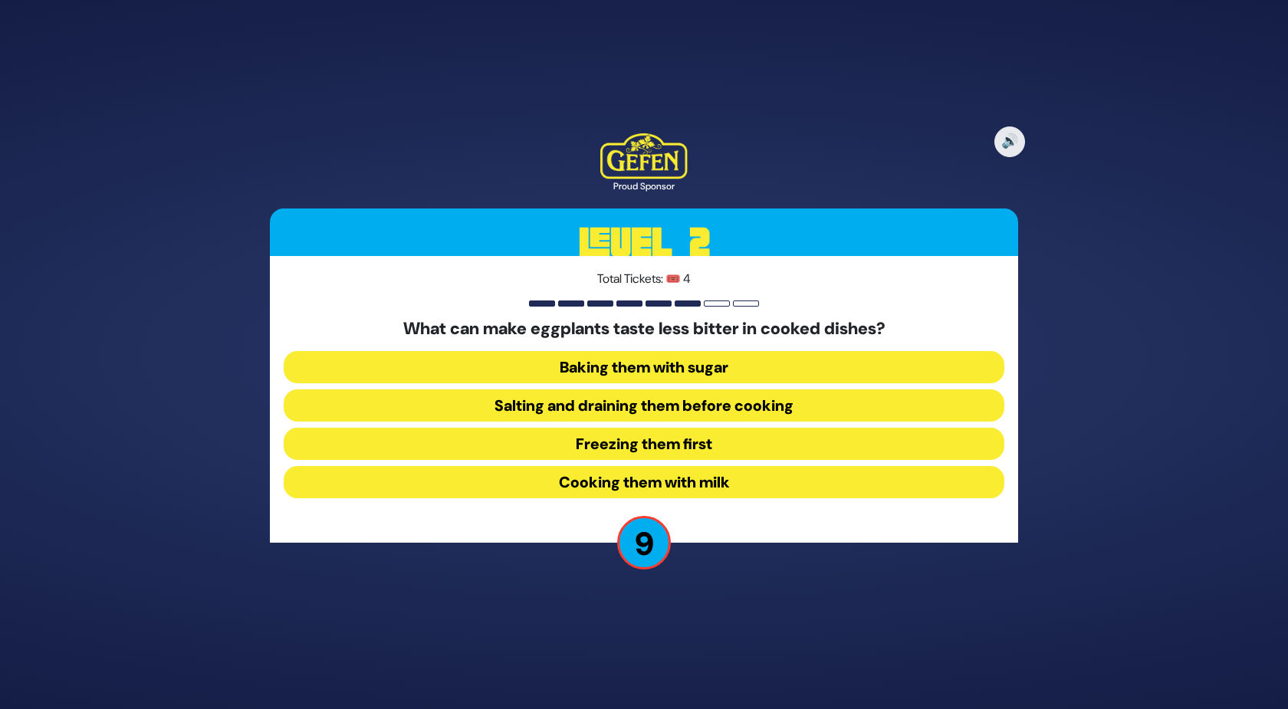
click at [435, 389] on button "Salting and draining them before cooking" at bounding box center [644, 405] width 720 height 32
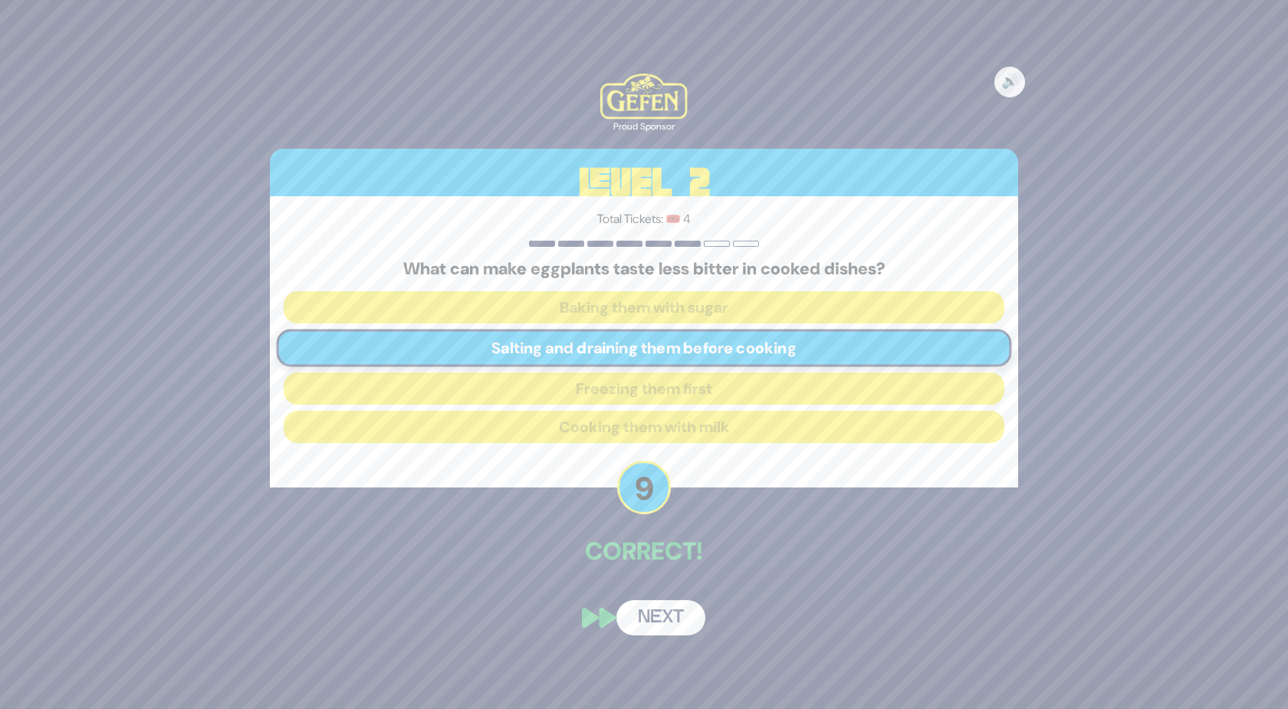
click at [665, 621] on button "Next" at bounding box center [660, 617] width 89 height 35
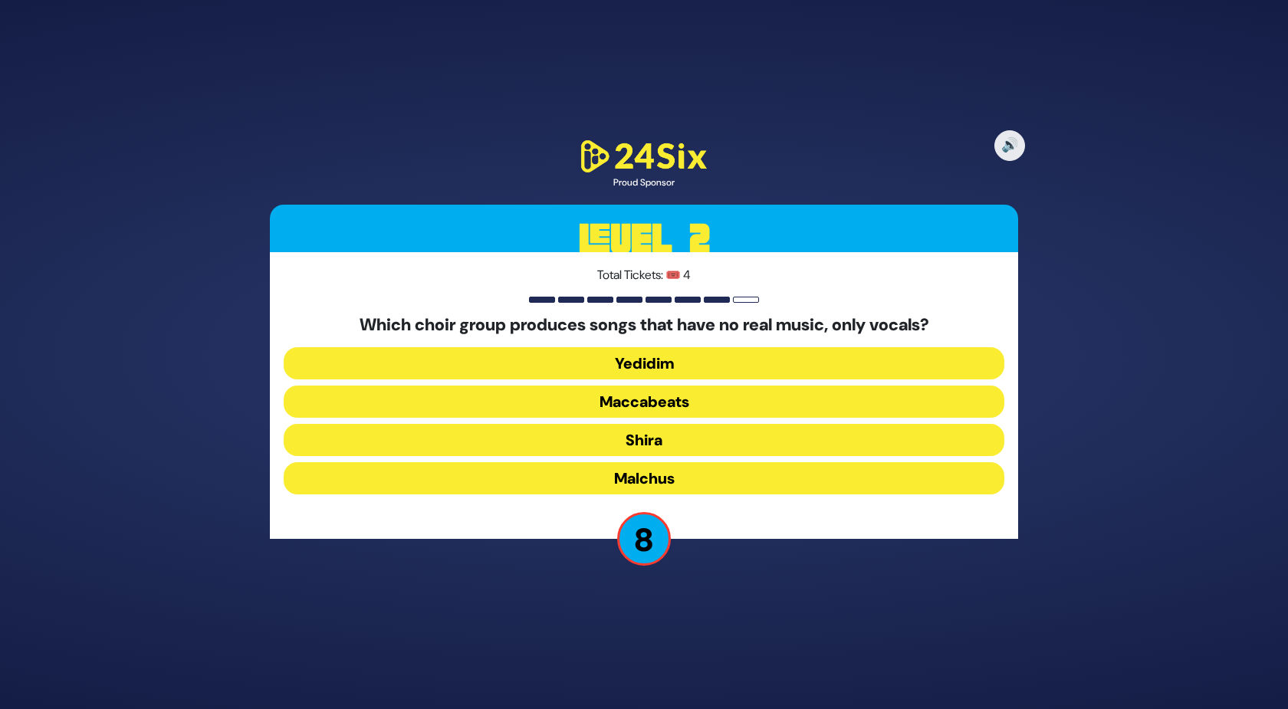
click at [487, 392] on button "Maccabeats" at bounding box center [644, 402] width 720 height 32
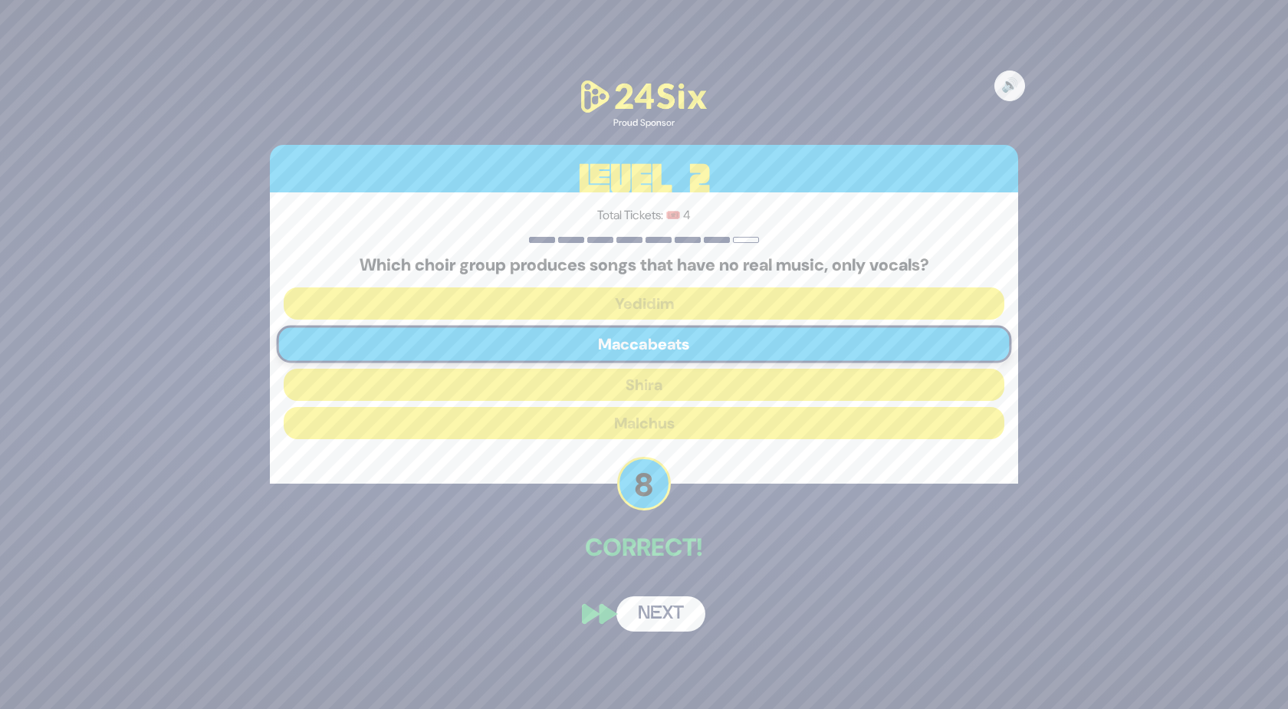
click at [656, 625] on button "Next" at bounding box center [660, 613] width 89 height 35
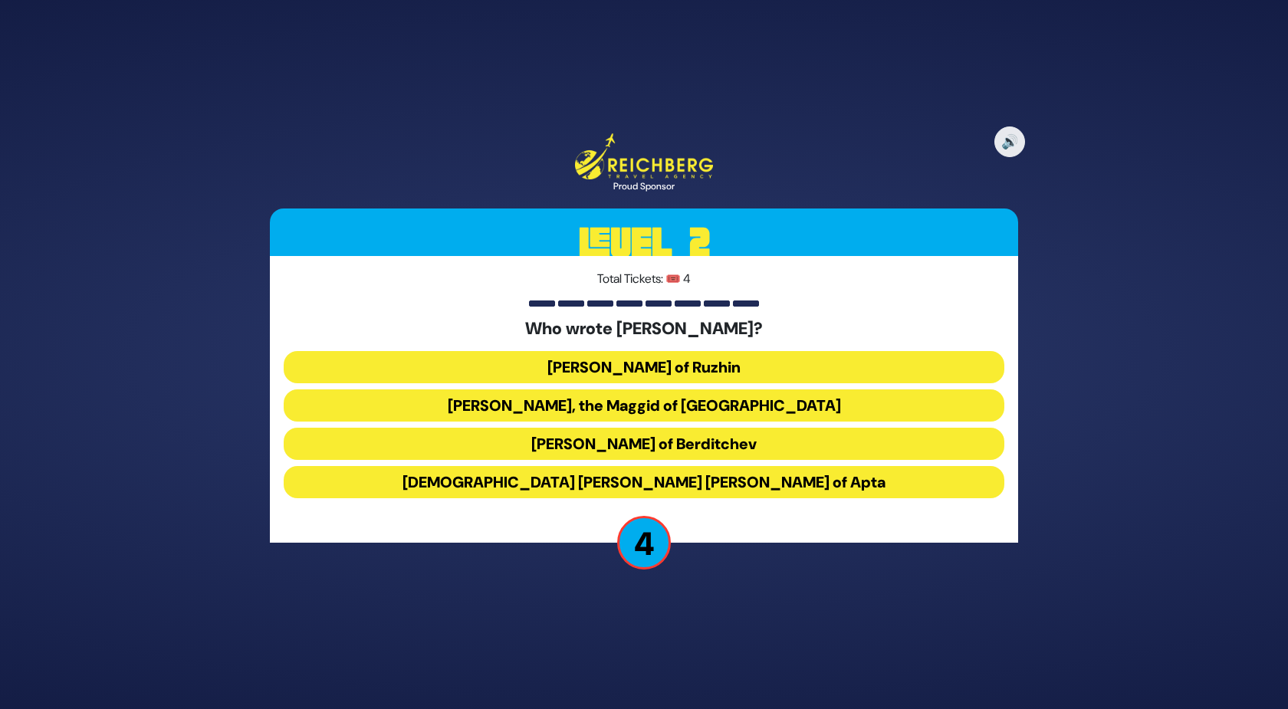
click at [431, 435] on button "[PERSON_NAME] of Berditchev" at bounding box center [644, 444] width 720 height 32
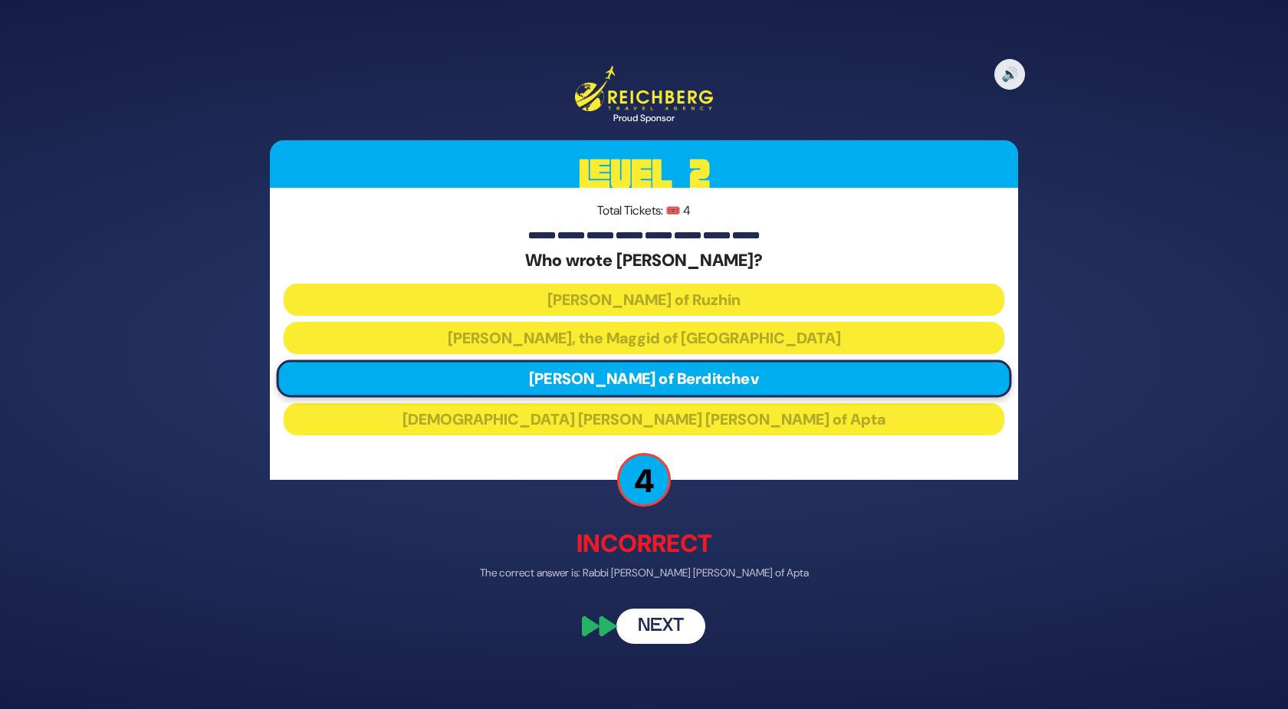
click at [646, 640] on button "Next" at bounding box center [660, 625] width 89 height 35
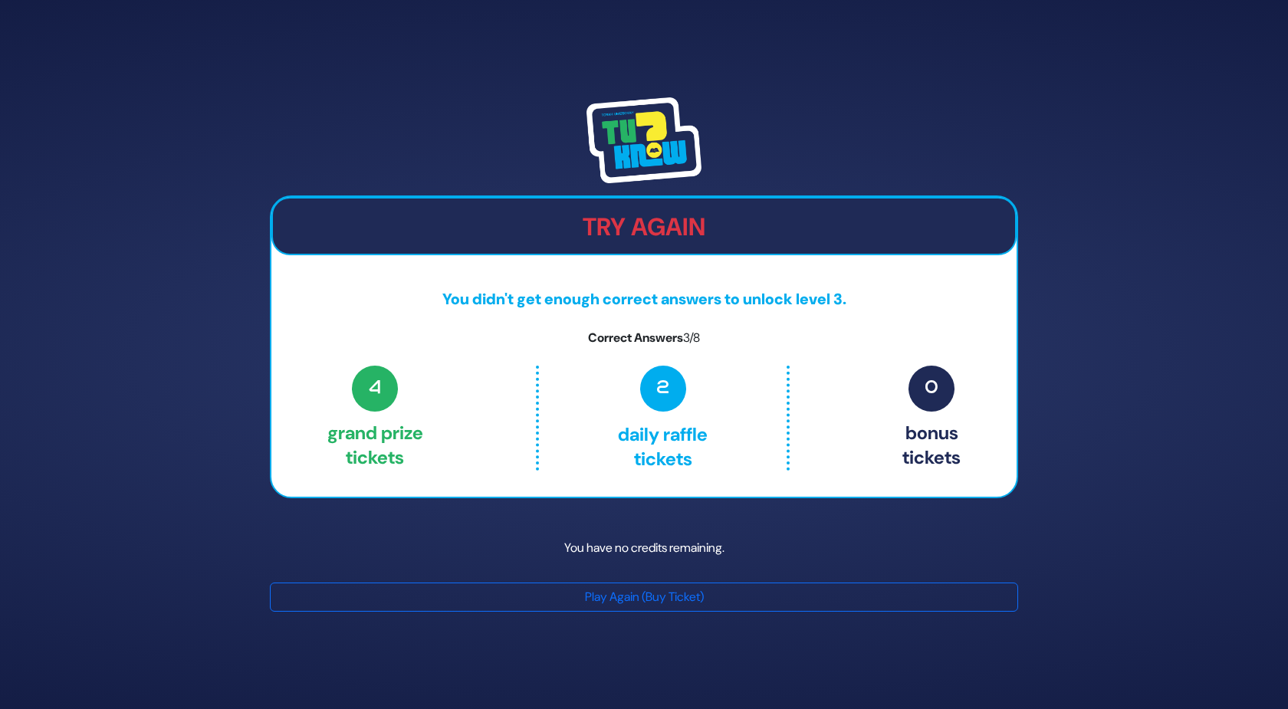
click at [605, 139] on img at bounding box center [643, 140] width 115 height 86
